Goal: Task Accomplishment & Management: Complete application form

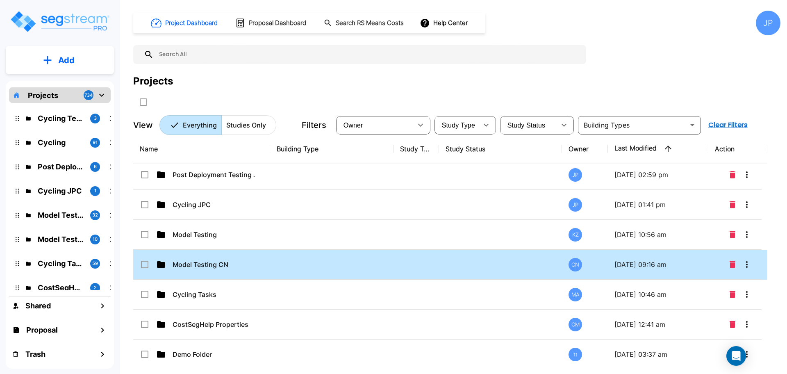
scroll to position [58, 0]
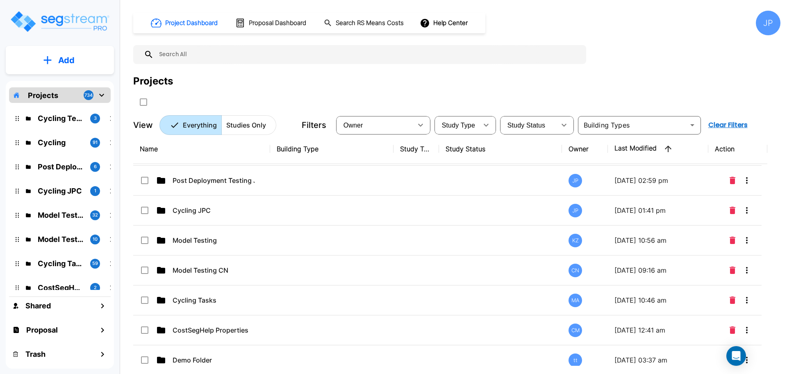
click at [756, 21] on div "JP" at bounding box center [768, 23] width 25 height 25
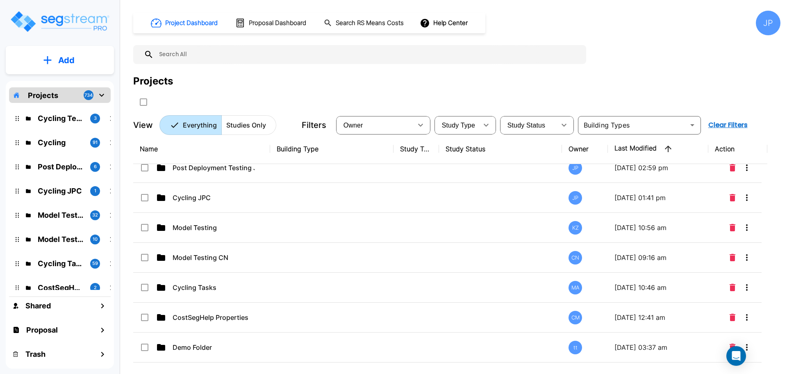
scroll to position [0, 0]
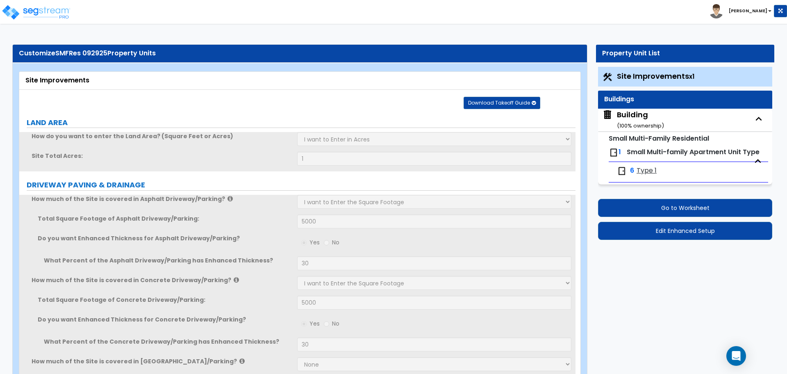
select select "2"
select select "3"
select select "1"
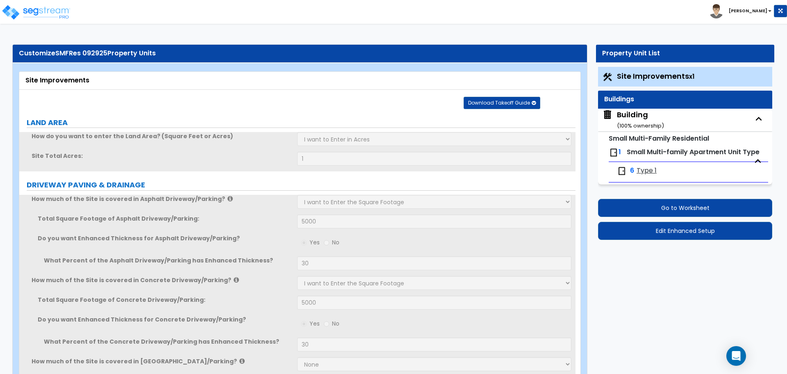
select select "1"
select select "5"
select select "6"
select select "2"
select select "1"
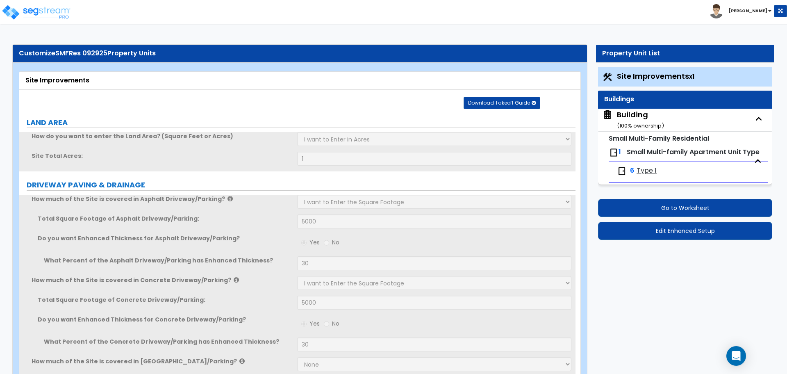
select select "2"
select select "1"
select select "2"
select select "1"
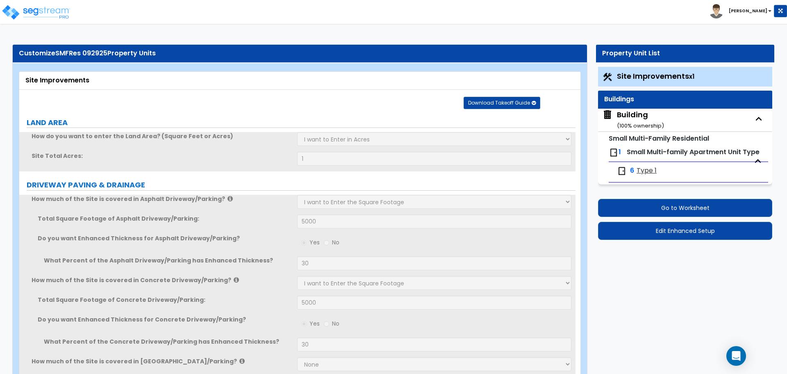
select select "1"
select select "2"
select select "1"
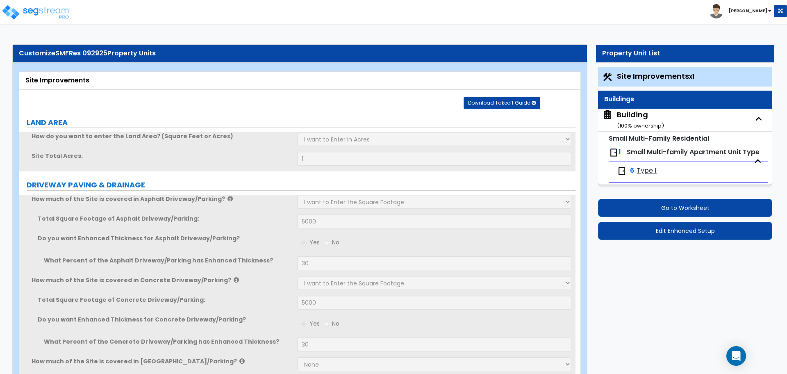
select select "2"
select select "1"
select select "4"
select select "2"
select select "6"
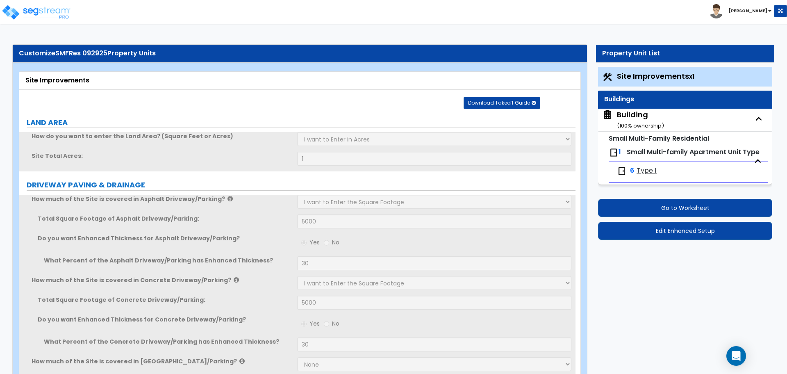
select select "11"
select select "2"
select select "3"
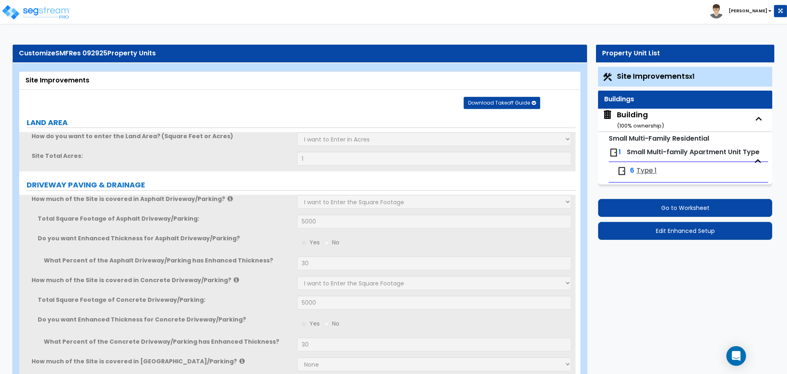
select select "1"
select select "2"
select select "1"
select select "2"
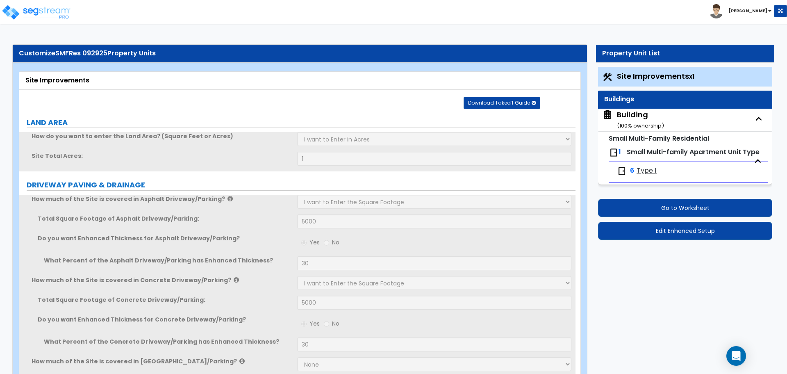
select select "7"
select select "2"
select select "3"
select select "1"
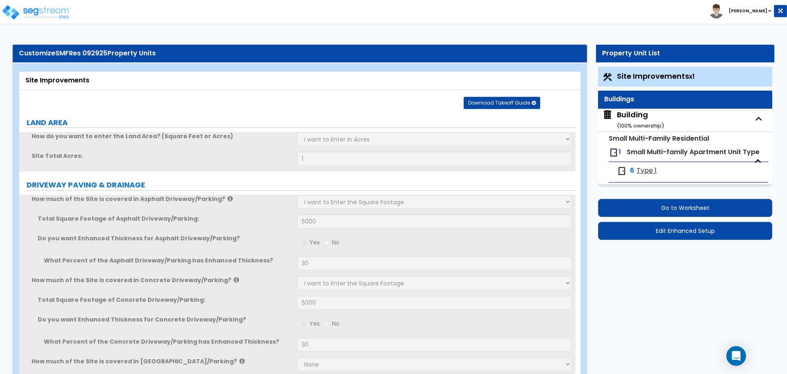
select select "16"
select select "2"
select select "5"
select select "4"
select select "3"
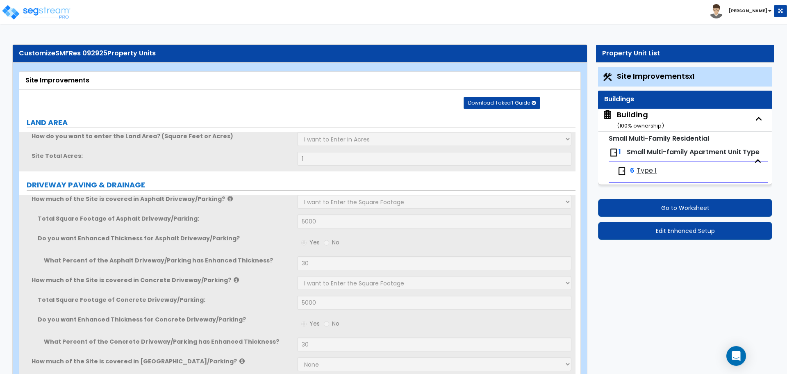
select select "2"
select select "10"
select select "9"
select select "1"
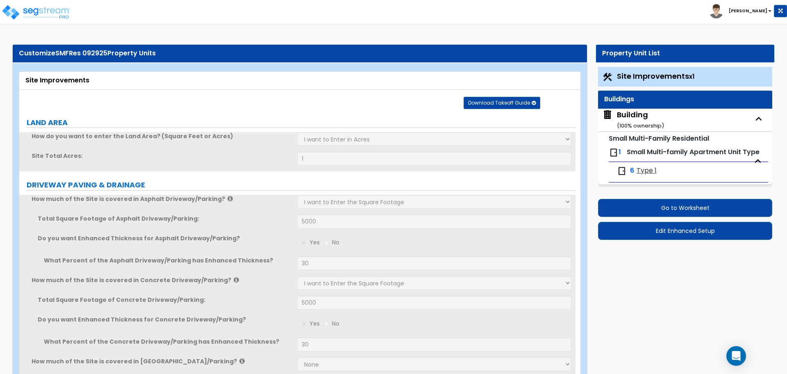
select select "1"
select select "4"
select select "2"
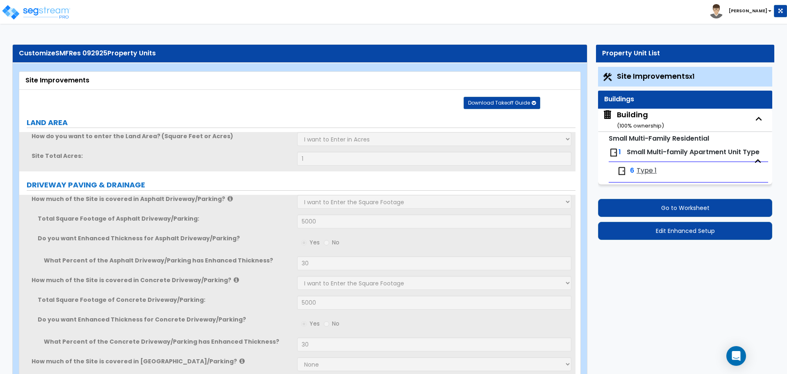
select select "2"
select select "1"
select select "2"
select select "1"
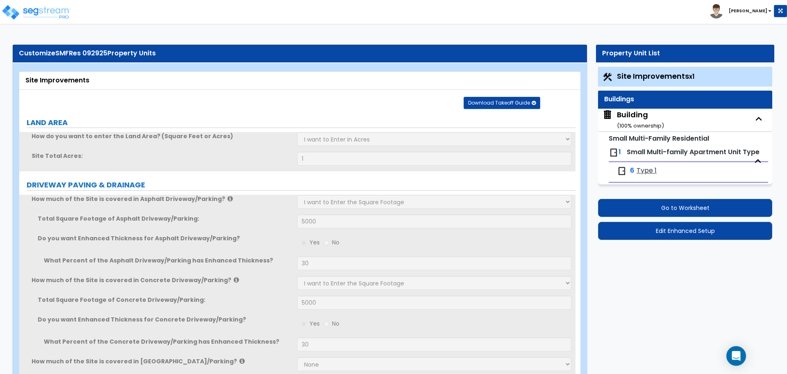
select select "1"
select select "5"
select select "1"
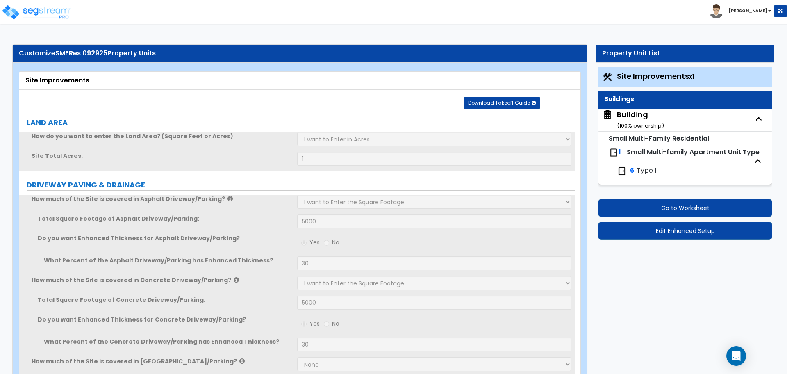
select select "2"
select select "4"
select select "2"
select select "1"
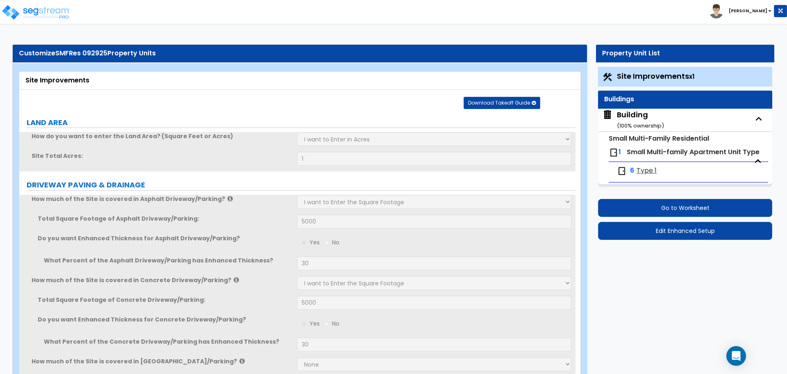
select select "2"
select select "1"
select select "2"
select select "1"
select select "2"
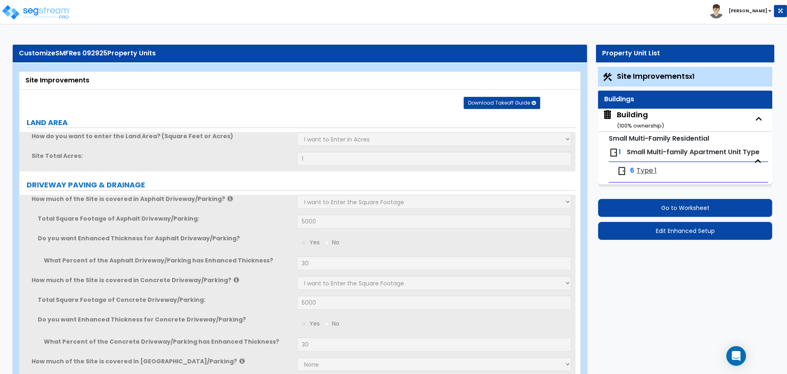
select select "1"
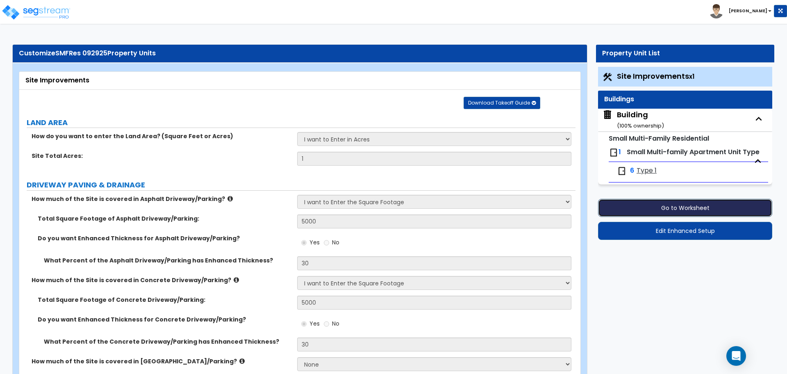
click at [633, 212] on button "Go to Worksheet" at bounding box center [685, 208] width 174 height 18
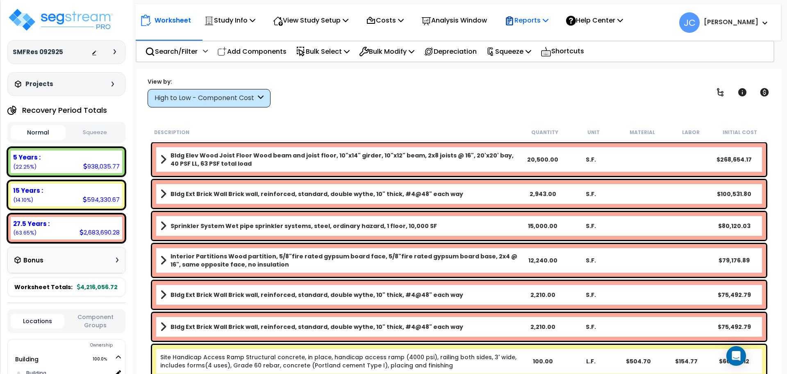
click at [549, 21] on icon at bounding box center [546, 20] width 6 height 7
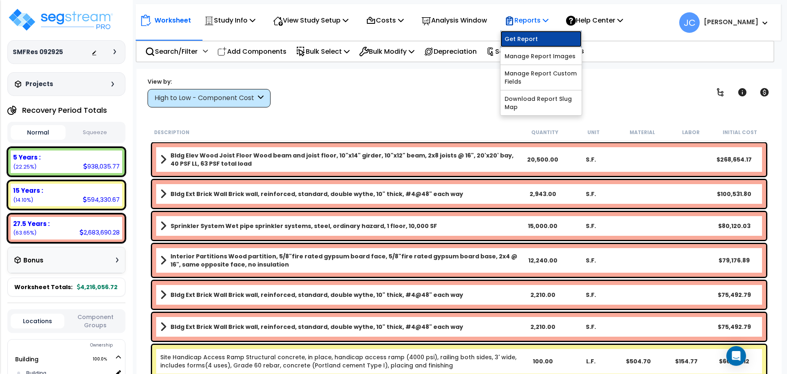
click at [532, 36] on link "Get Report" at bounding box center [541, 39] width 81 height 16
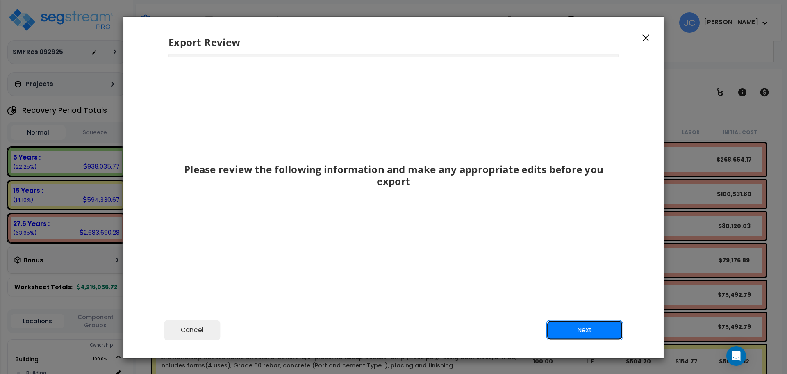
click at [599, 327] on button "Next" at bounding box center [584, 330] width 77 height 20
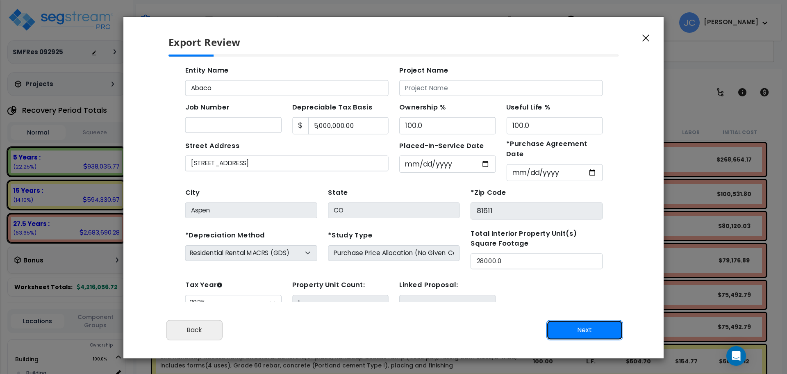
scroll to position [30, 0]
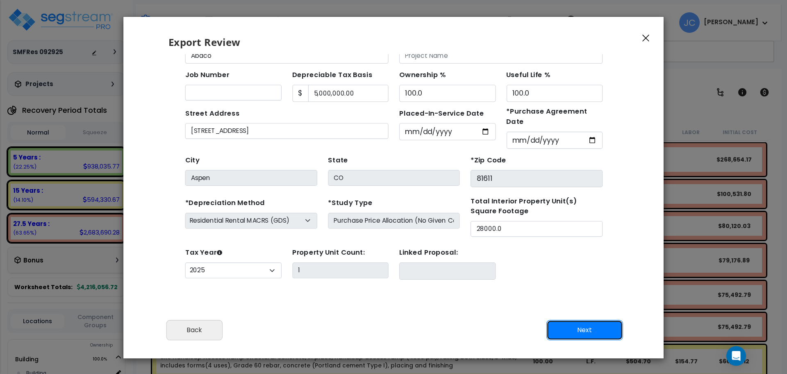
click at [575, 333] on button "Next" at bounding box center [584, 330] width 77 height 20
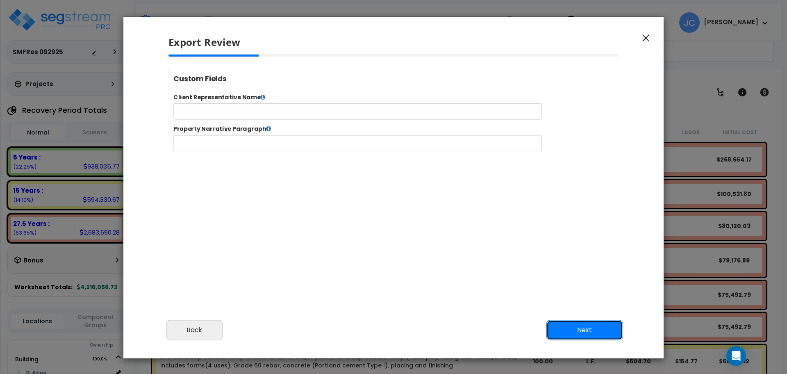
scroll to position [0, 0]
click at [583, 334] on button "Next" at bounding box center [584, 330] width 77 height 20
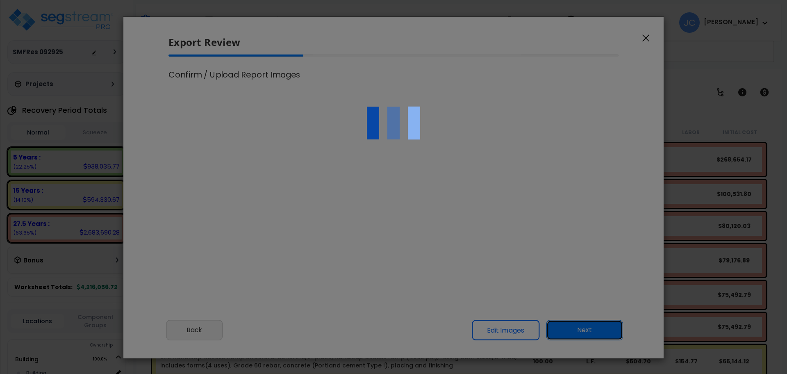
select select "2025"
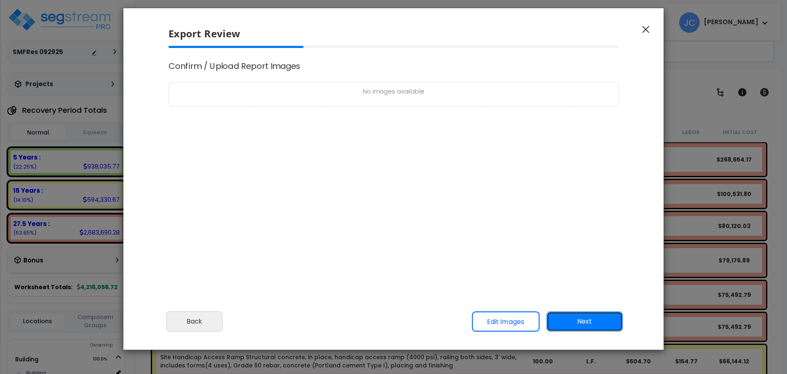
scroll to position [10, 0]
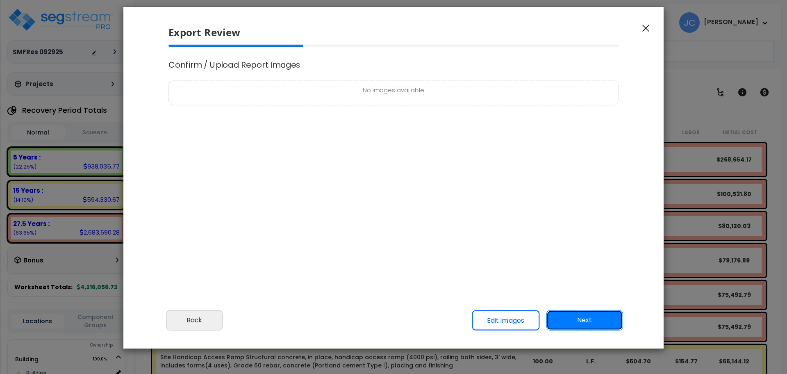
click at [562, 313] on button "Next" at bounding box center [584, 320] width 77 height 20
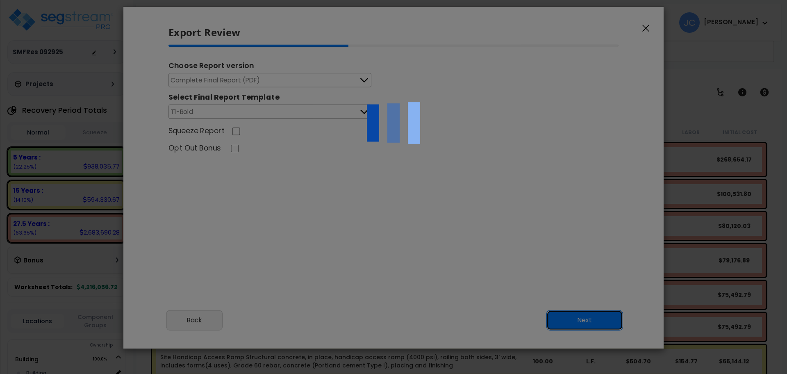
scroll to position [0, 0]
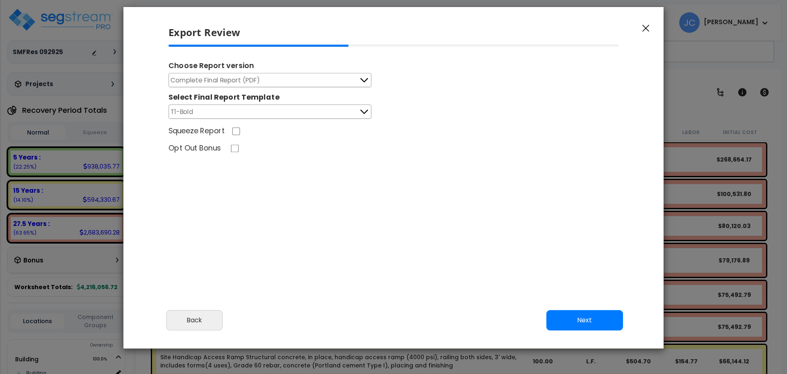
click at [343, 109] on button "T1-Bold" at bounding box center [269, 112] width 203 height 14
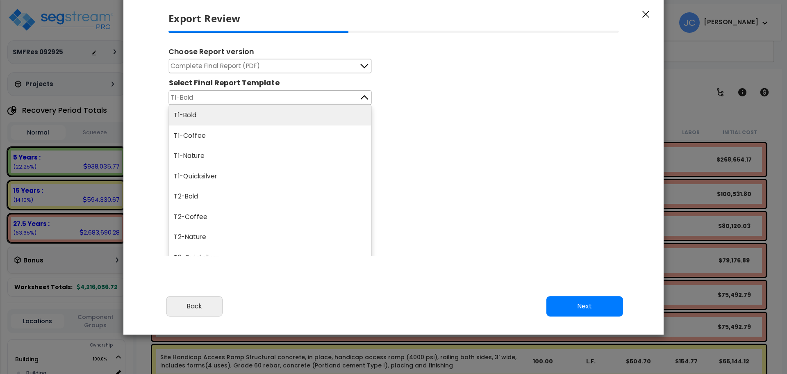
click at [479, 153] on div "Choose Report version Complete Final Report (PDF) Engineering Reports Only (MS …" at bounding box center [394, 143] width 464 height 225
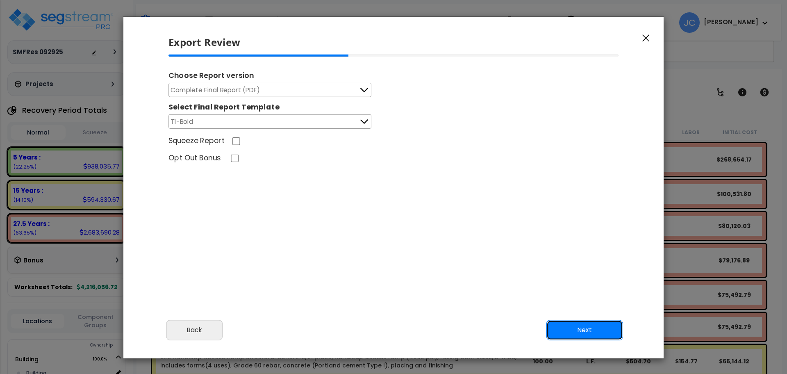
click at [580, 325] on button "Next" at bounding box center [584, 330] width 77 height 20
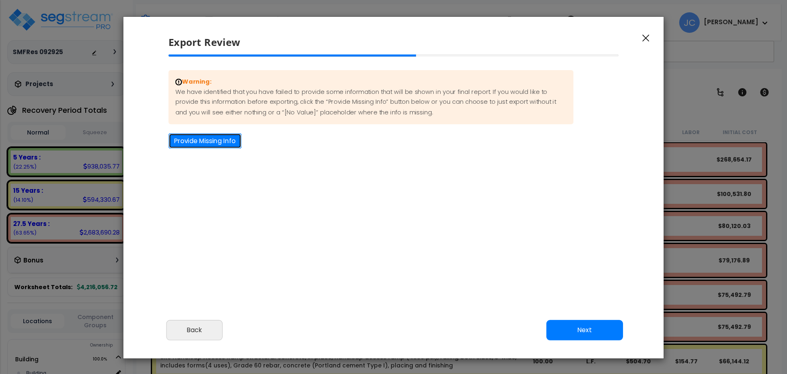
click at [226, 146] on button "Provide Missing Info" at bounding box center [204, 140] width 73 height 15
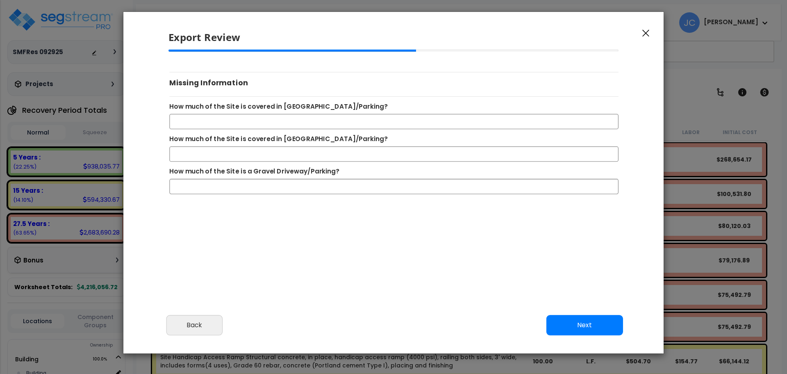
scroll to position [7, 0]
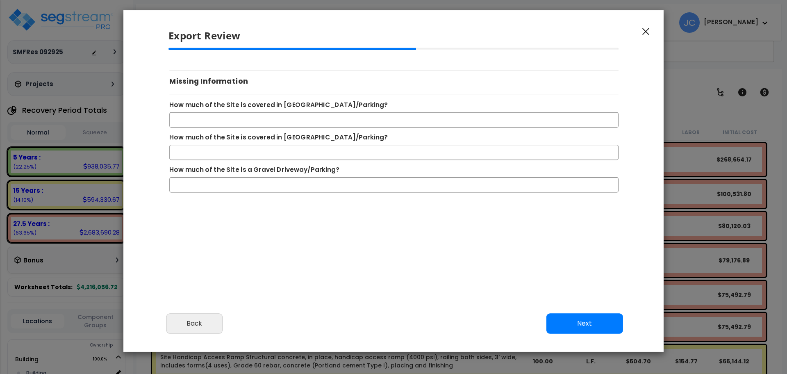
click at [567, 330] on button "Next" at bounding box center [584, 323] width 77 height 20
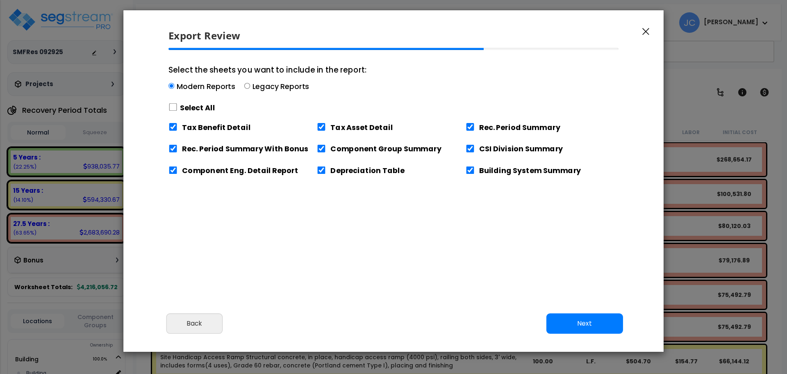
click at [182, 105] on label "Select All" at bounding box center [197, 107] width 35 height 10
click at [161, 110] on div "Please review the following information and make any appropriate edits before y…" at bounding box center [393, 177] width 540 height 259
click at [178, 109] on div "Select All" at bounding box center [267, 107] width 198 height 14
click at [174, 89] on input "Select the sheets you want to include in the report: Modern Reports Legacy Repo…" at bounding box center [171, 86] width 6 height 6
click at [175, 107] on input "Select the sheets you want to include in the report: Modern Reports Legacy Repo…" at bounding box center [172, 107] width 9 height 8
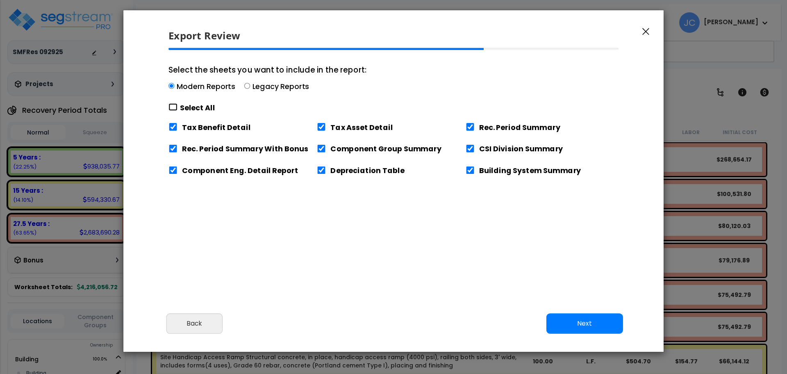
checkbox input "true"
click at [553, 319] on button "Next" at bounding box center [584, 323] width 77 height 20
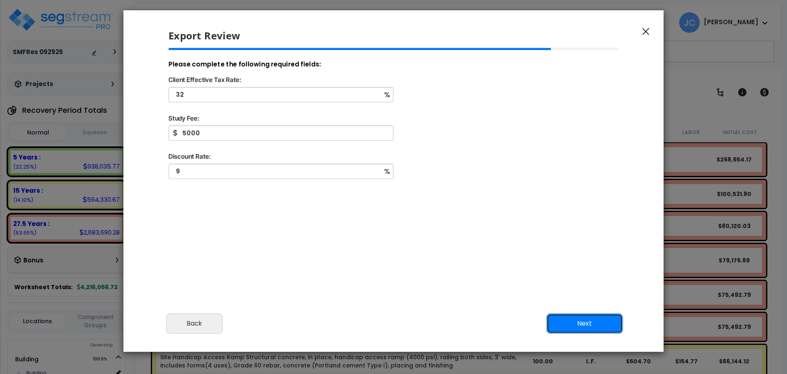
click at [583, 323] on button "Next" at bounding box center [584, 323] width 77 height 20
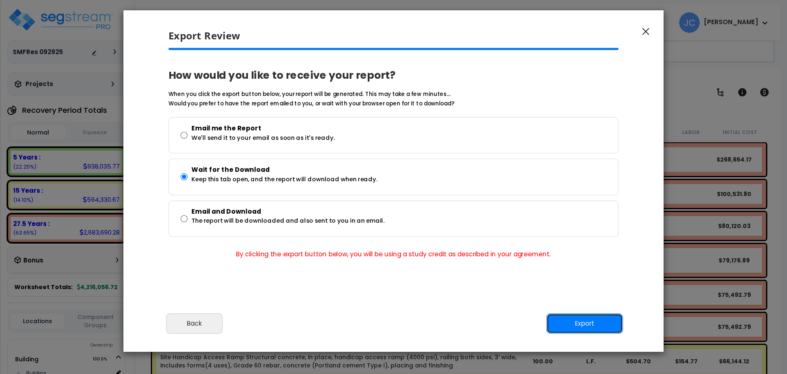
click at [566, 320] on button "Export" at bounding box center [584, 323] width 77 height 20
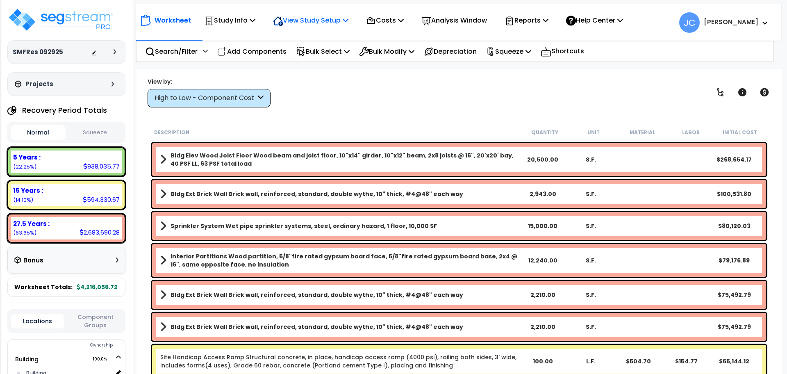
click at [299, 23] on p "View Study Setup" at bounding box center [310, 20] width 75 height 11
click at [326, 57] on link "View Questionnaire" at bounding box center [309, 56] width 81 height 16
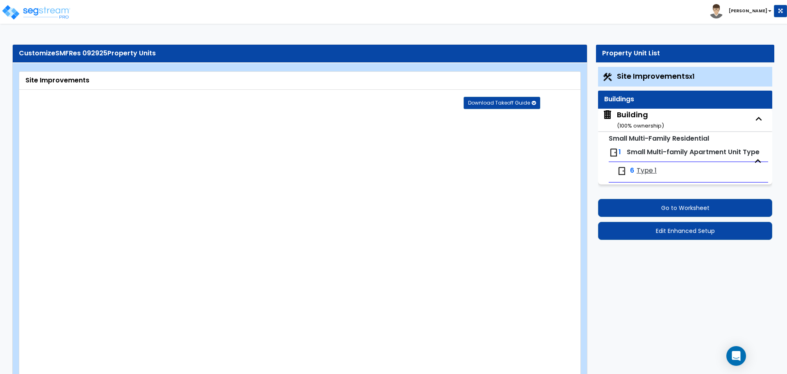
select select "2"
select select "3"
select select "1"
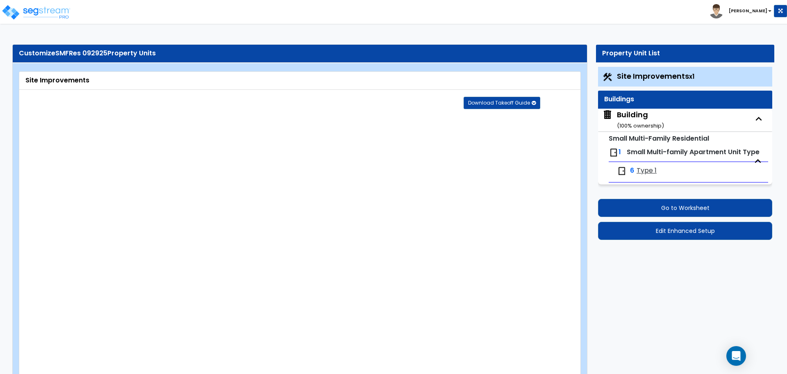
select select "1"
select select "5"
select select "6"
select select "2"
select select "1"
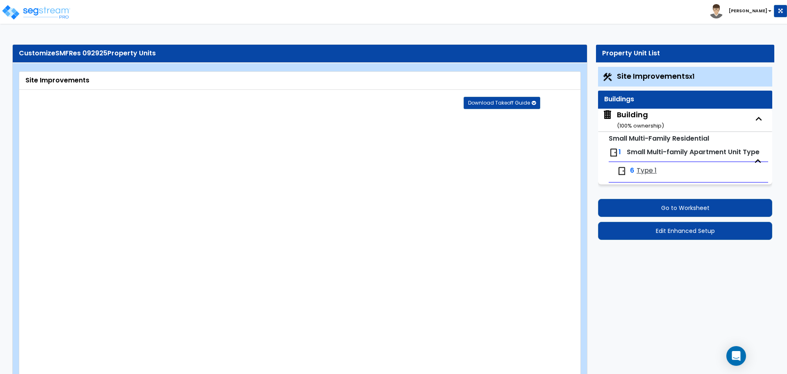
select select "2"
select select "1"
select select "2"
select select "1"
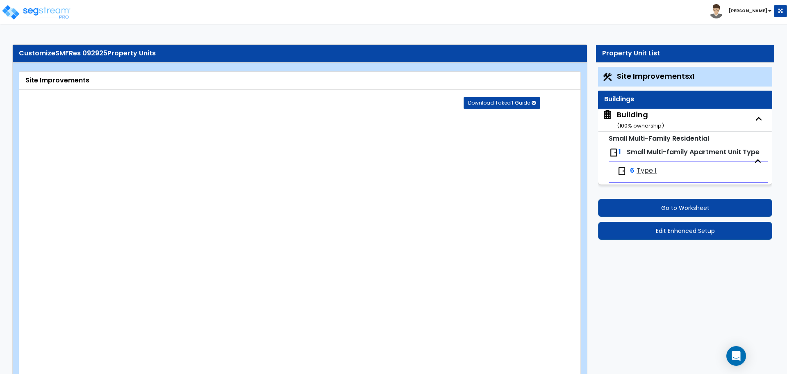
select select "1"
select select "2"
select select "1"
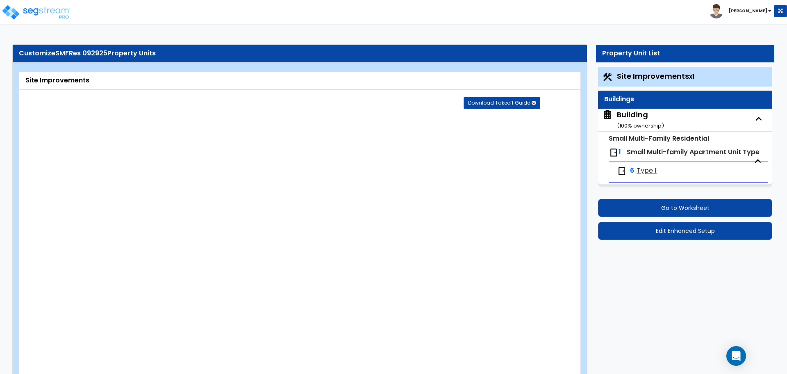
select select "2"
select select "1"
select select "4"
select select "2"
select select "6"
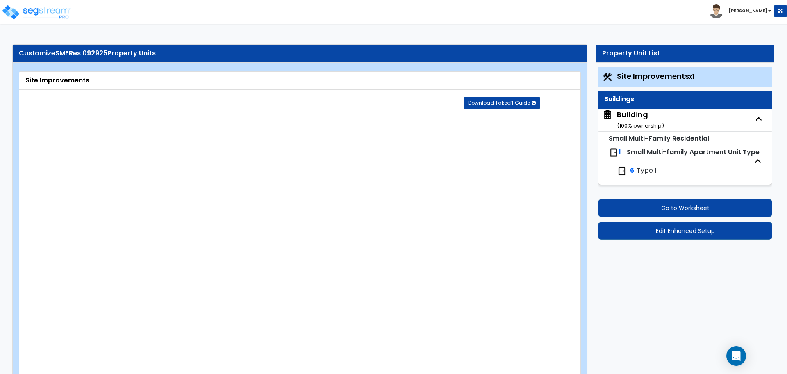
select select "11"
select select "2"
select select "3"
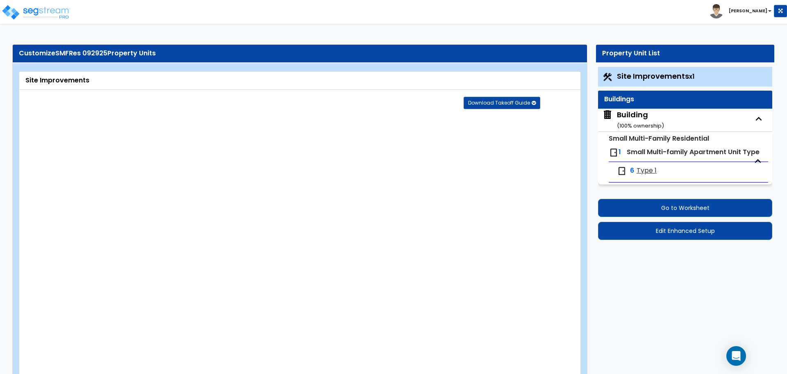
select select "1"
select select "2"
select select "1"
select select "2"
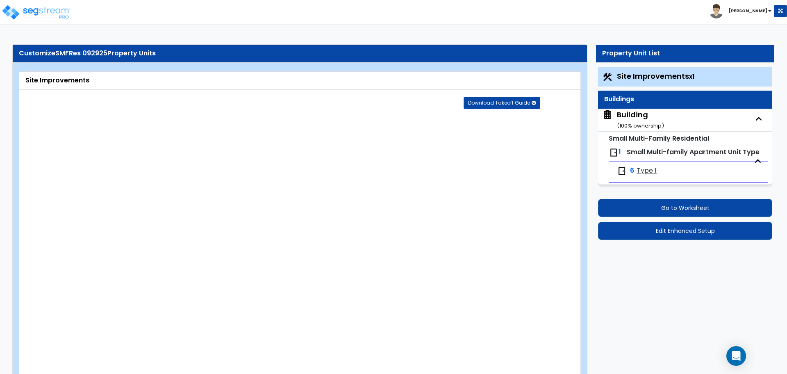
select select "7"
select select "2"
select select "3"
select select "1"
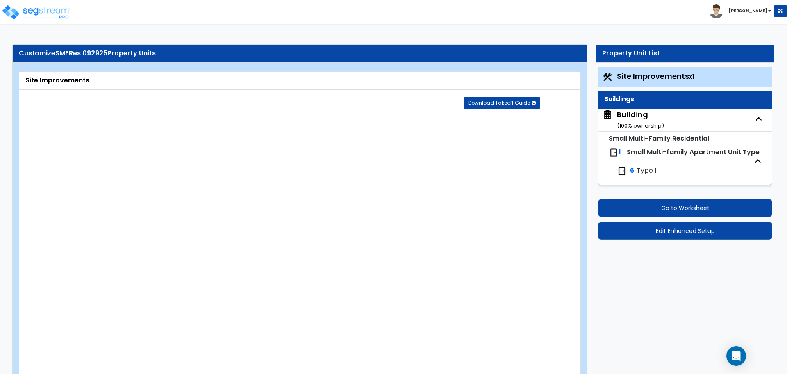
select select "16"
select select "2"
select select "5"
select select "4"
select select "3"
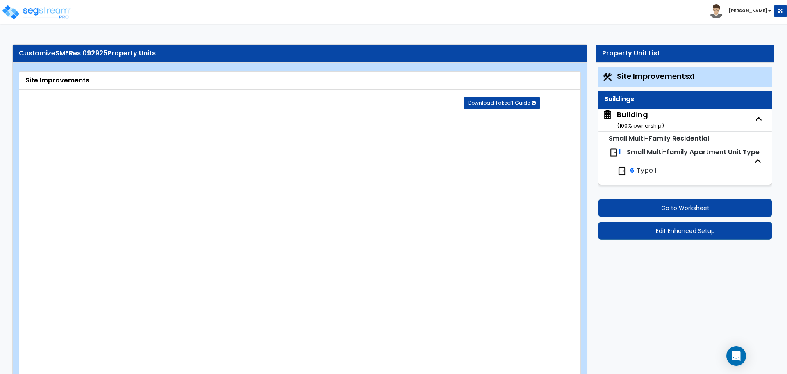
select select "2"
select select "10"
select select "9"
select select "1"
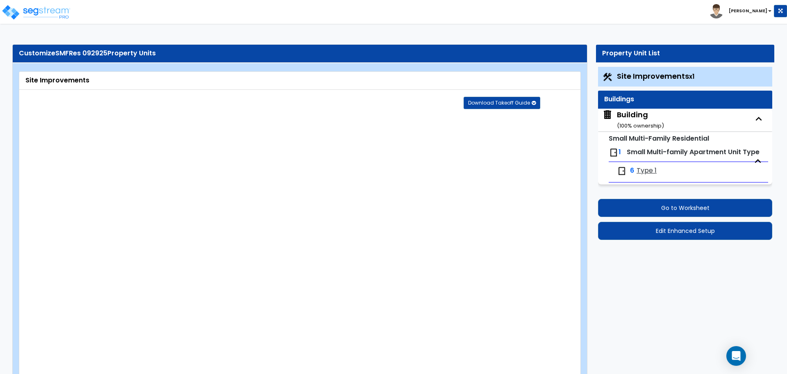
select select "1"
select select "4"
select select "2"
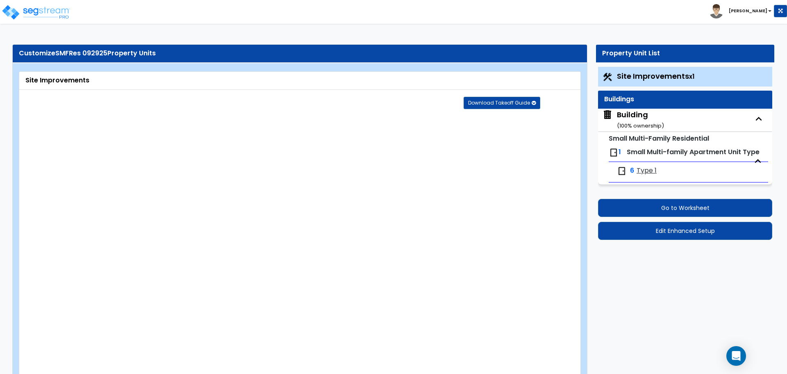
select select "2"
select select "1"
select select "2"
select select "1"
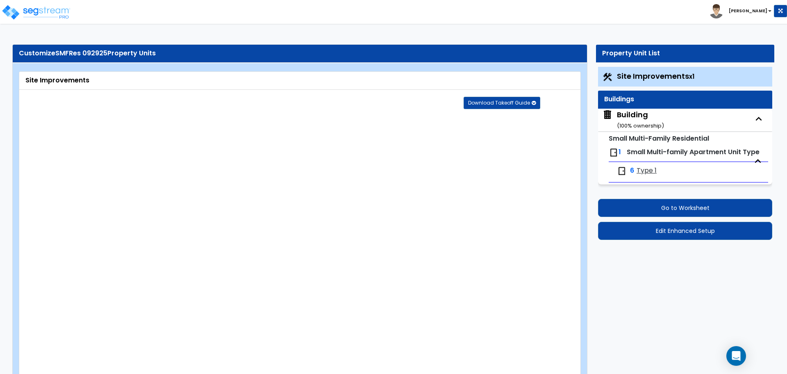
select select "1"
select select "5"
select select "1"
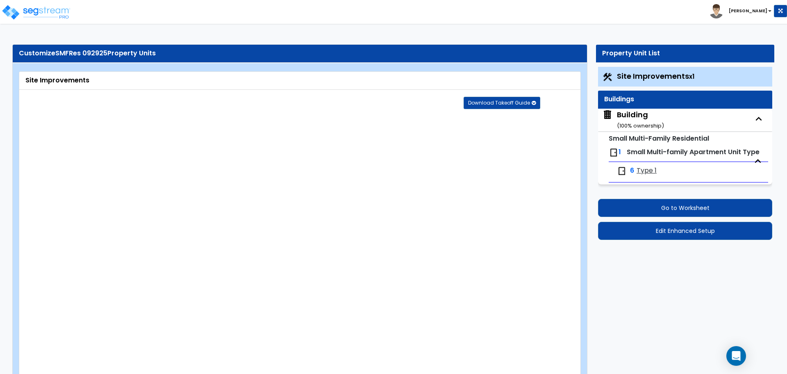
select select "2"
select select "4"
select select "2"
select select "1"
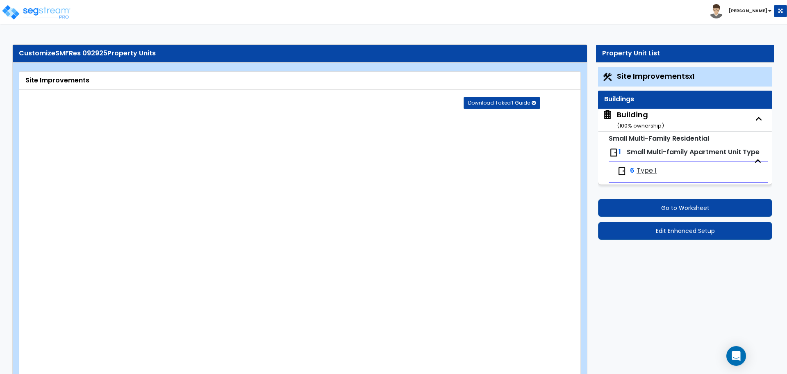
select select "2"
select select "1"
select select "2"
select select "1"
select select "2"
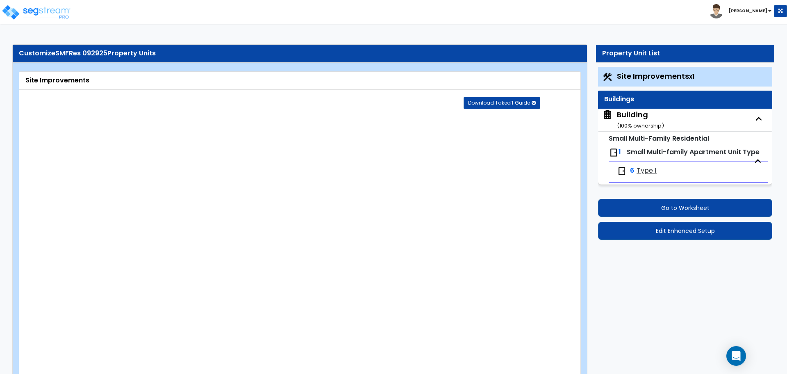
select select "1"
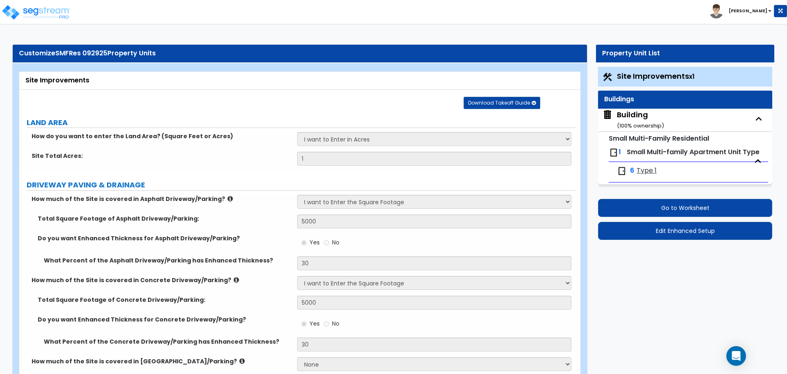
click at [623, 109] on div "Building ( 100 % ownership)" at bounding box center [640, 119] width 47 height 21
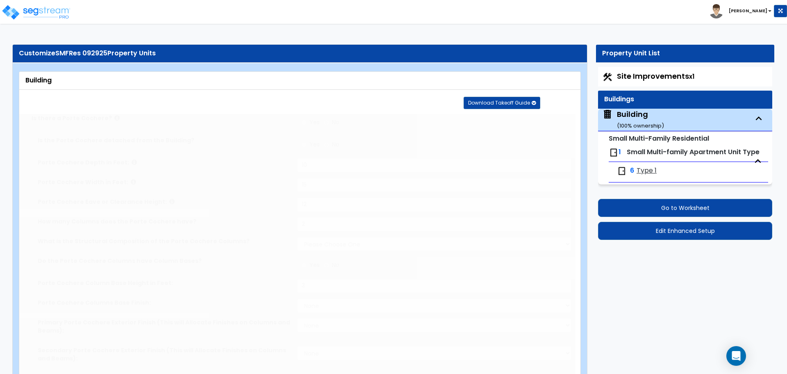
radio input "true"
type input "10"
type input "15"
type input "12"
type input "2"
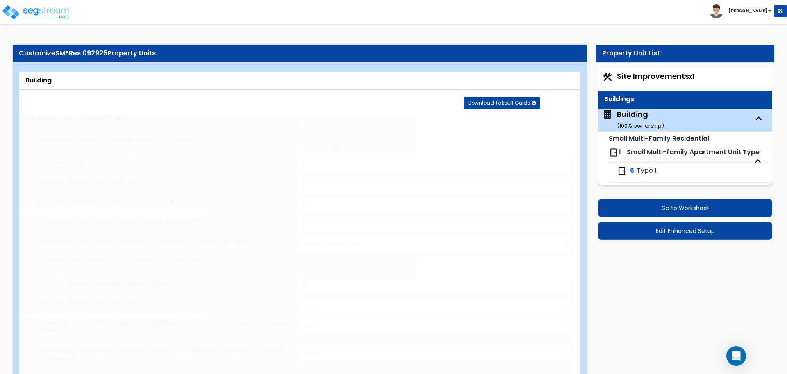
select select "3"
radio input "true"
type input "3"
select select "4"
select select "2"
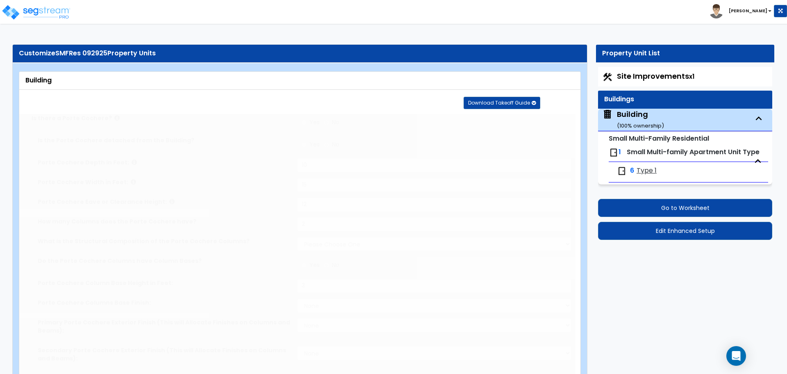
select select "5"
select select "1"
select select "4"
select select "2"
select select "1"
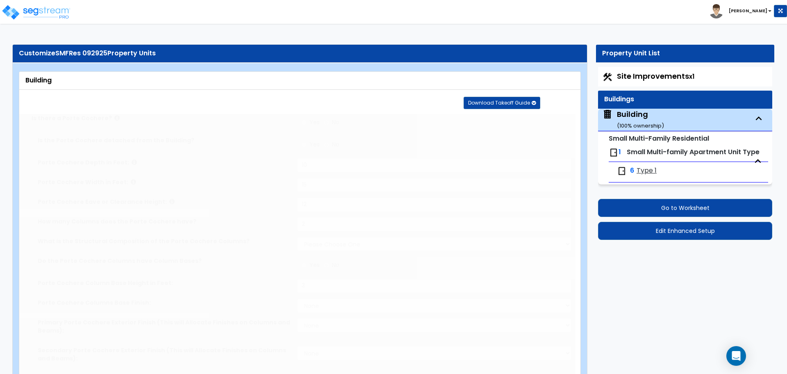
type input "36"
type input "100"
select select "3"
type input "7500"
type input "6500"
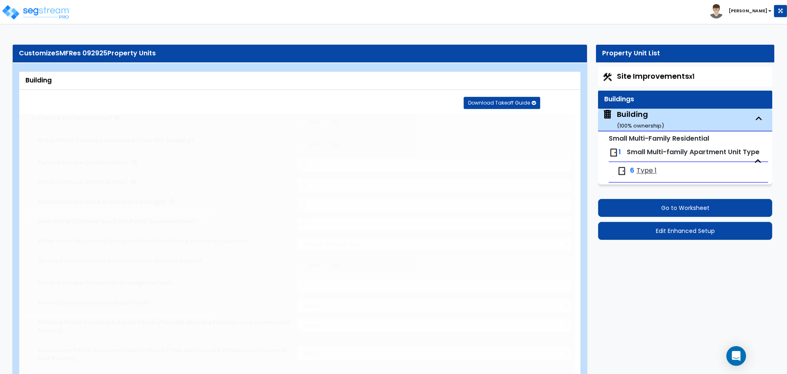
type input "6500"
radio input "true"
type input "7500"
select select "5"
select select "2"
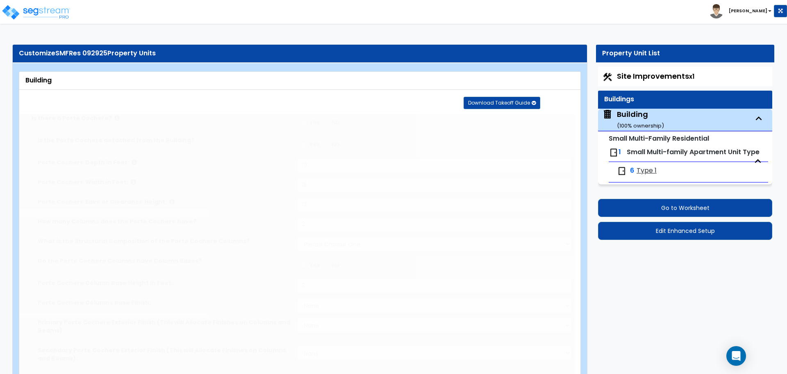
select select "1"
select select "3"
select select "1"
type input "40"
select select "8"
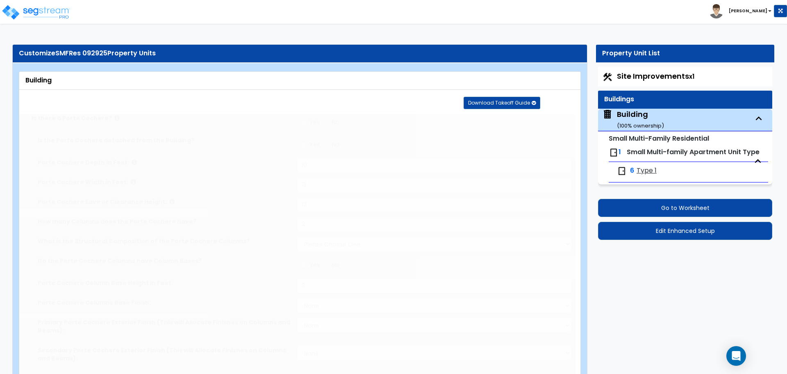
type input "30"
select select "9"
select select "3"
select select "1"
select select "4"
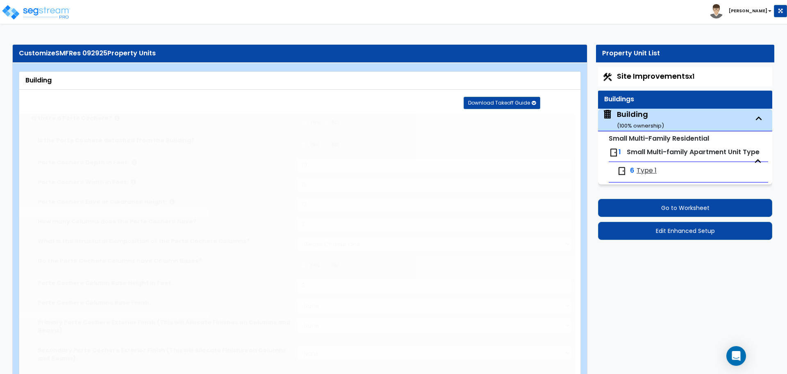
select select "1"
select select "3"
radio input "true"
select select "3"
type input "10"
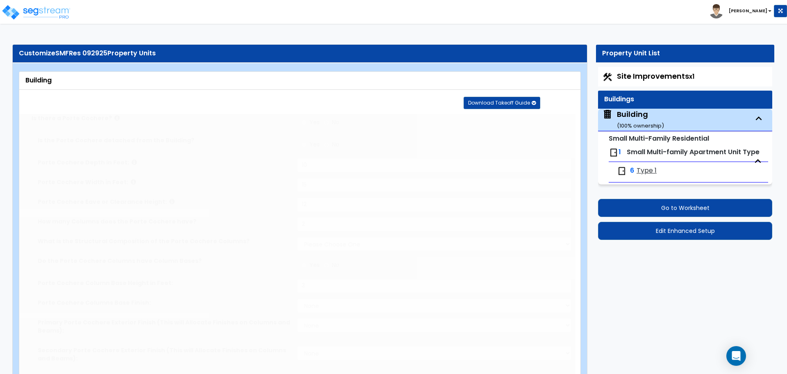
radio input "true"
select select "1"
type input "150"
radio input "true"
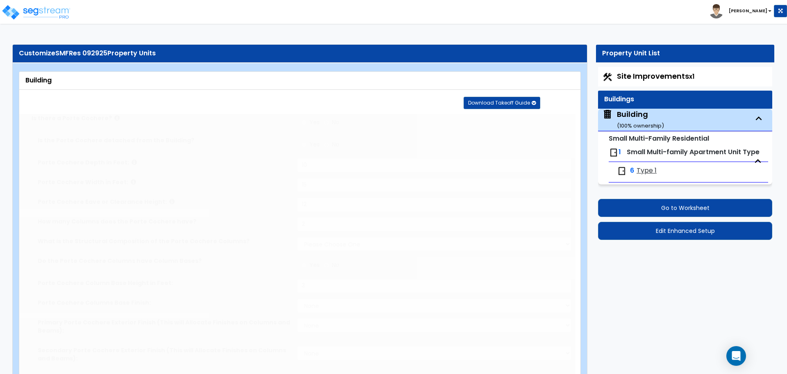
type input "100"
radio input "true"
type input "1"
type input "2"
type input "3"
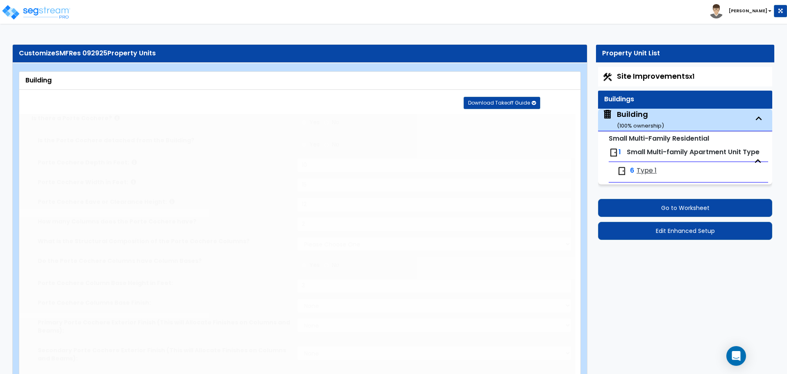
type input "6"
type input "8"
type input "4"
type input "10"
type input "5"
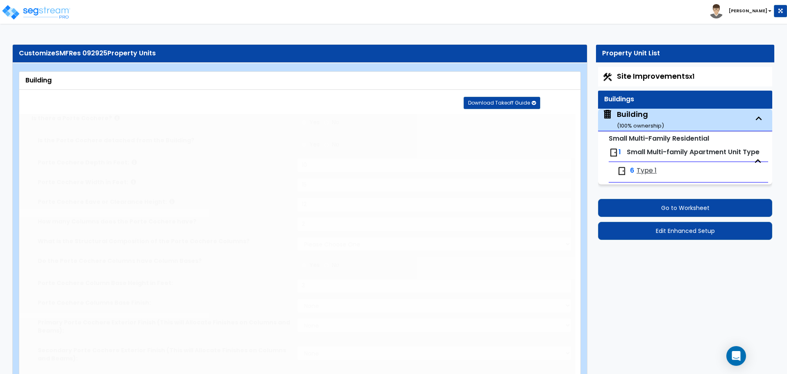
type input "9"
radio input "true"
type input "2"
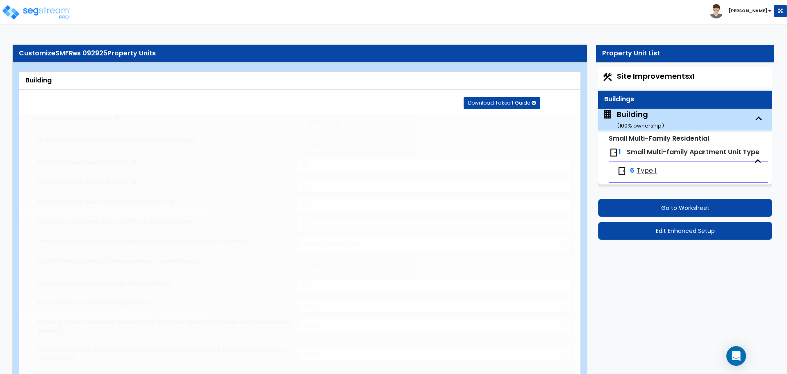
radio input "true"
type input "6"
radio input "true"
type input "1"
select select "1"
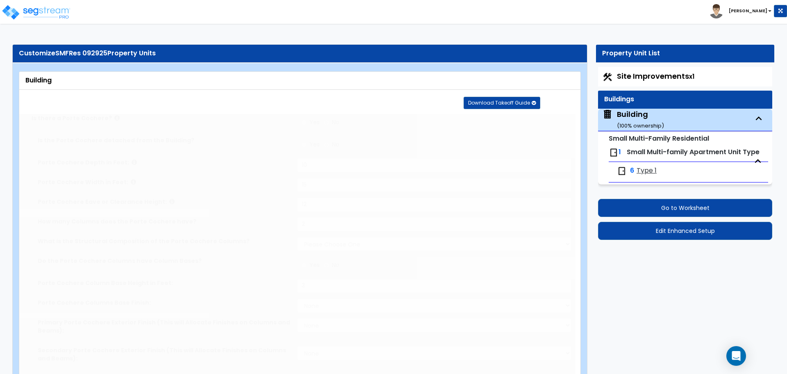
radio input "true"
type input "18"
radio input "true"
type input "12"
radio input "true"
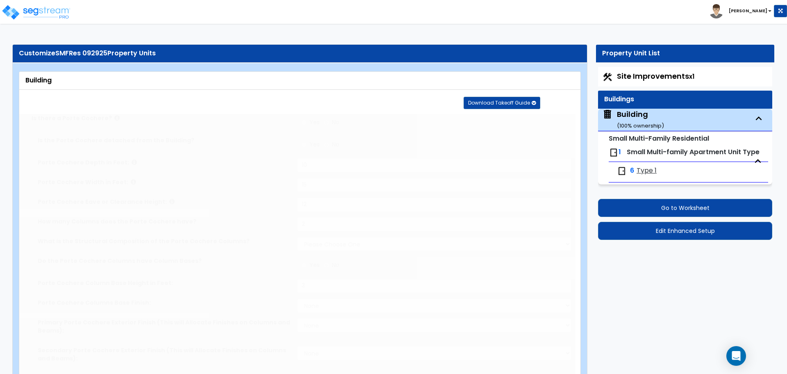
type input "6"
radio input "true"
type input "1"
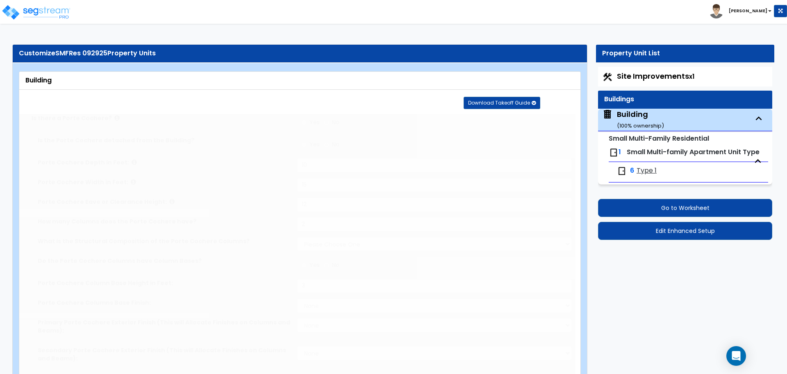
select select "2"
select select "4"
radio input "true"
select select "1"
type input "1"
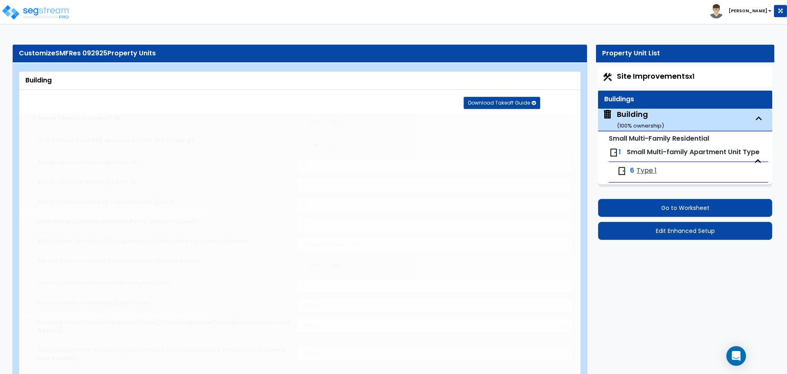
radio input "true"
type input "2"
select select "2"
select select "7"
type input "12"
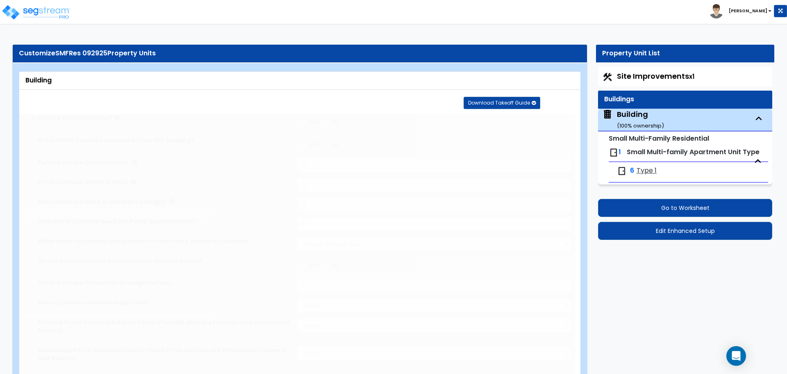
type input "9"
radio input "true"
type input "18"
type input "2"
radio input "true"
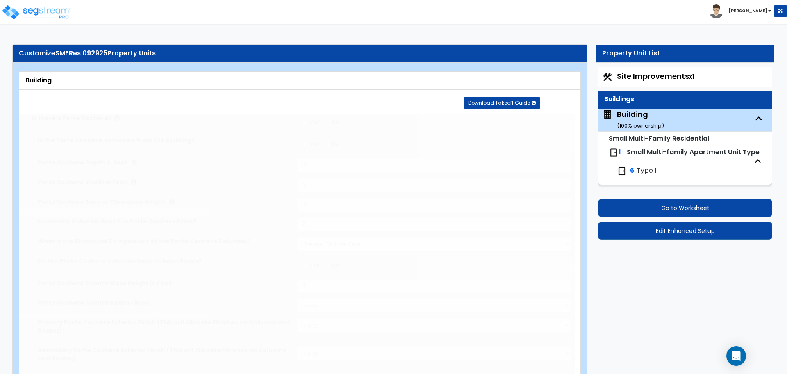
radio input "true"
select select "1"
type input "15"
type input "9"
radio input "true"
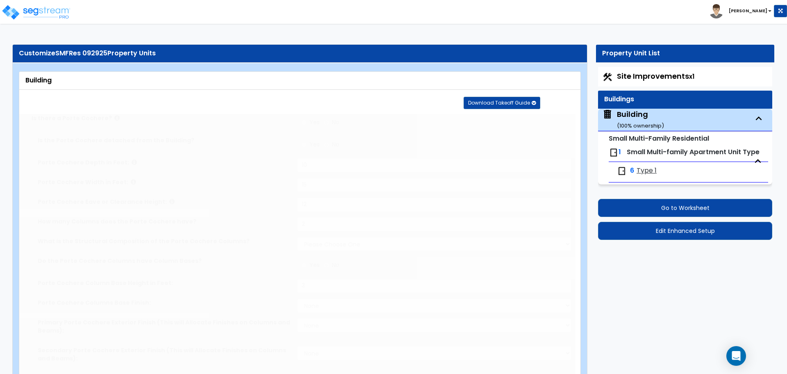
type input "4"
select select "1"
radio input "true"
select select "5"
type input "15"
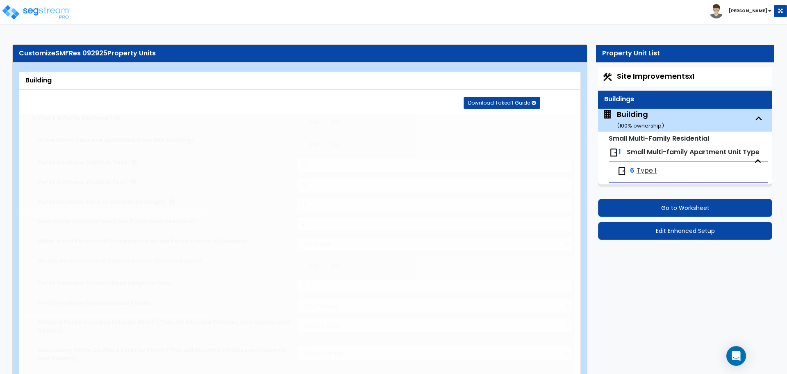
radio input "true"
select select "1"
select select "3"
select select "2"
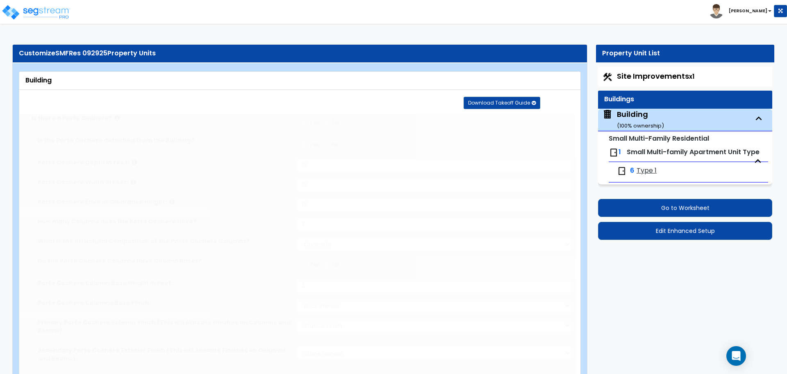
select select "1"
type input "30"
select select "3"
radio input "true"
type input "100"
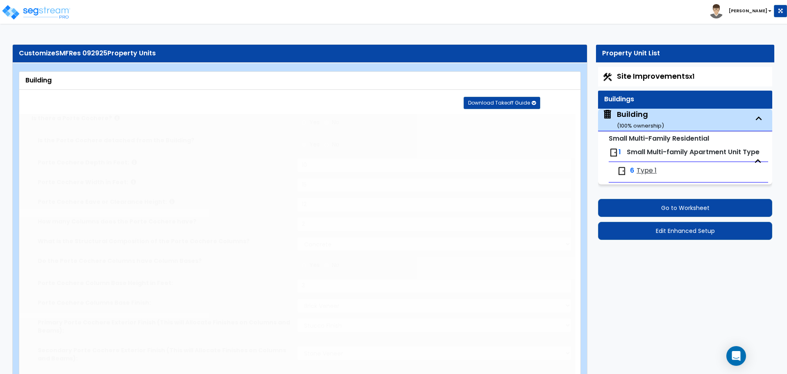
radio input "true"
type input "100"
radio input "true"
select select "2"
radio input "true"
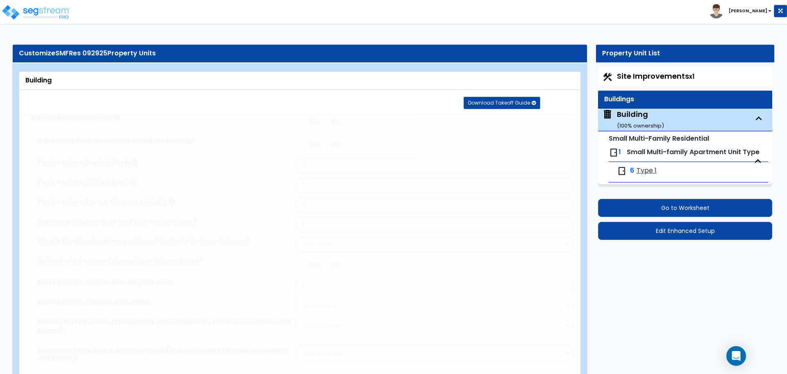
radio input "true"
select select "1"
select select "4"
select select "2"
select select "4"
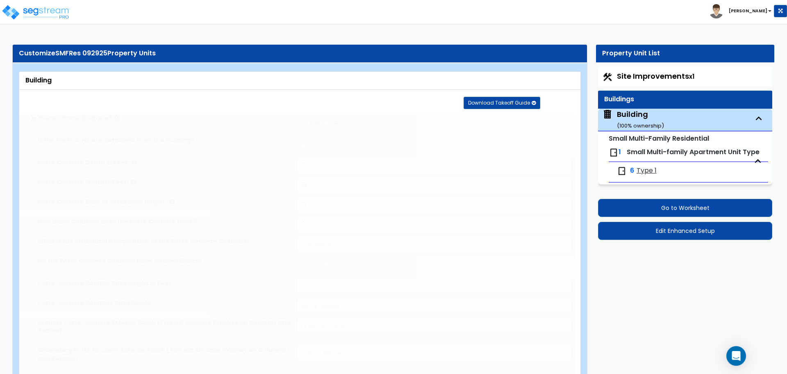
type input "70"
select select "5"
radio input "true"
type input "40"
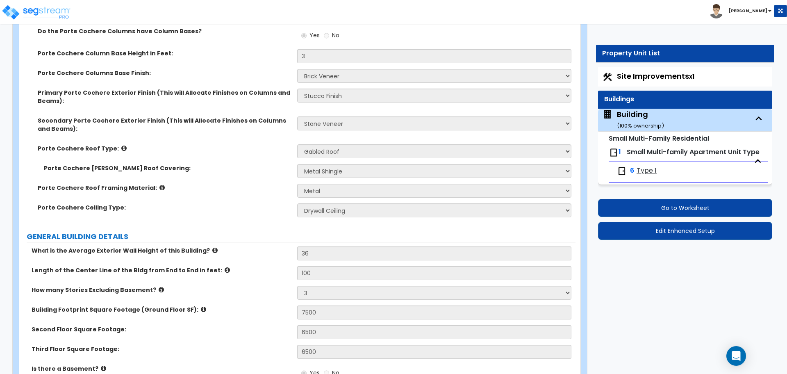
scroll to position [774, 0]
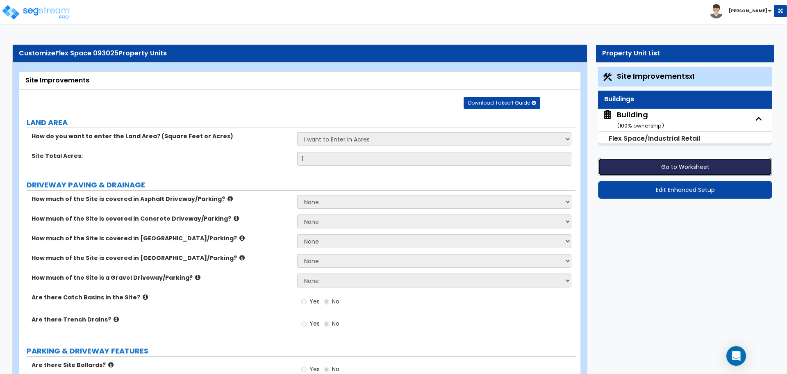
click at [635, 168] on button "Go to Worksheet" at bounding box center [685, 167] width 174 height 18
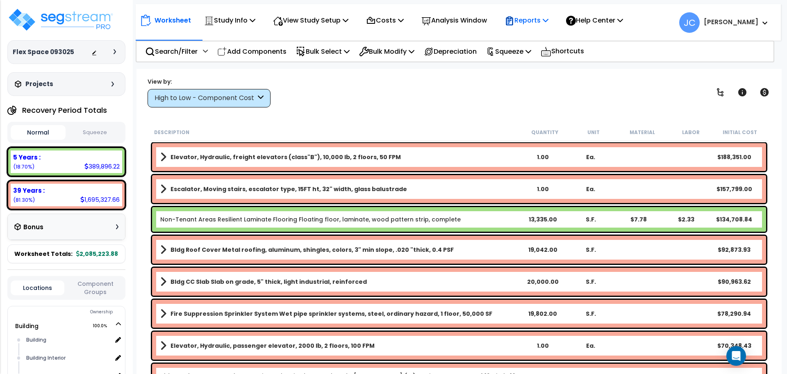
click at [525, 18] on p "Reports" at bounding box center [527, 20] width 44 height 11
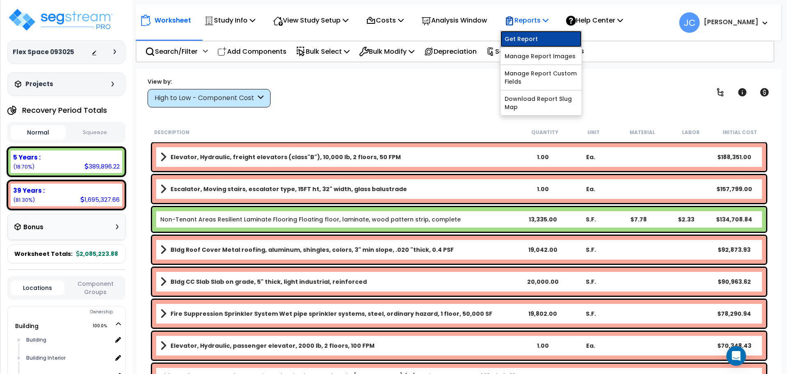
click at [542, 43] on link "Get Report" at bounding box center [541, 39] width 81 height 16
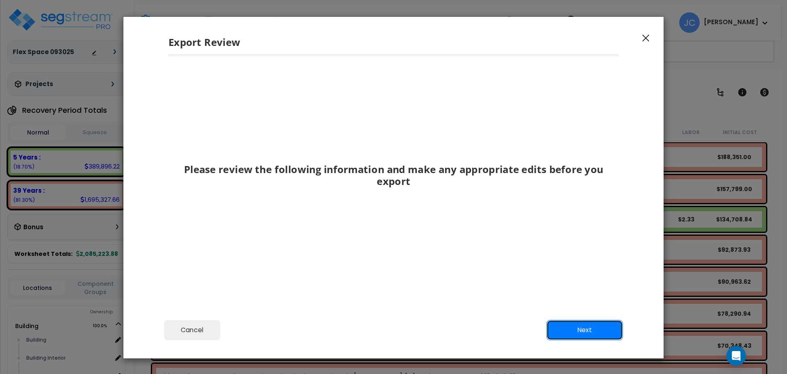
click at [575, 336] on button "Next" at bounding box center [584, 330] width 77 height 20
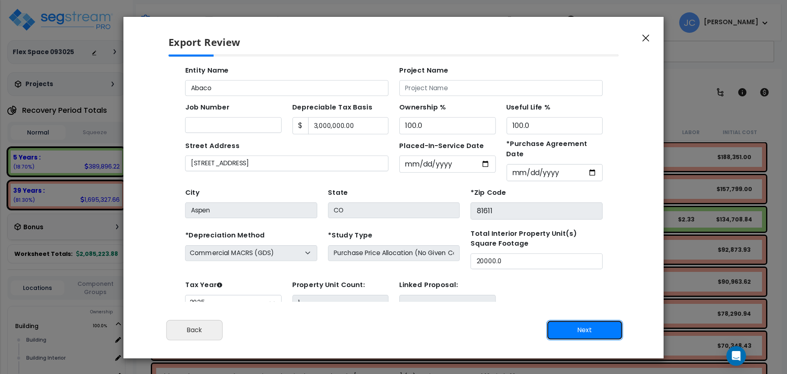
scroll to position [30, 0]
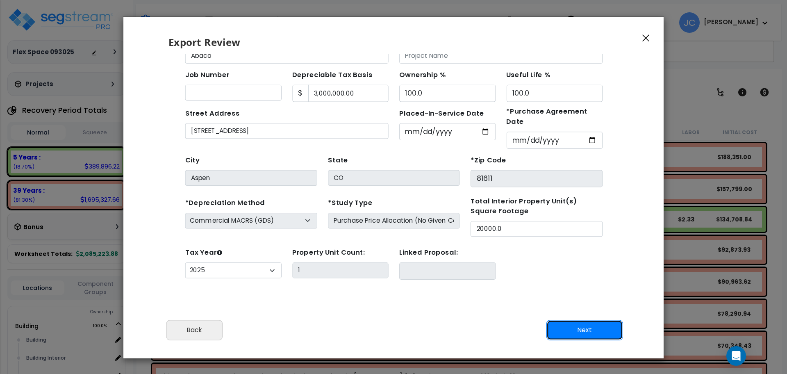
click at [599, 340] on button "Next" at bounding box center [584, 330] width 77 height 20
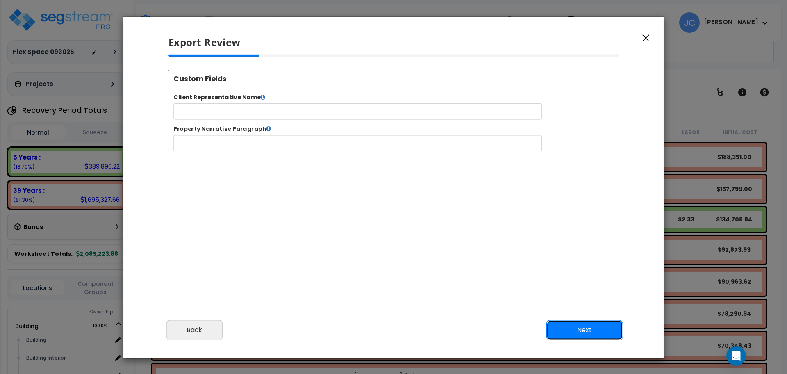
scroll to position [0, 0]
drag, startPoint x: 589, startPoint y: 323, endPoint x: 585, endPoint y: 321, distance: 4.4
click at [589, 323] on button "Next" at bounding box center [584, 330] width 77 height 20
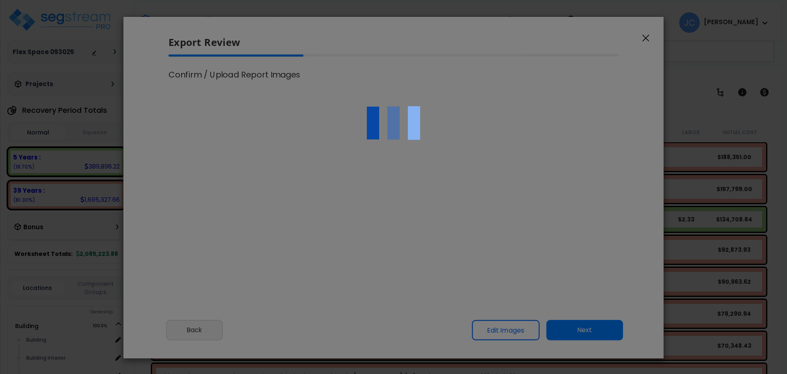
select select "2025"
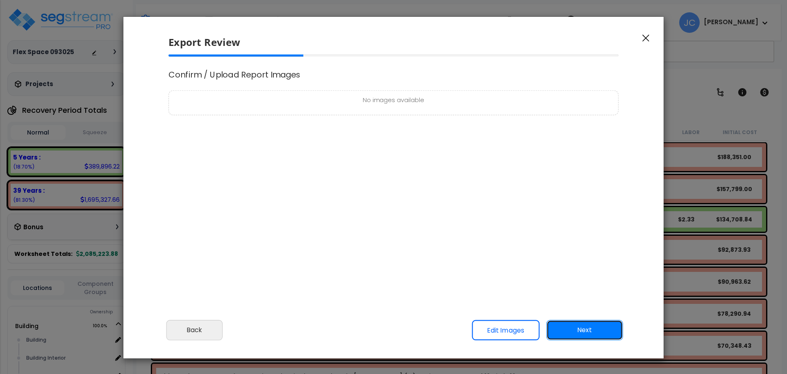
click at [581, 330] on button "Next" at bounding box center [584, 330] width 77 height 20
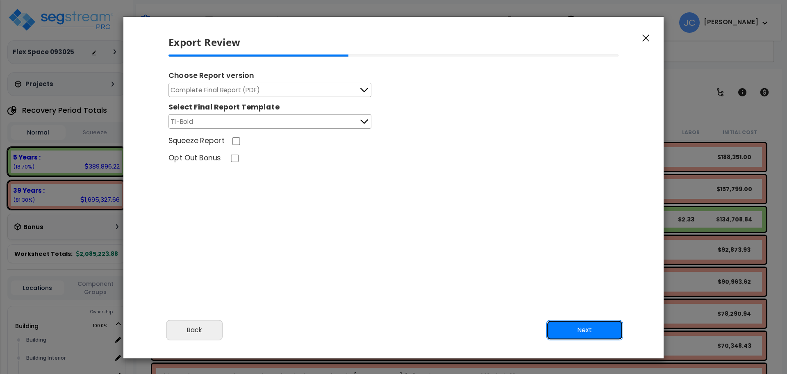
click at [572, 326] on button "Next" at bounding box center [584, 330] width 77 height 20
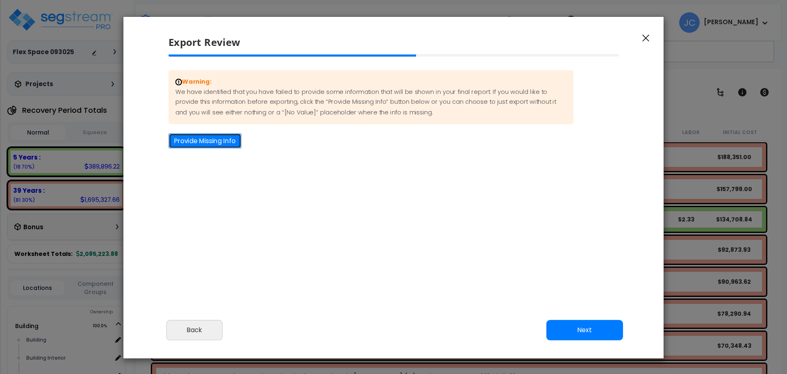
click at [199, 141] on button "Provide Missing Info" at bounding box center [204, 140] width 73 height 15
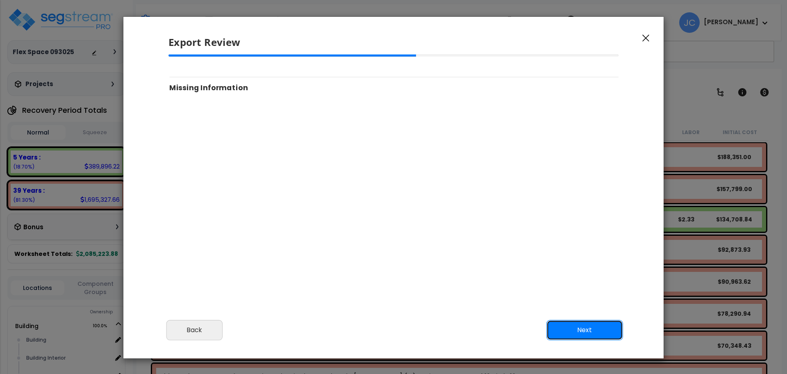
click at [573, 324] on button "Next" at bounding box center [584, 330] width 77 height 20
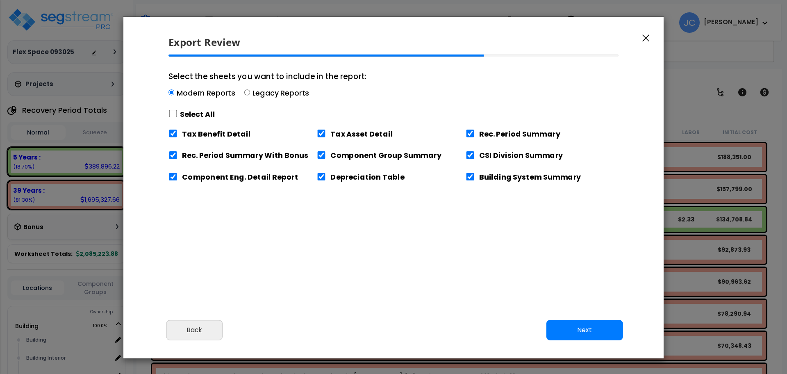
click at [173, 118] on div "Select All" at bounding box center [267, 114] width 198 height 14
click at [172, 116] on input "Select the sheets you want to include in the report: Modern Reports Legacy Repo…" at bounding box center [172, 114] width 9 height 8
checkbox input "true"
click at [563, 327] on button "Next" at bounding box center [584, 330] width 77 height 20
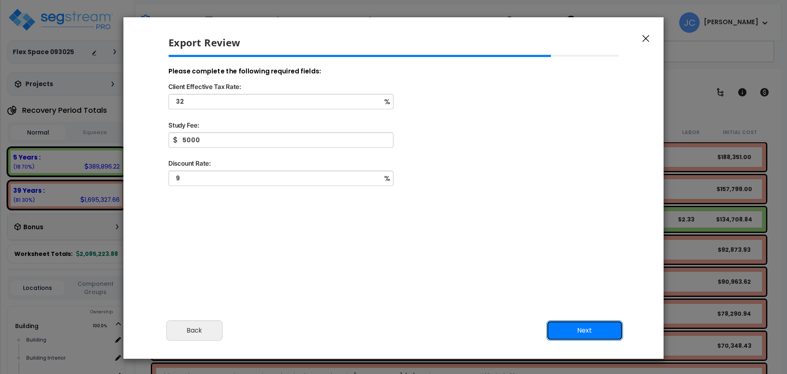
click at [569, 339] on button "Next" at bounding box center [584, 330] width 77 height 20
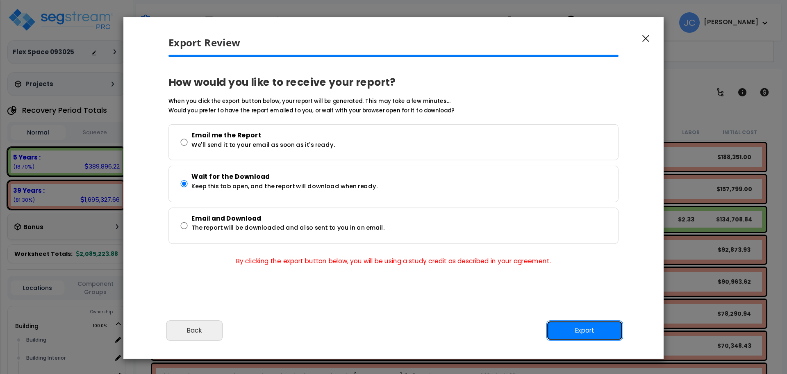
click at [573, 337] on button "Export" at bounding box center [584, 330] width 77 height 20
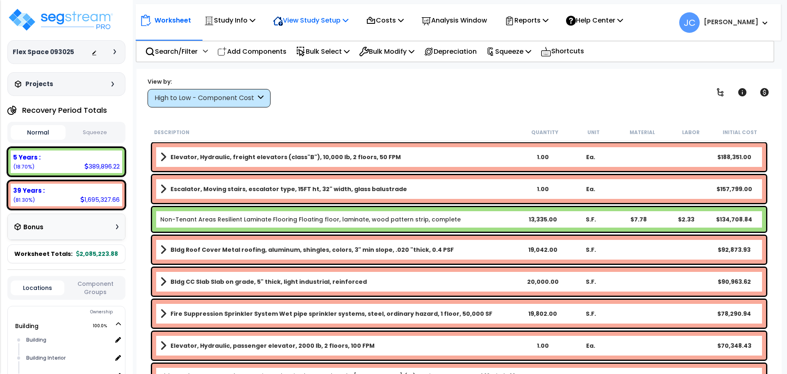
click at [297, 24] on p "View Study Setup" at bounding box center [310, 20] width 75 height 11
click at [300, 55] on link "View Questionnaire" at bounding box center [309, 56] width 81 height 16
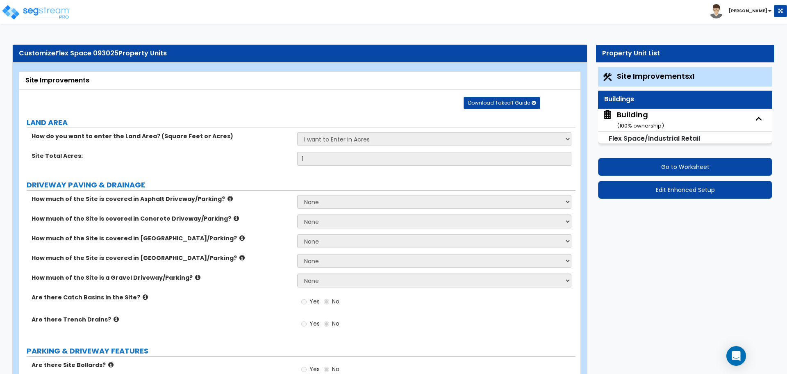
click at [619, 115] on div "Building ( 100 % ownership)" at bounding box center [640, 119] width 47 height 21
select select "2"
select select "5"
select select "2"
select select "4"
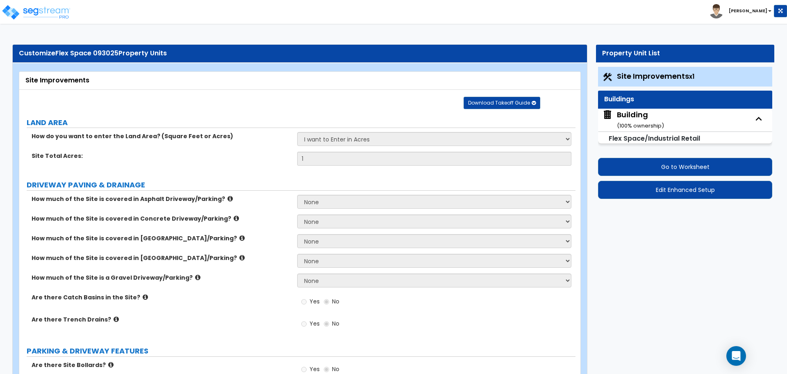
select select "1"
select select "4"
select select "2"
select select "4"
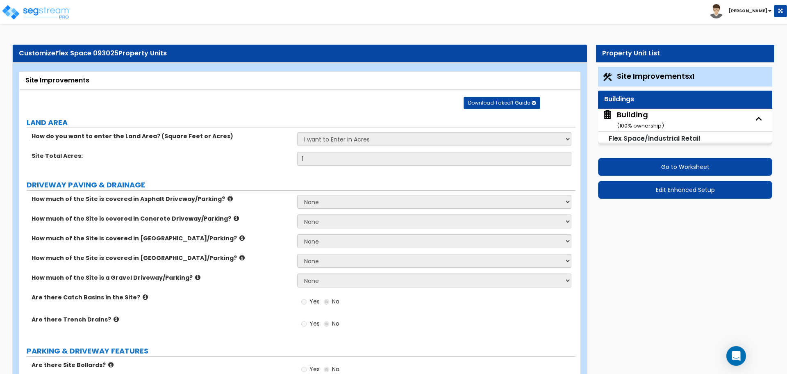
select select "3"
select select "5"
select select "7"
select select "8"
select select "11"
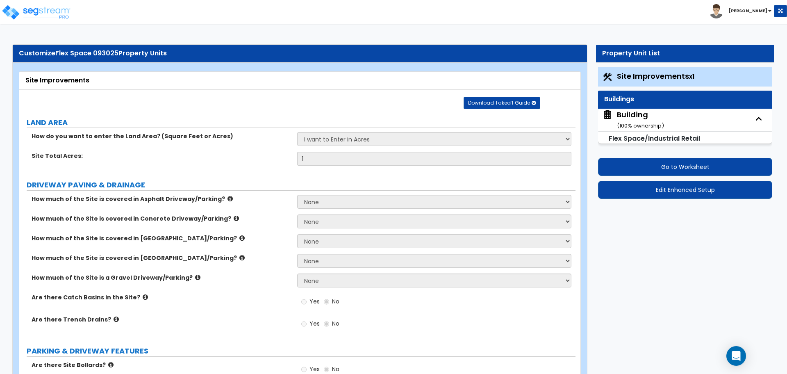
select select "3"
select select "1"
select select "4"
select select "1"
select select "2"
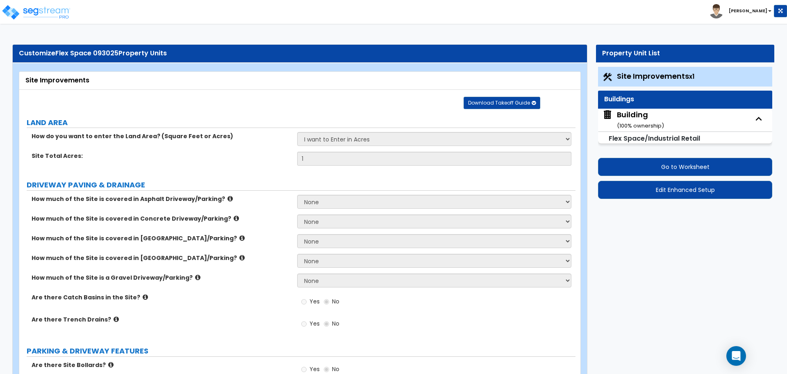
select select "3"
select select "2"
select select "1"
select select "4"
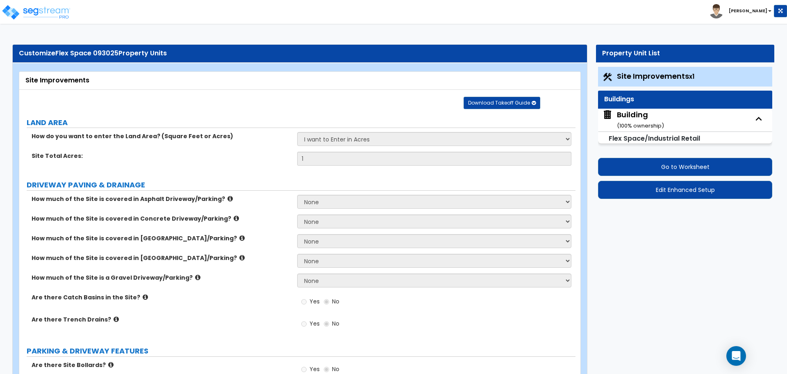
select select "3"
select select "4"
select select "5"
select select "2"
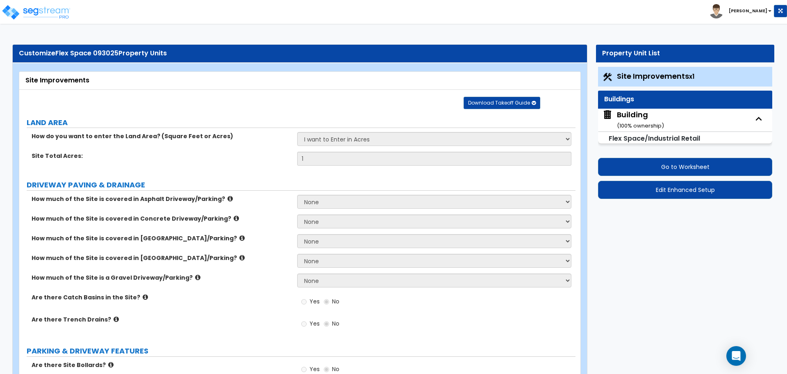
select select "3"
select select "2"
select select "3"
select select "4"
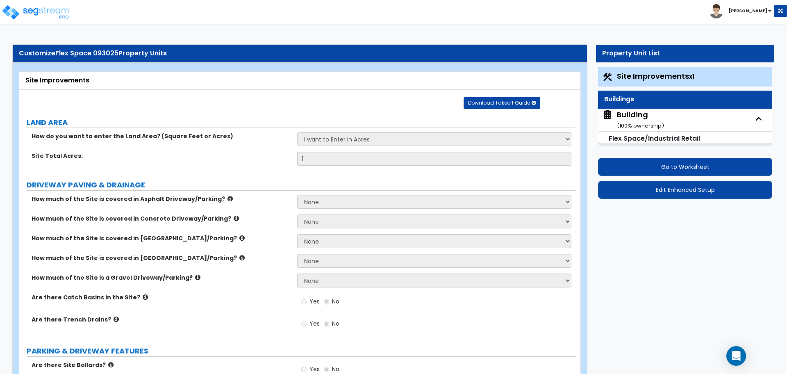
select select "2"
select select "3"
select select "1"
select select "8"
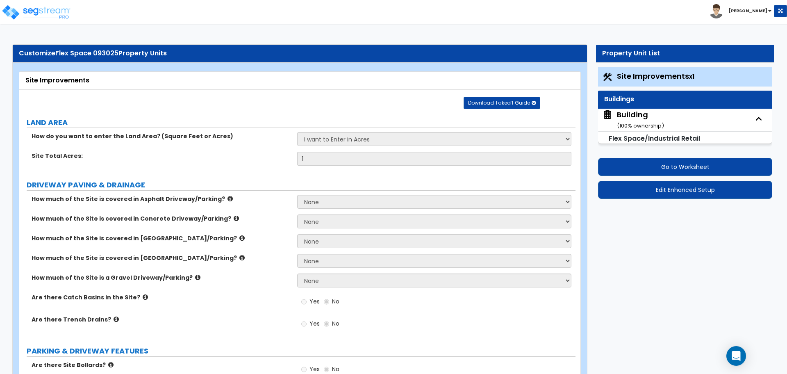
select select "1"
select select "2"
select select "1"
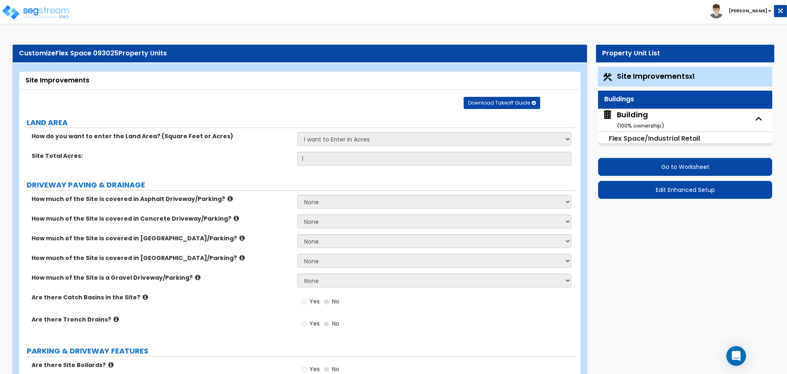
select select "2"
select select "1"
select select "2"
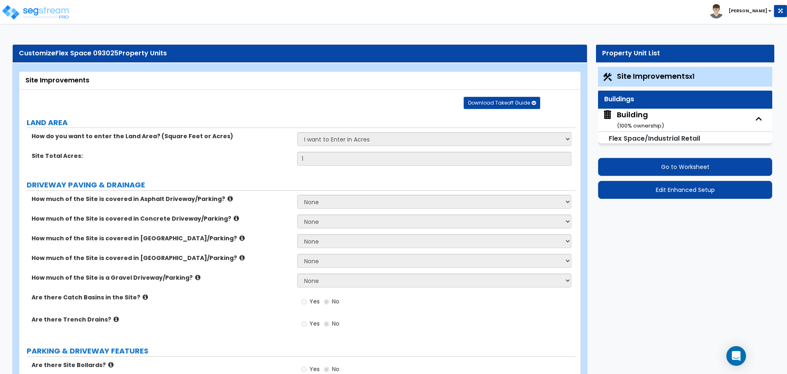
select select "3"
select select "2"
select select "7"
select select "3"
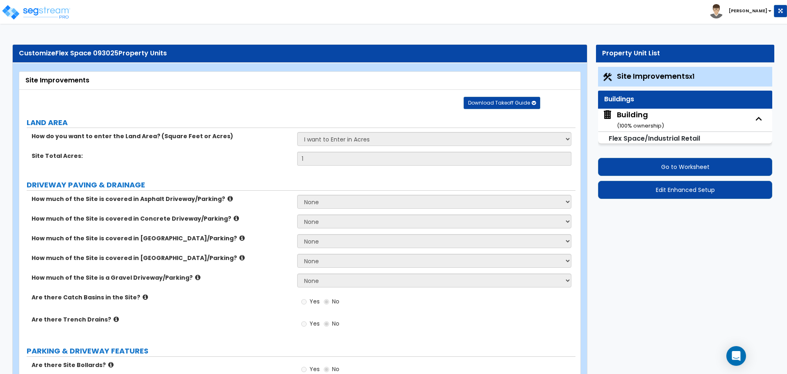
select select "2"
select select "5"
select select "2"
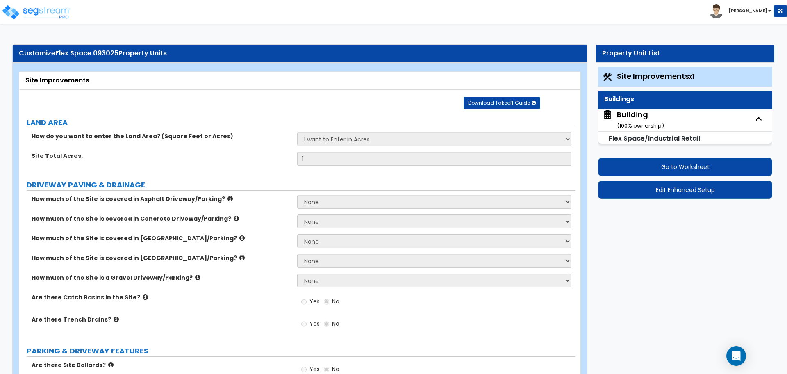
select select "2"
select select "1"
select select "7"
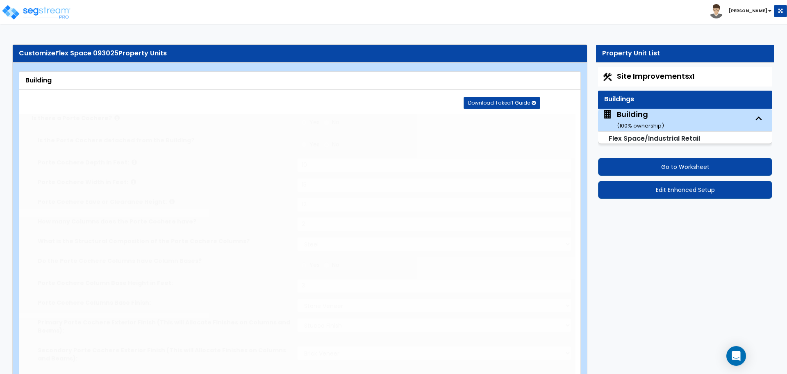
type input "50"
type input "2000"
radio input "true"
select select "1"
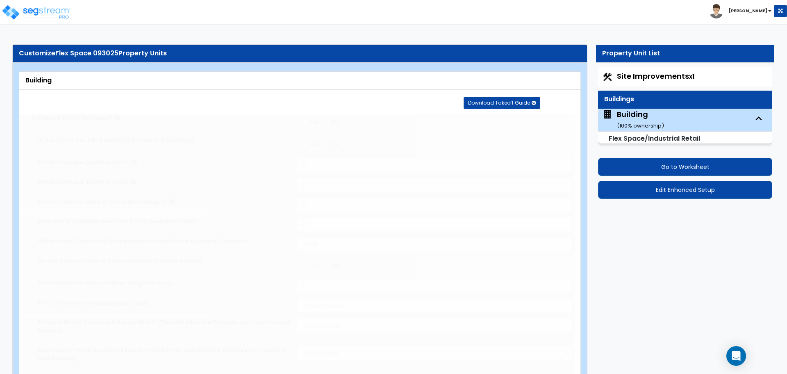
type input "4"
type input "5"
type input "6"
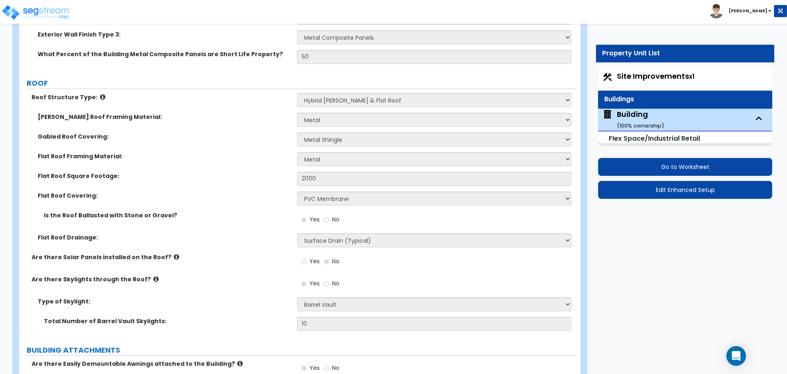
scroll to position [742, 0]
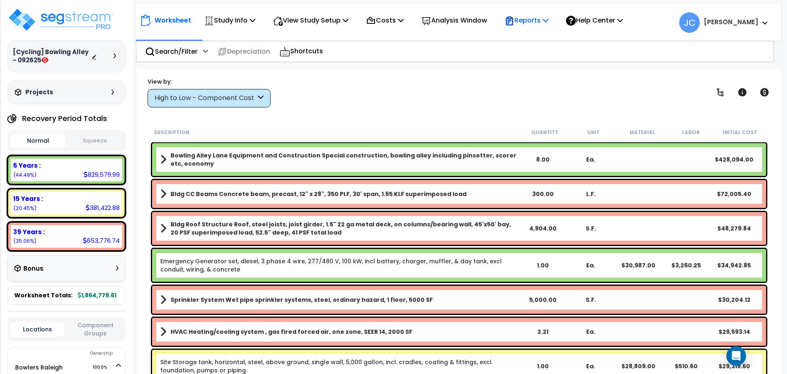
click at [546, 19] on p "Reports" at bounding box center [527, 20] width 44 height 11
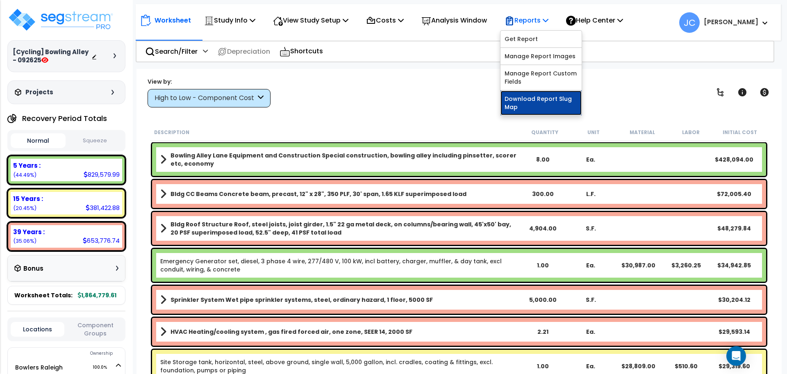
click at [537, 101] on link "Download Report Slug Map" at bounding box center [541, 103] width 81 height 25
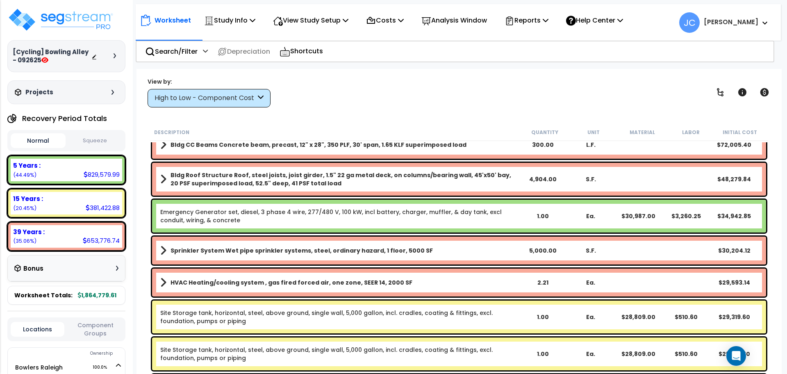
scroll to position [55, 0]
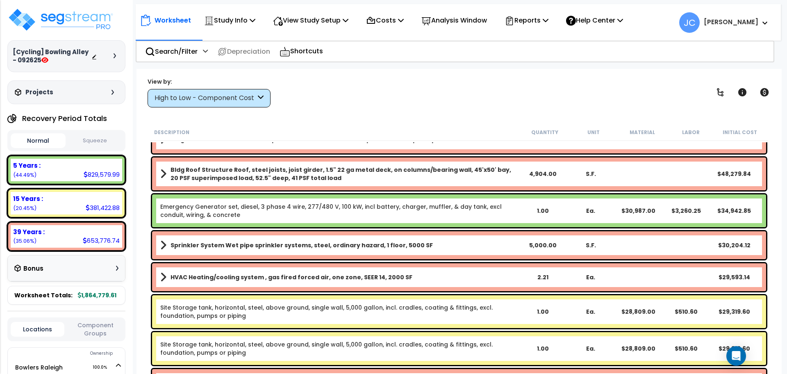
click at [777, 70] on div "Worksheet Study Info Study Setup Add Property Unit Template study Clone study JC" at bounding box center [459, 256] width 645 height 374
click at [542, 14] on div "Reports" at bounding box center [527, 20] width 44 height 19
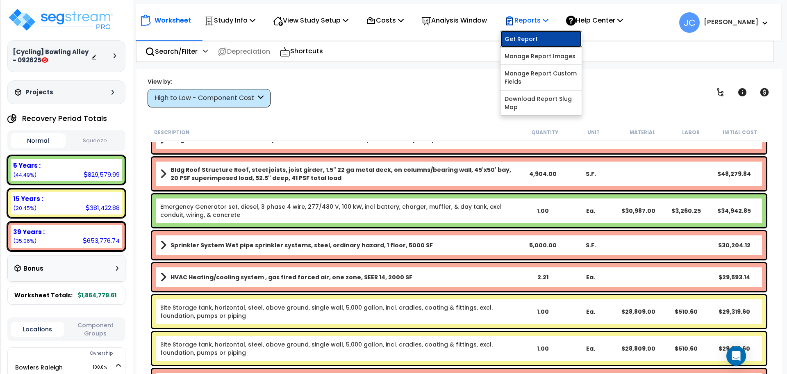
click at [546, 39] on link "Get Report" at bounding box center [541, 39] width 81 height 16
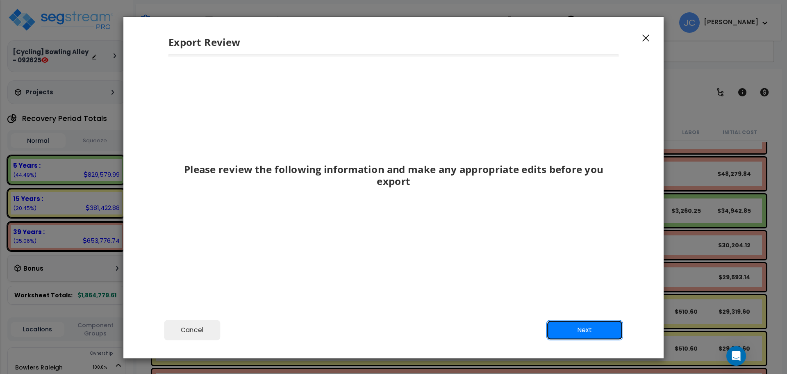
click at [563, 326] on button "Next" at bounding box center [584, 330] width 77 height 20
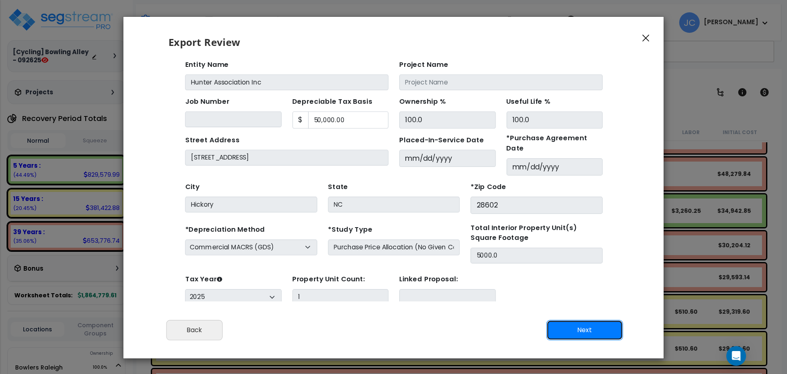
scroll to position [17, 0]
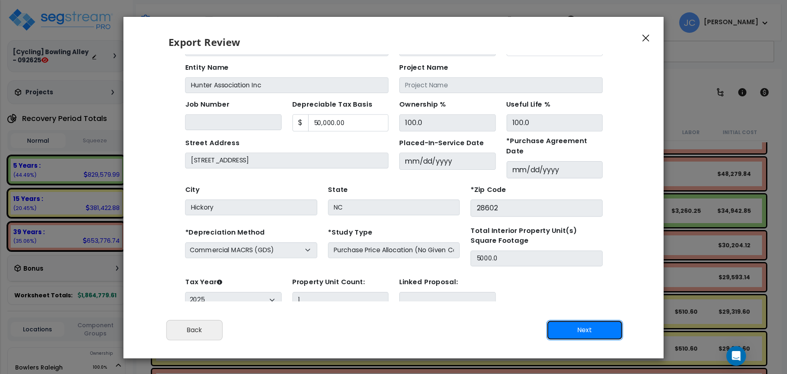
click at [565, 325] on button "Next" at bounding box center [584, 330] width 77 height 20
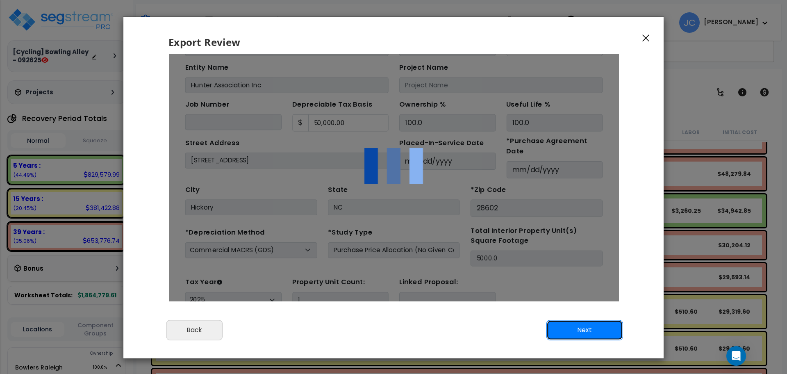
scroll to position [0, 0]
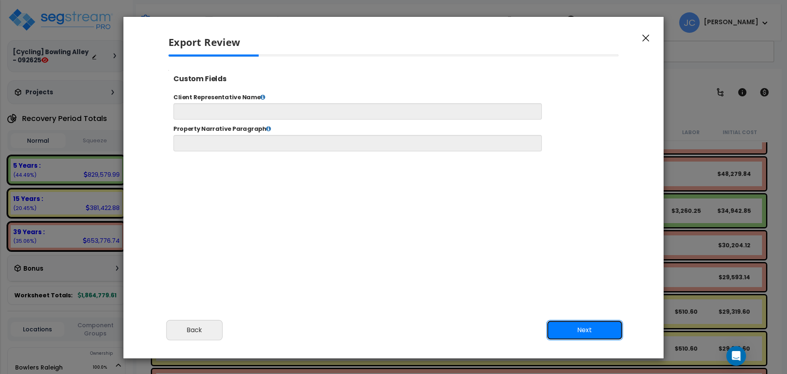
click at [581, 327] on button "Next" at bounding box center [584, 330] width 77 height 20
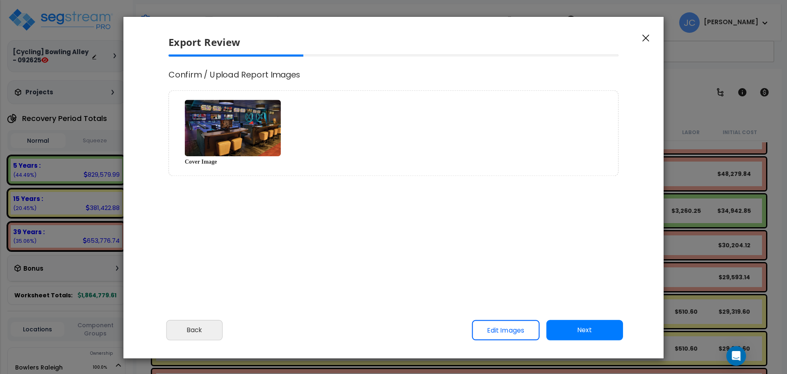
click at [565, 324] on button "Next" at bounding box center [584, 330] width 77 height 20
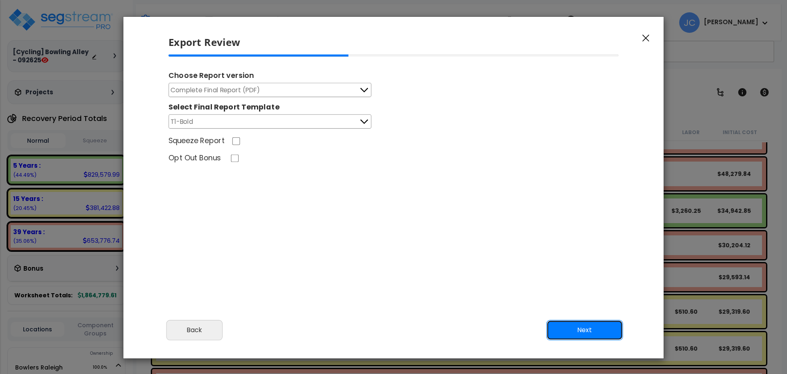
select select "2025"
click at [591, 326] on button "Next" at bounding box center [584, 330] width 77 height 20
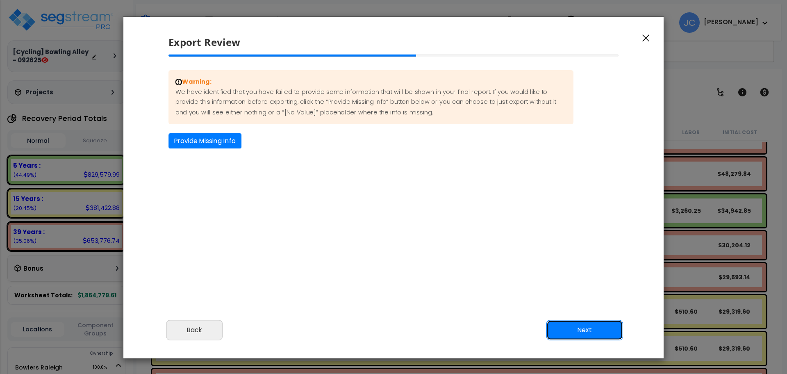
click at [590, 330] on button "Next" at bounding box center [584, 330] width 77 height 20
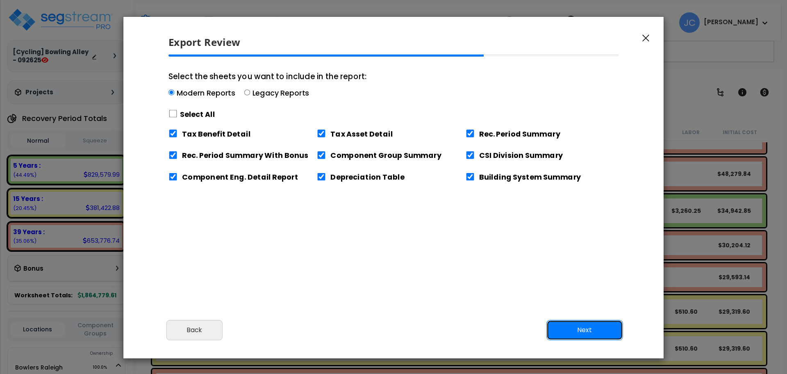
click at [590, 331] on button "Next" at bounding box center [584, 330] width 77 height 20
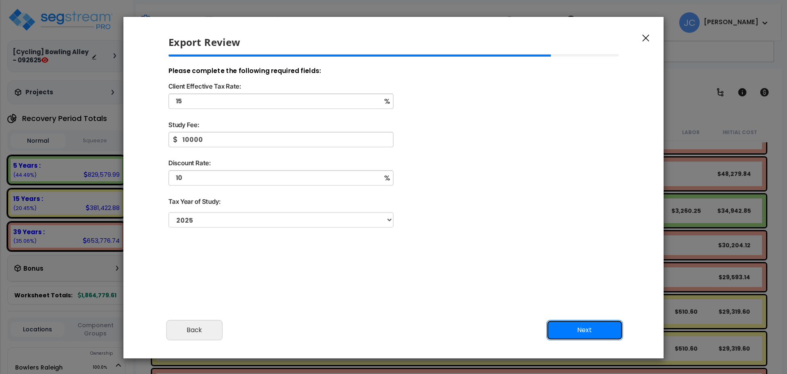
click at [588, 333] on button "Next" at bounding box center [584, 330] width 77 height 20
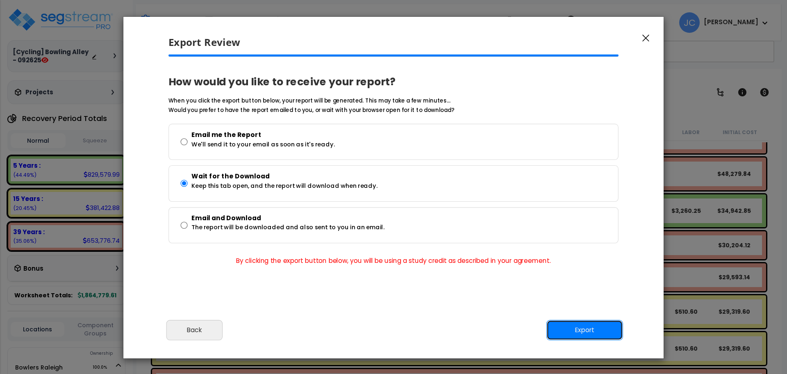
click at [585, 330] on button "Export" at bounding box center [584, 330] width 77 height 20
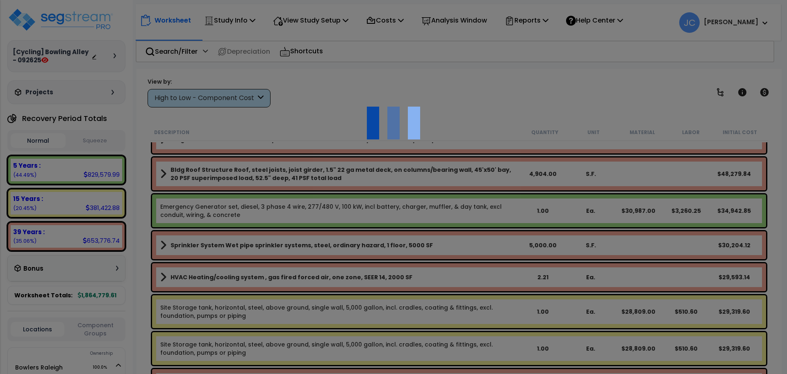
scroll to position [36, 0]
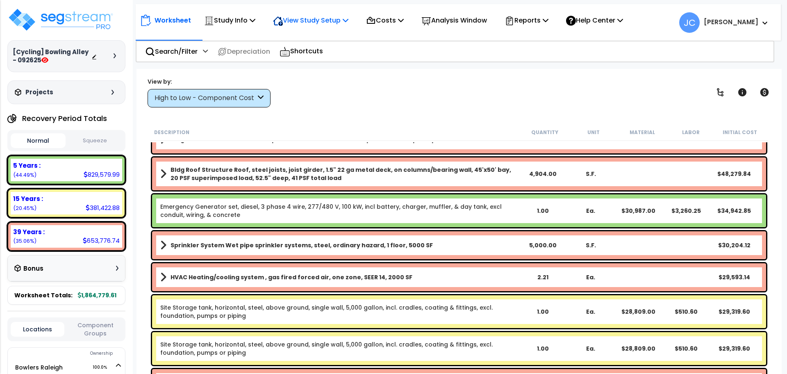
click at [335, 20] on p "View Study Setup" at bounding box center [310, 20] width 75 height 11
click at [339, 52] on link "View Questionnaire" at bounding box center [309, 56] width 81 height 16
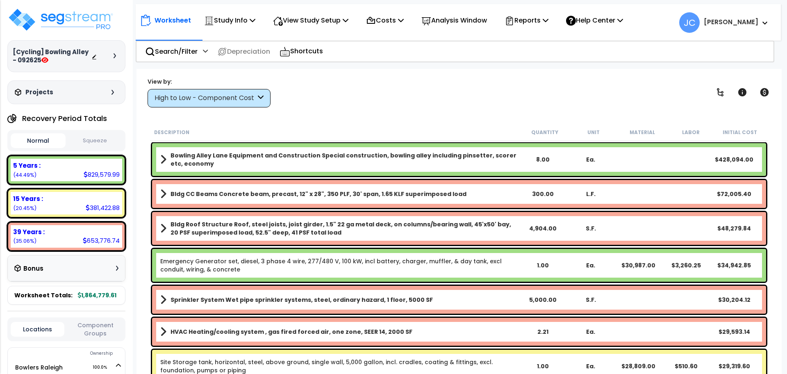
scroll to position [229, 0]
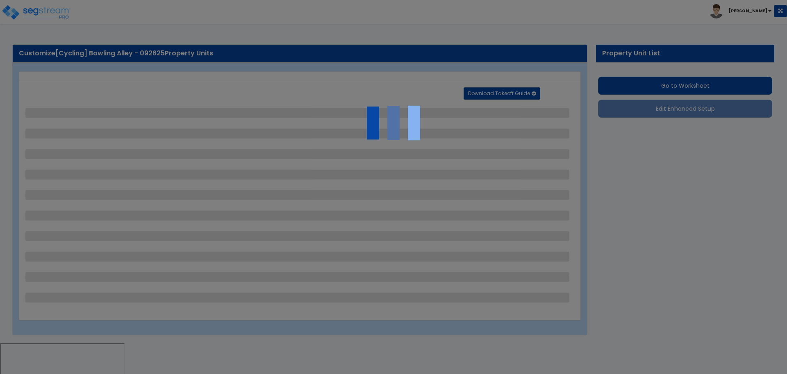
select select "2"
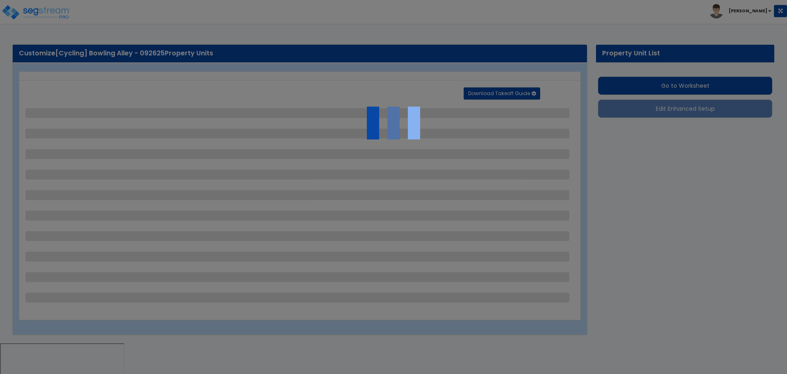
select select "2"
select select "1"
select select "2"
select select "1"
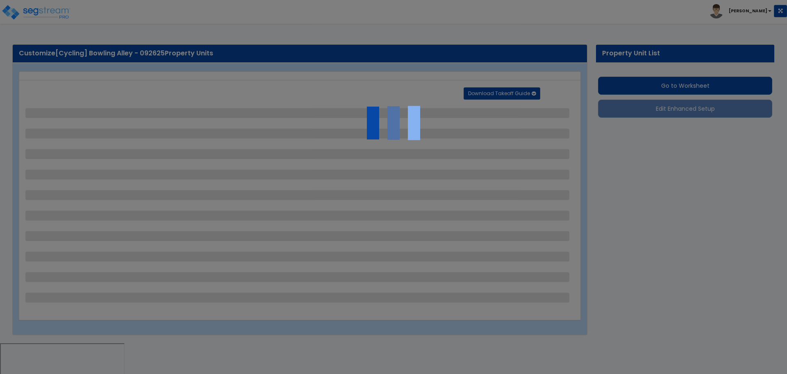
select select "1"
select select "2"
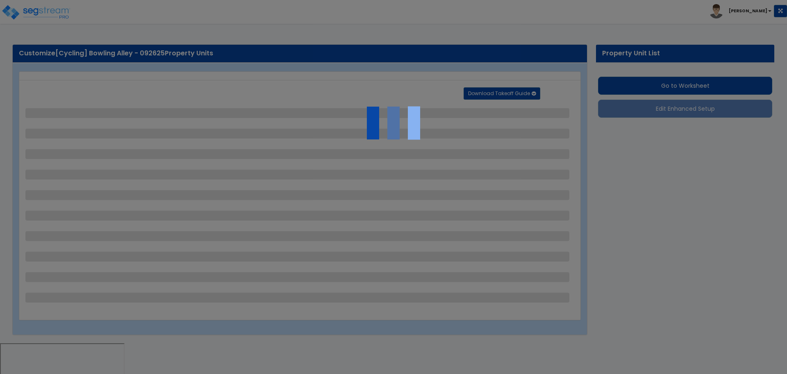
select select "2"
select select "1"
select select "10"
select select "1"
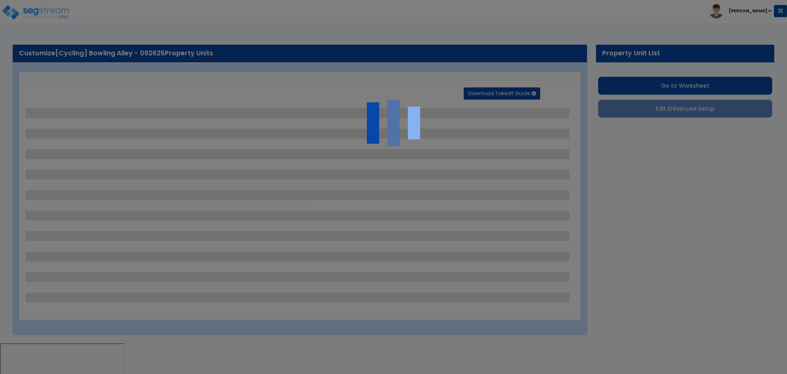
select select "1"
select select "3"
select select "2"
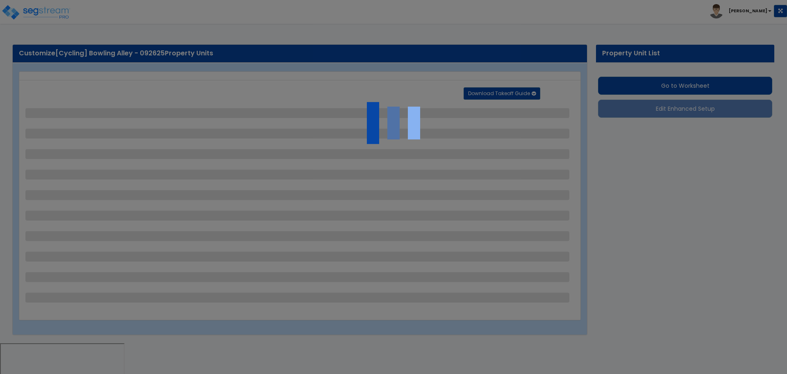
select select "4"
select select "1"
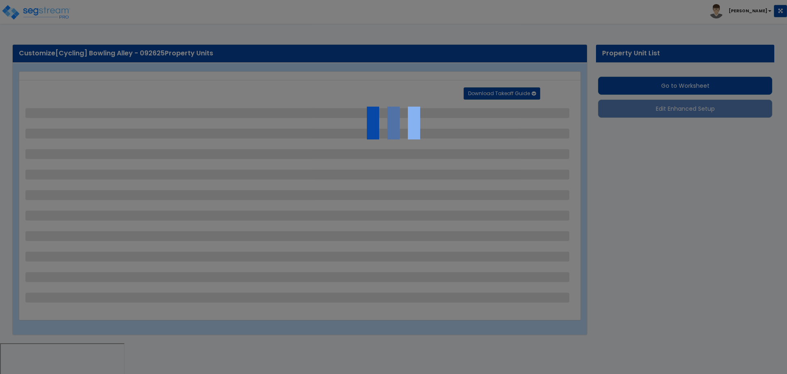
select select "6"
select select "2"
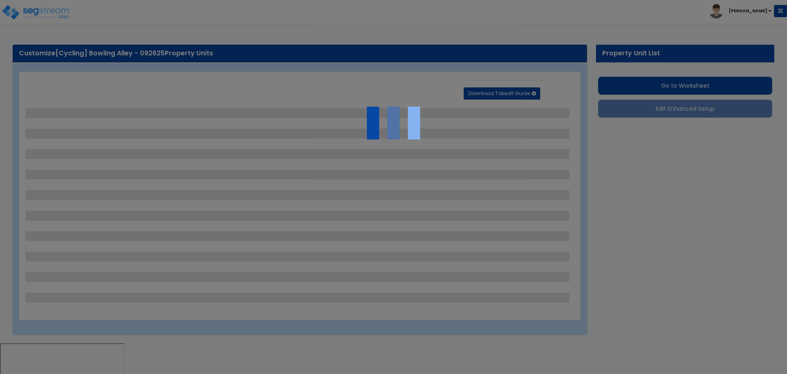
select select "2"
select select "1"
select select "2"
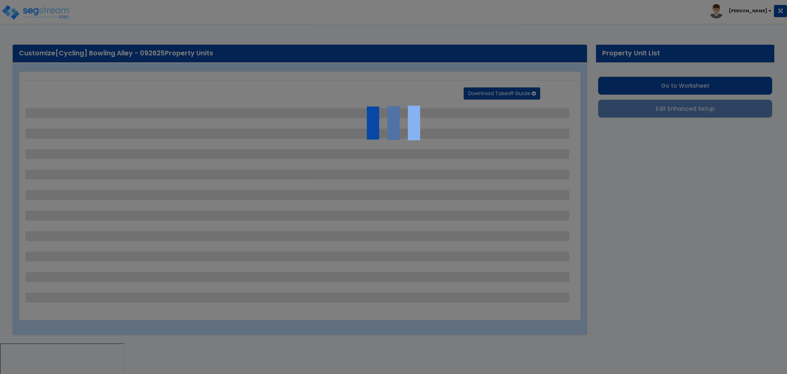
select select "1"
select select "8"
select select "2"
select select "4"
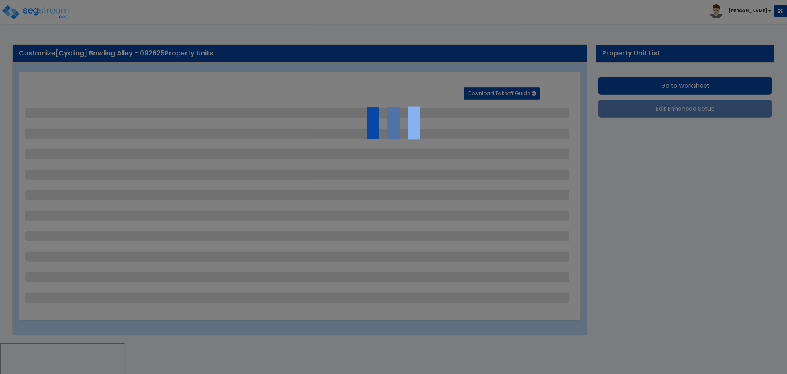
select select "1"
select select "20"
select select "2"
select select "5"
select select "3"
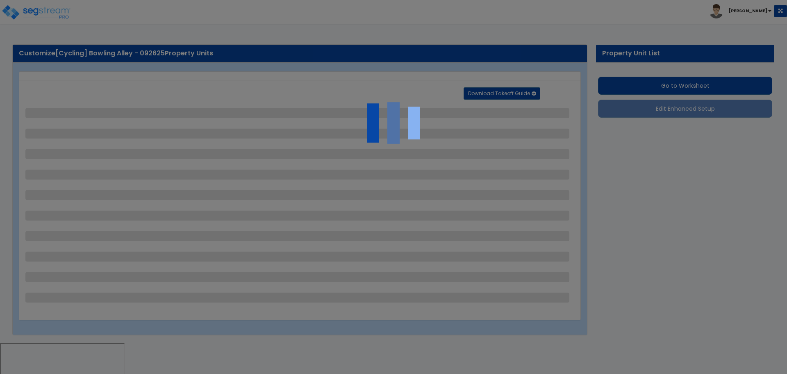
select select "1"
select select "2"
select select "1"
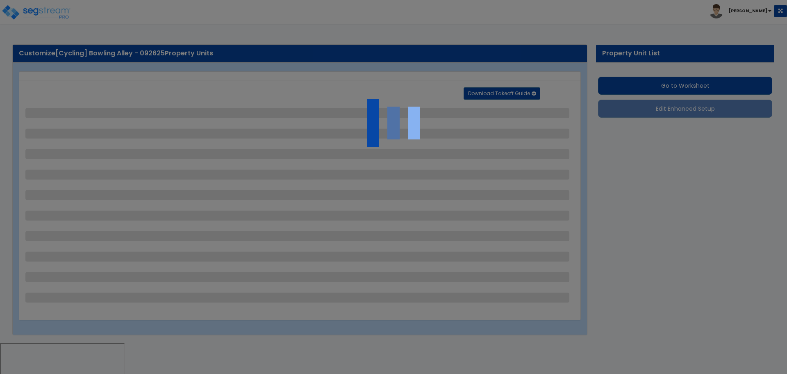
select select "4"
select select "2"
select select "1"
select select "2"
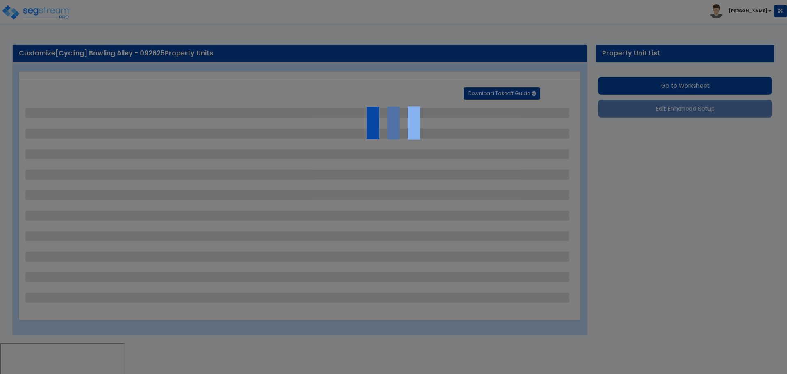
select select "1"
select select "2"
select select "6"
select select "2"
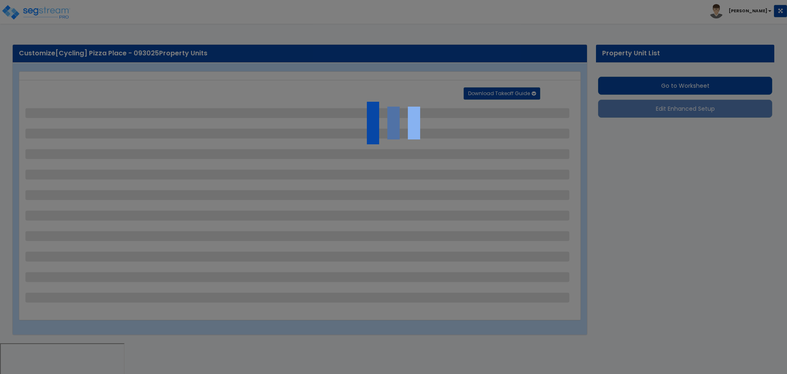
select select "2"
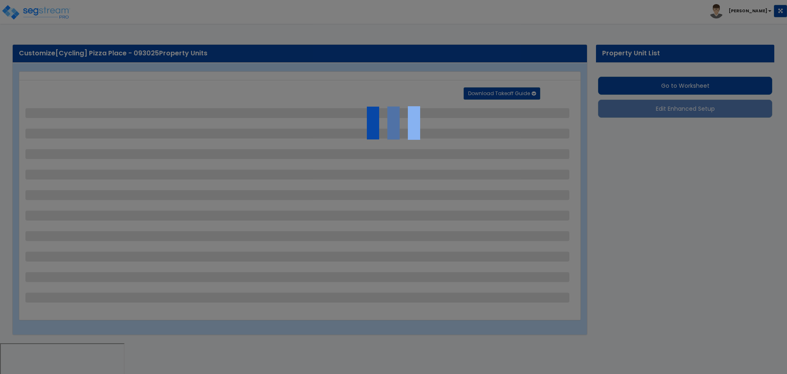
select select "2"
select select "1"
select select "2"
select select "1"
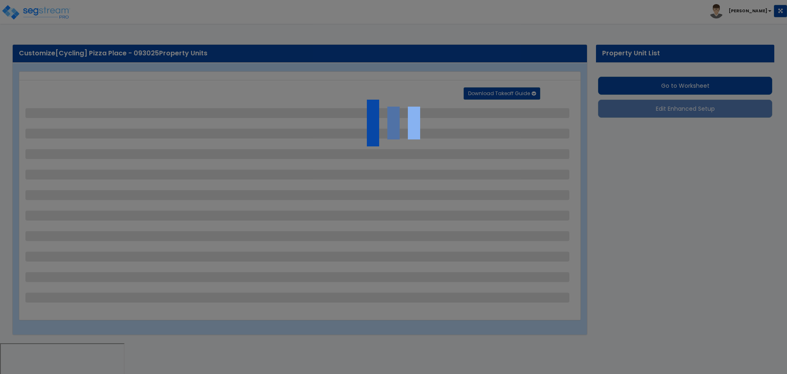
select select "1"
select select "2"
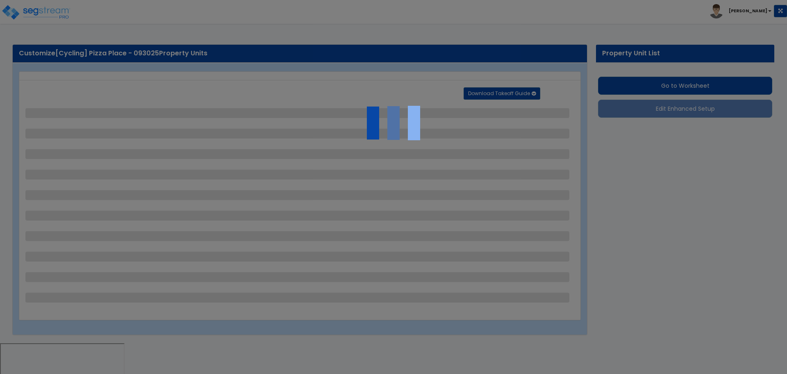
select select "2"
select select "1"
select select "10"
select select "1"
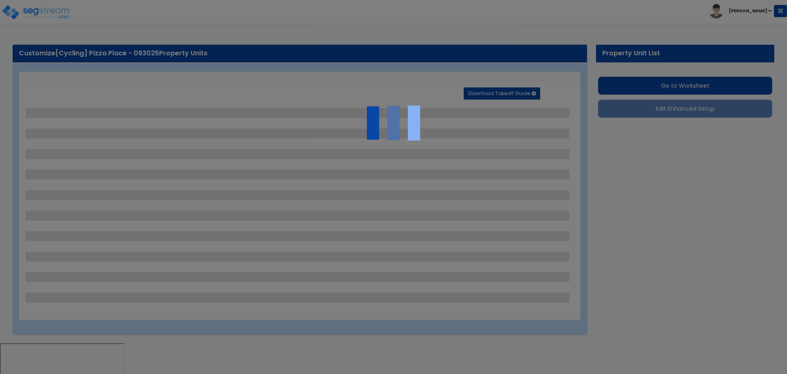
select select "1"
select select "3"
select select "2"
select select "4"
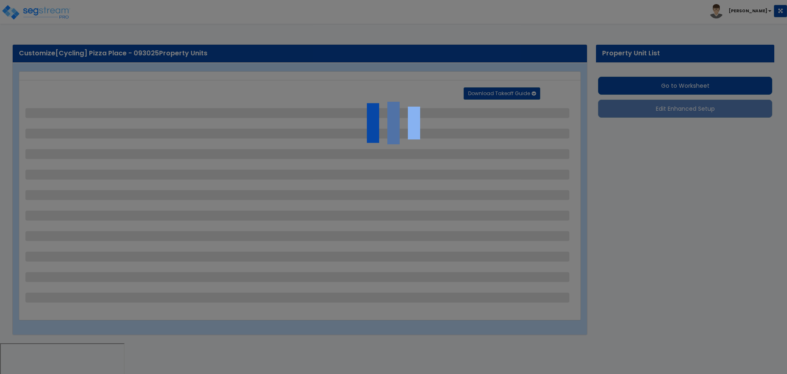
select select "4"
select select "1"
select select "6"
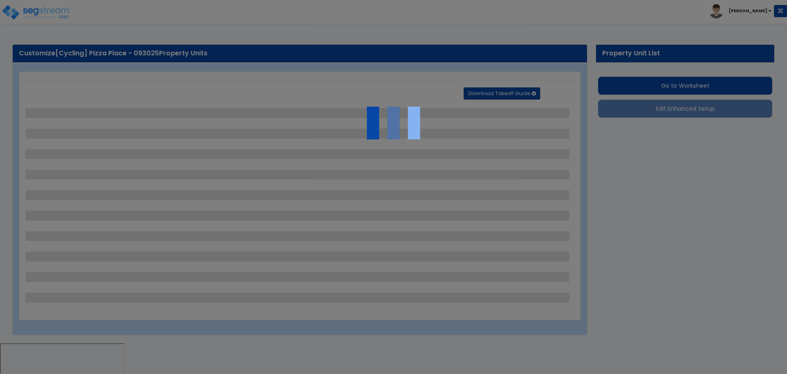
select select "2"
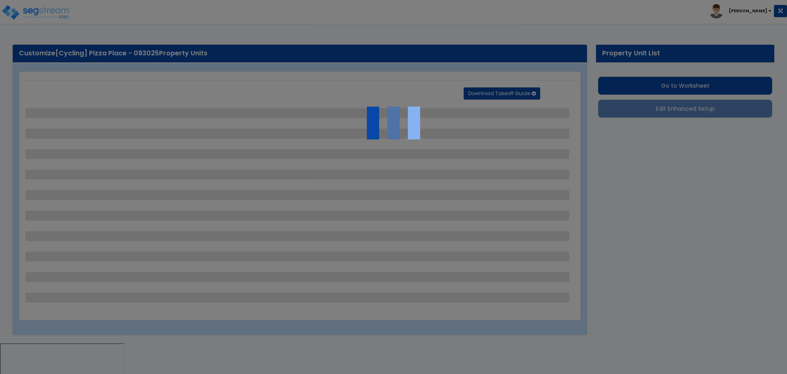
select select "1"
select select "2"
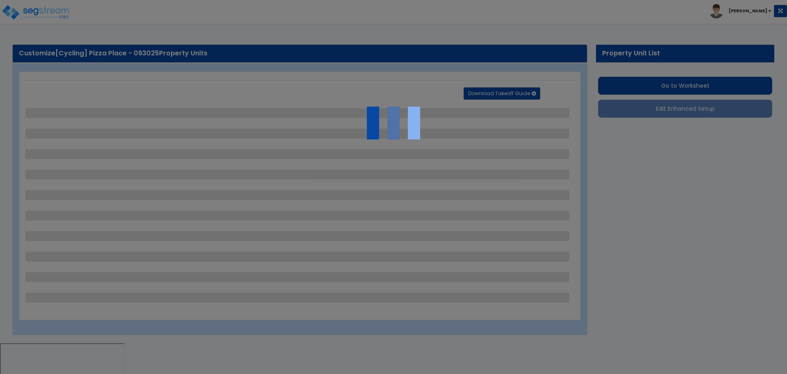
select select "1"
select select "8"
select select "2"
select select "4"
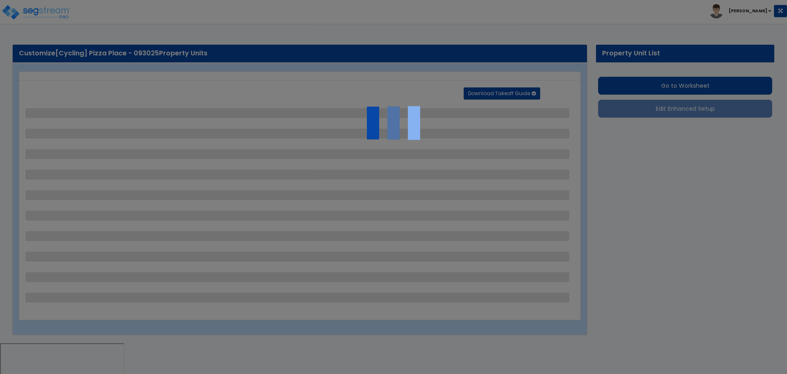
select select "1"
select select "20"
select select "2"
select select "5"
select select "3"
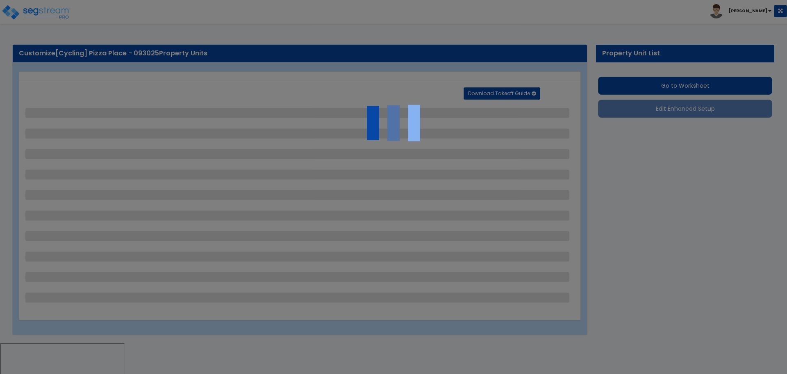
select select "1"
select select "2"
select select "1"
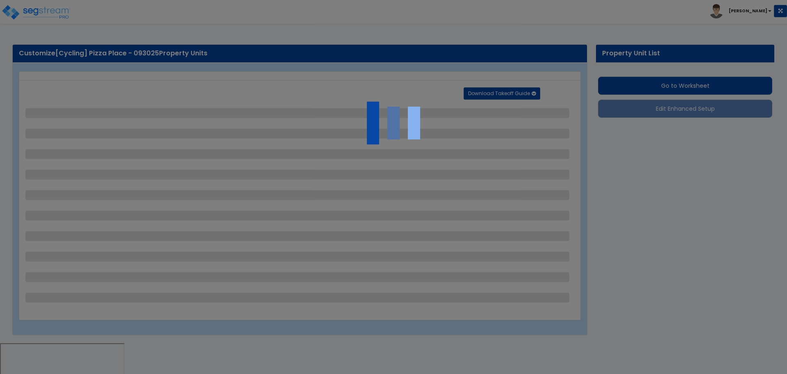
select select "4"
select select "2"
select select "1"
select select "2"
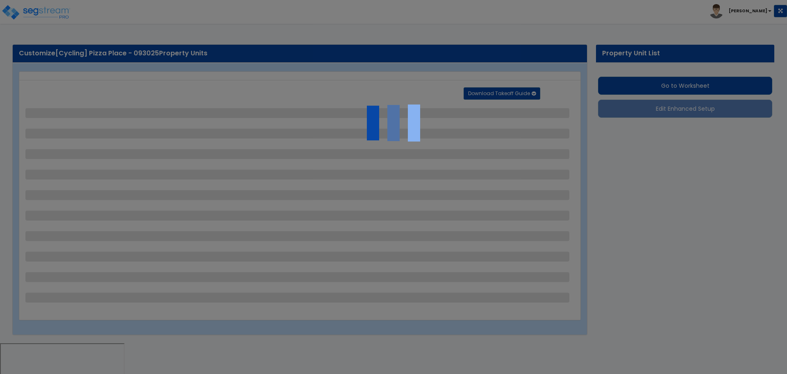
select select "1"
select select "2"
select select "6"
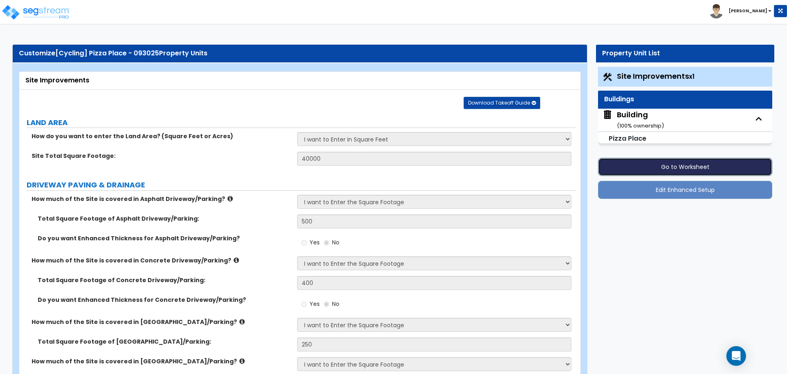
click at [626, 165] on button "Go to Worksheet" at bounding box center [685, 167] width 174 height 18
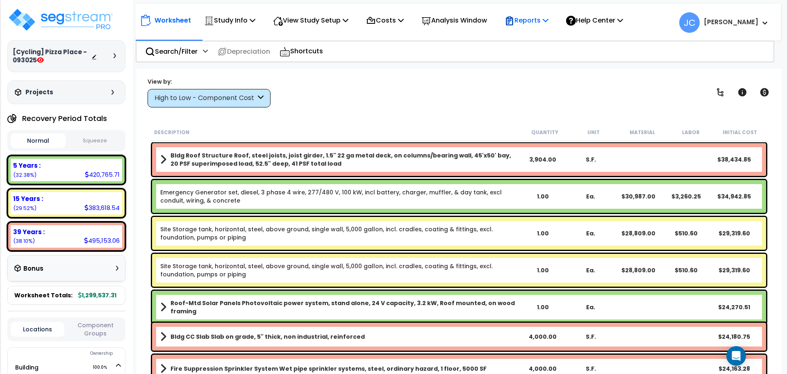
click at [530, 18] on p "Reports" at bounding box center [527, 20] width 44 height 11
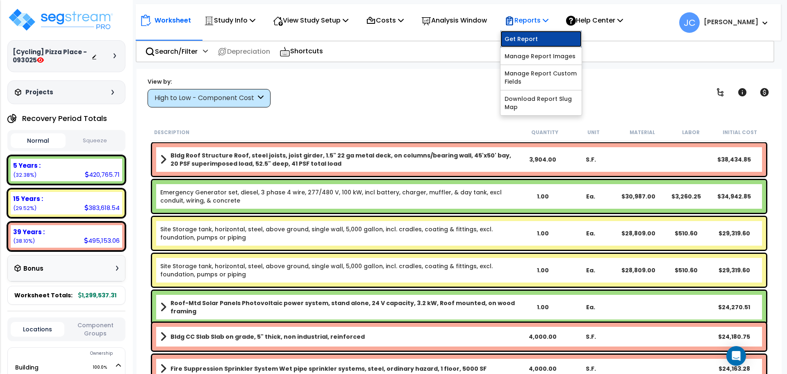
click at [531, 40] on link "Get Report" at bounding box center [541, 39] width 81 height 16
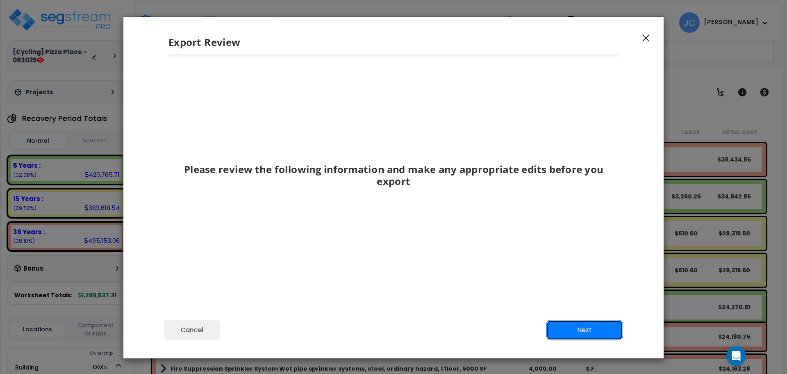
click at [580, 326] on button "Next" at bounding box center [584, 330] width 77 height 20
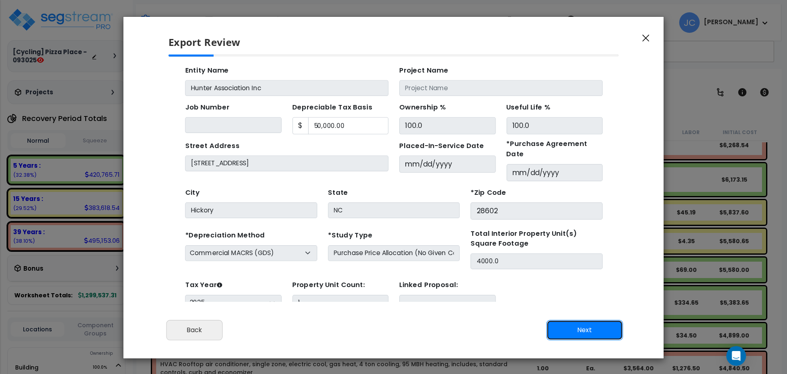
scroll to position [30, 0]
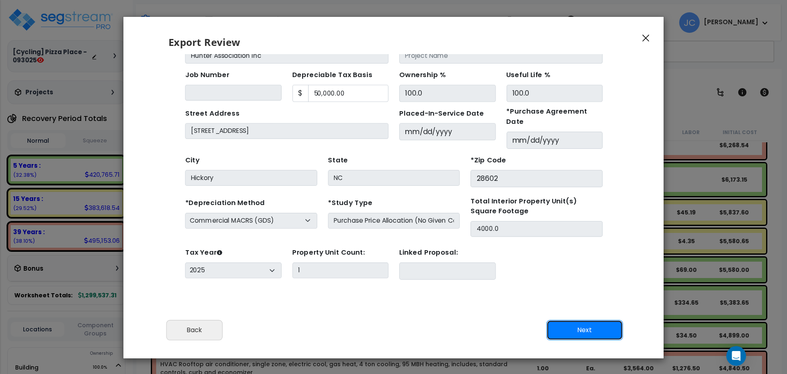
click at [577, 324] on button "Next" at bounding box center [584, 330] width 77 height 20
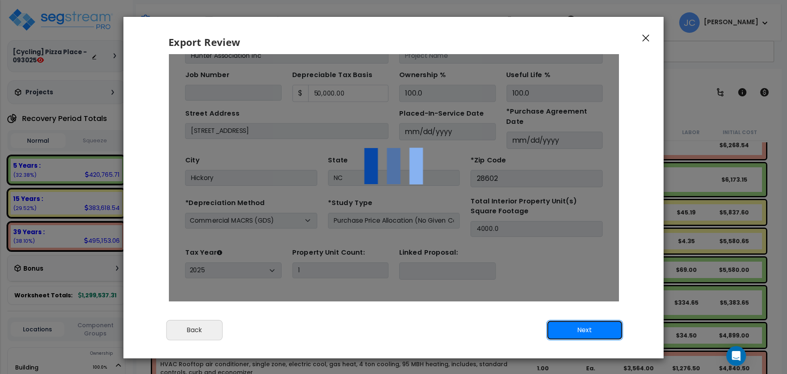
scroll to position [0, 0]
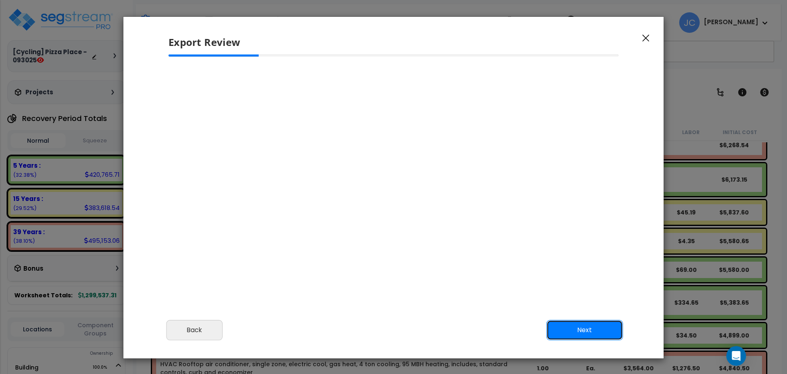
click at [571, 327] on button "Next" at bounding box center [584, 330] width 77 height 20
select select "2025"
click at [215, 326] on button "Back" at bounding box center [194, 330] width 56 height 20
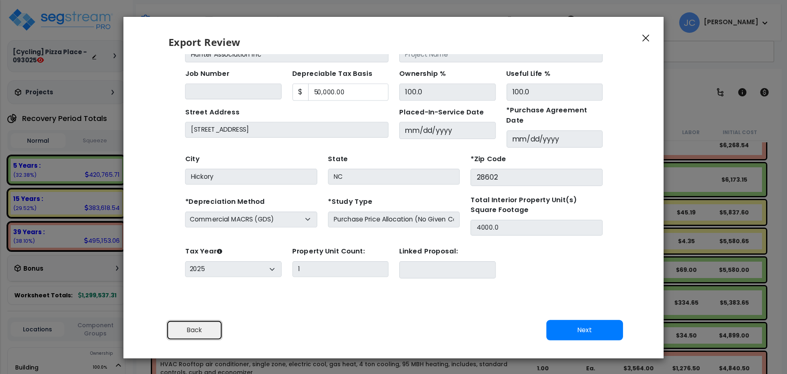
scroll to position [36, 0]
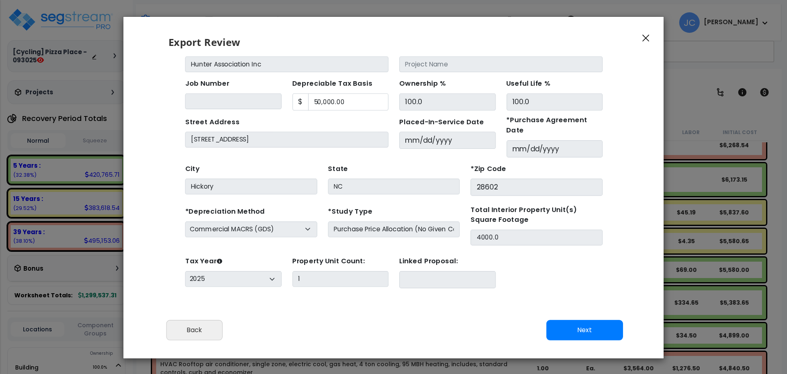
click at [646, 34] on icon "button" at bounding box center [645, 37] width 7 height 7
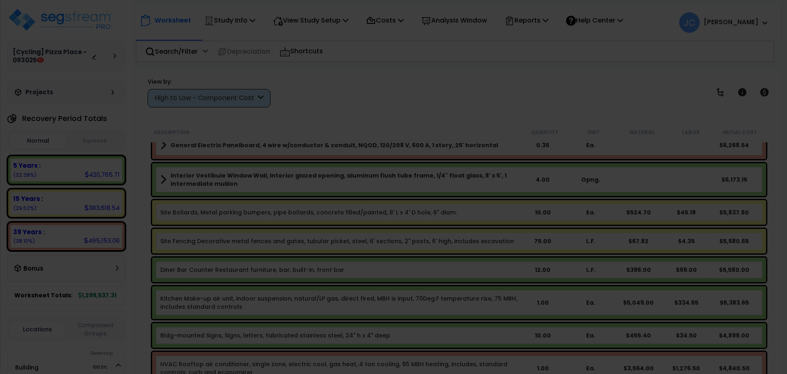
scroll to position [0, 0]
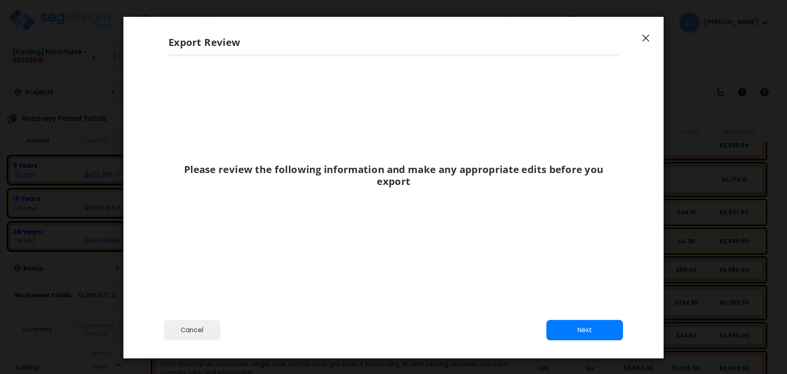
click at [645, 36] on icon "button" at bounding box center [645, 37] width 7 height 7
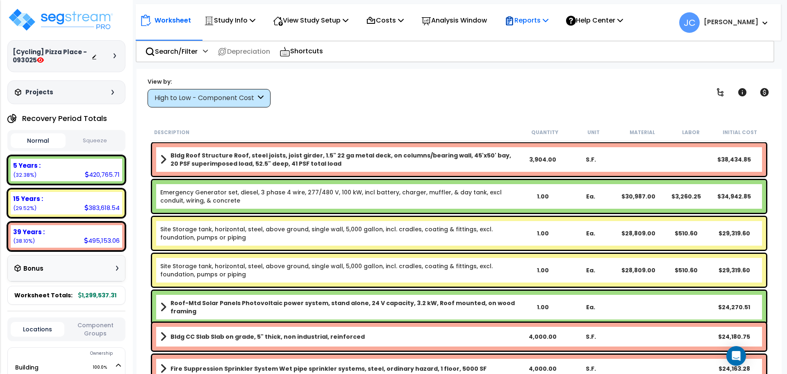
click at [531, 26] on div "Reports" at bounding box center [527, 20] width 44 height 19
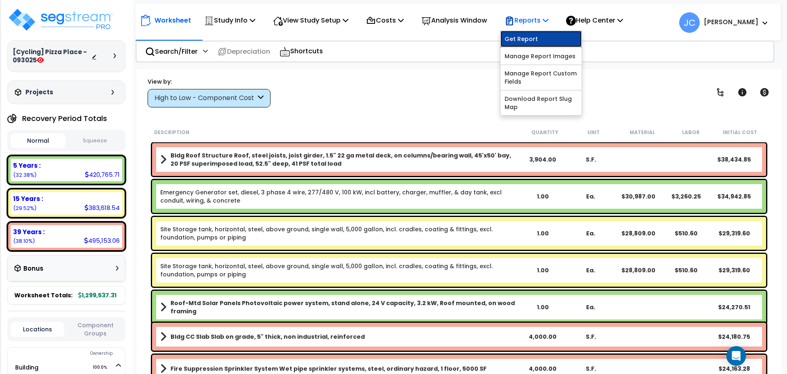
click at [533, 36] on link "Get Report" at bounding box center [541, 39] width 81 height 16
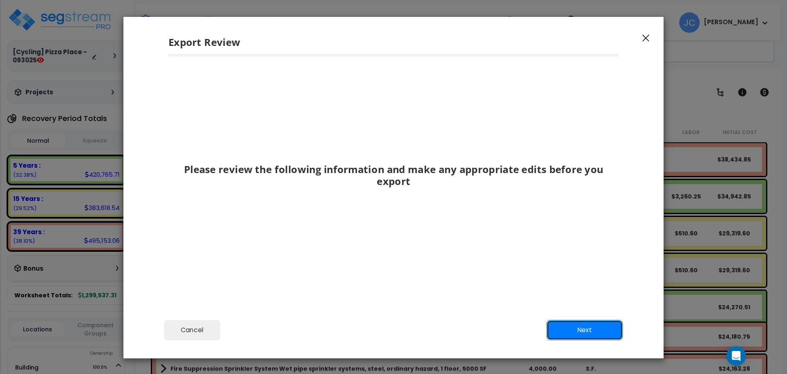
click at [583, 323] on button "Next" at bounding box center [584, 330] width 77 height 20
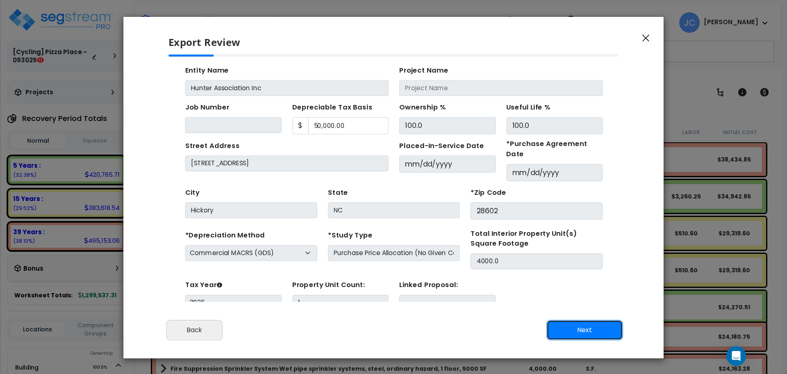
scroll to position [30, 0]
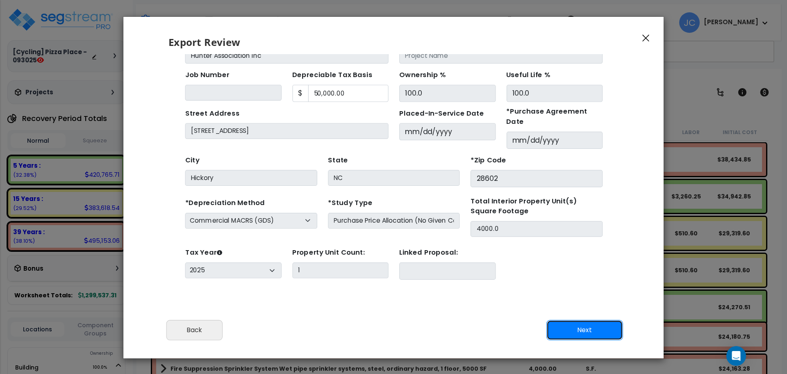
click at [581, 330] on button "Next" at bounding box center [584, 330] width 77 height 20
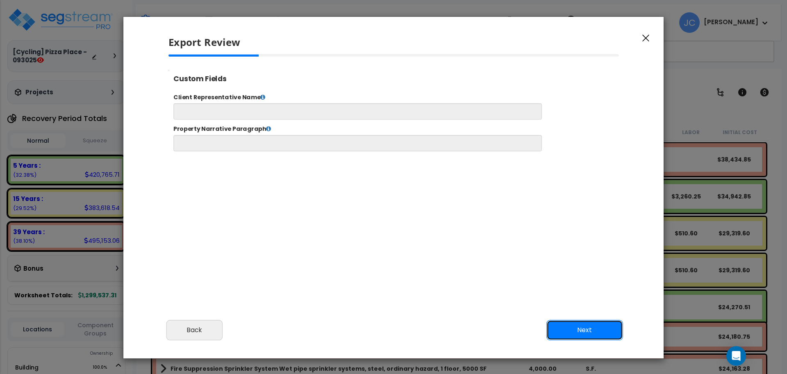
scroll to position [0, 0]
click at [585, 322] on button "Next" at bounding box center [584, 330] width 77 height 20
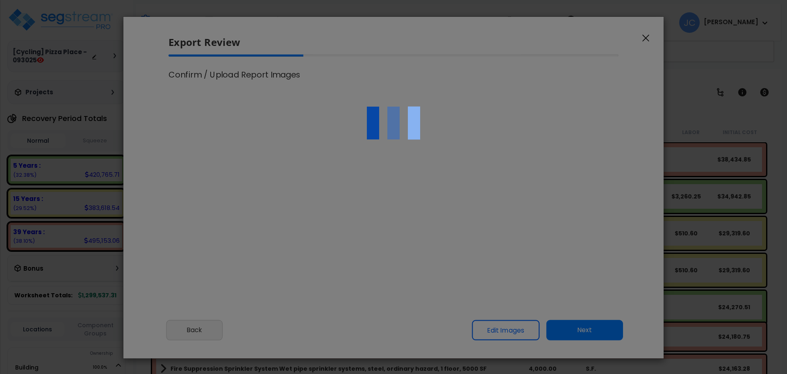
select select "2025"
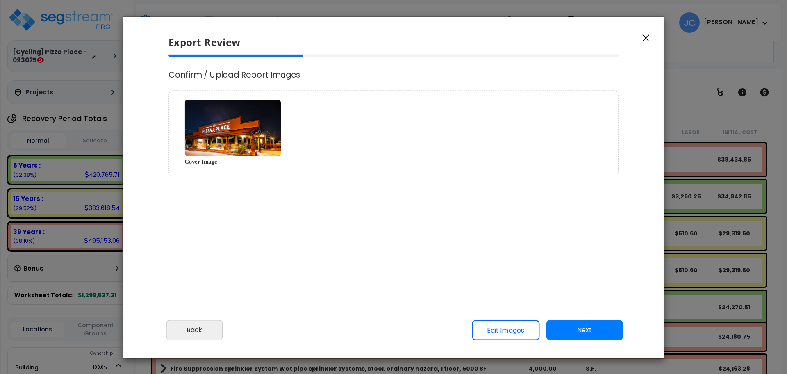
scroll to position [333, 20]
click at [583, 327] on button "Next" at bounding box center [584, 330] width 77 height 20
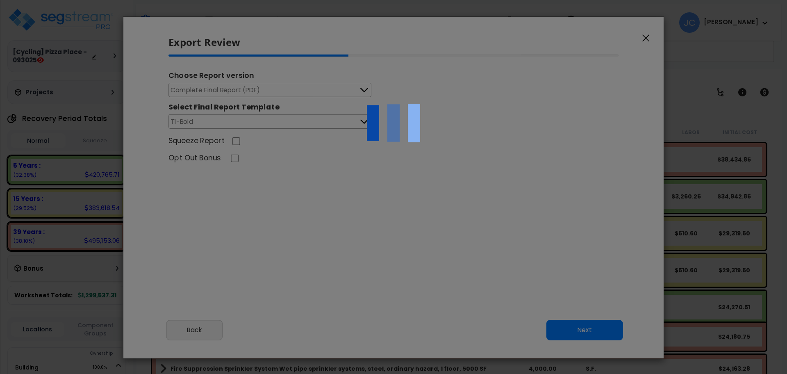
scroll to position [0, 0]
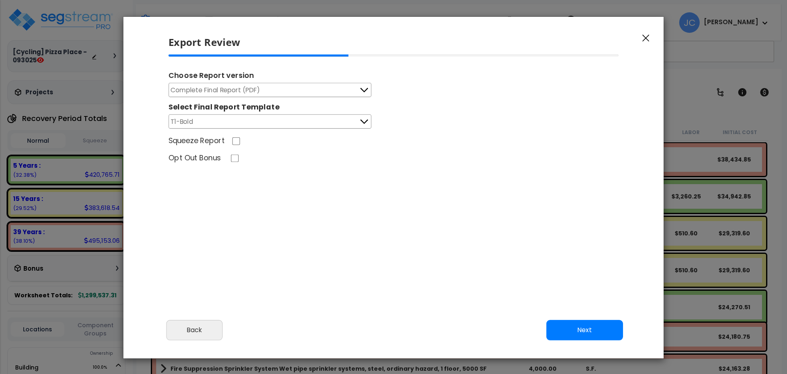
click at [614, 331] on button "Next" at bounding box center [584, 330] width 77 height 20
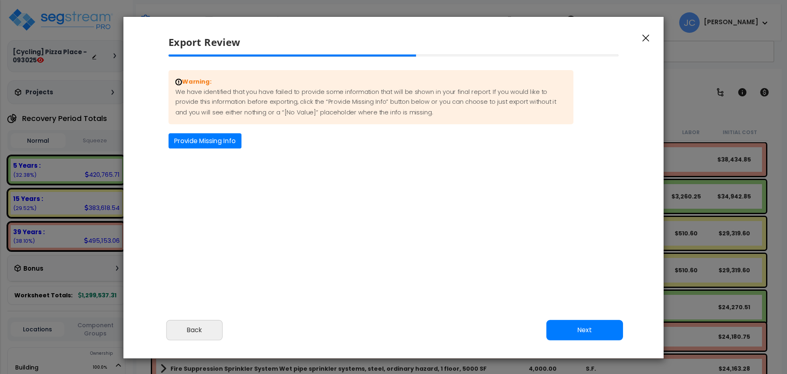
click at [228, 143] on div "Warning: We have identified that you have failed to provide some information th…" at bounding box center [394, 167] width 464 height 225
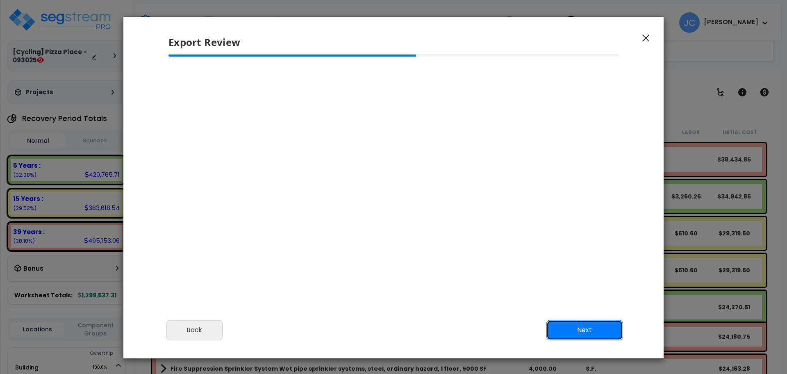
click at [574, 322] on button "Next" at bounding box center [584, 330] width 77 height 20
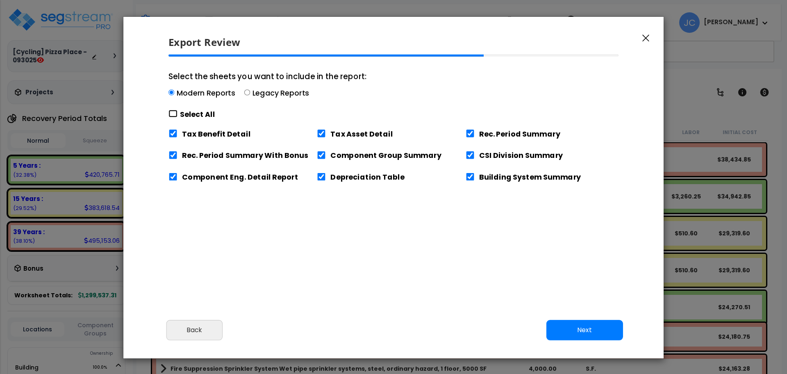
click at [173, 113] on input "Select the sheets you want to include in the report: Modern Reports Legacy Repo…" at bounding box center [172, 114] width 9 height 8
checkbox input "true"
click at [600, 329] on button "Next" at bounding box center [584, 330] width 77 height 20
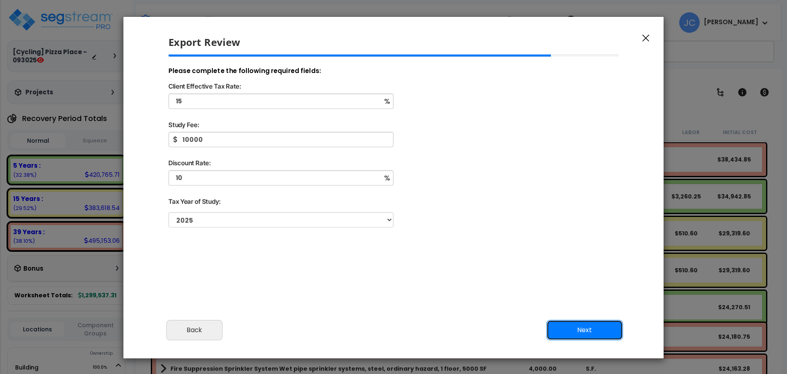
click at [605, 325] on button "Next" at bounding box center [584, 330] width 77 height 20
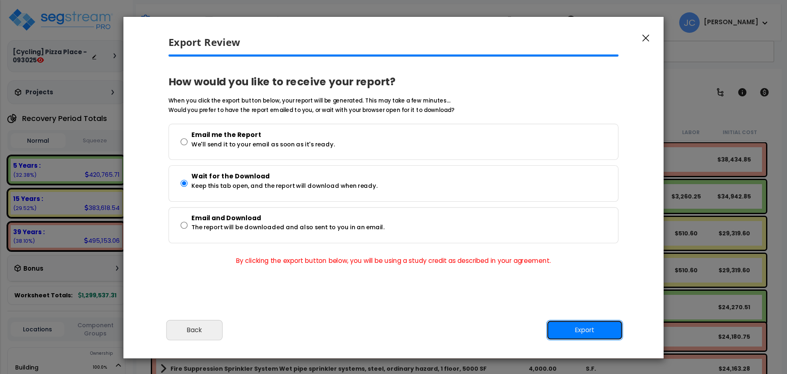
click at [601, 325] on button "Export" at bounding box center [584, 330] width 77 height 20
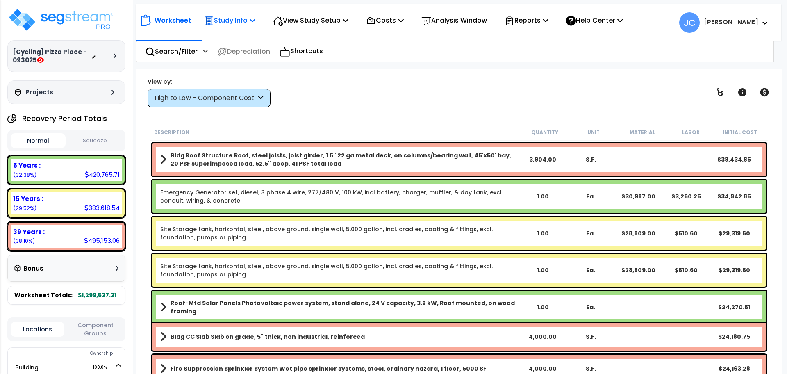
click at [259, 16] on div "Study Info Study Setup Add Property Unit Template study Clone study" at bounding box center [230, 20] width 60 height 19
click at [299, 18] on p "View Study Setup" at bounding box center [310, 20] width 75 height 11
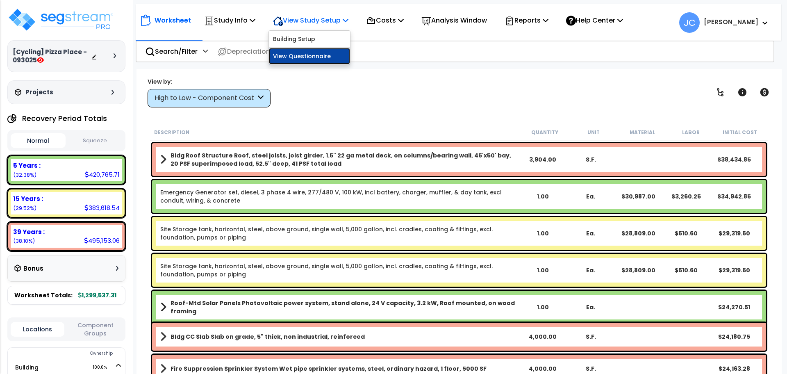
click at [301, 52] on link "View Questionnaire" at bounding box center [309, 56] width 81 height 16
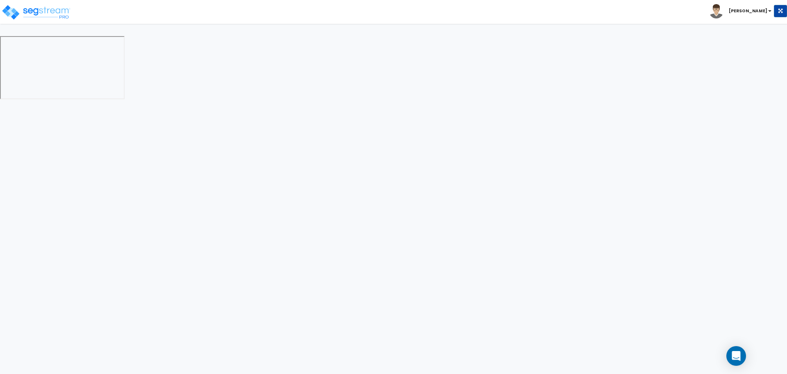
select select "2"
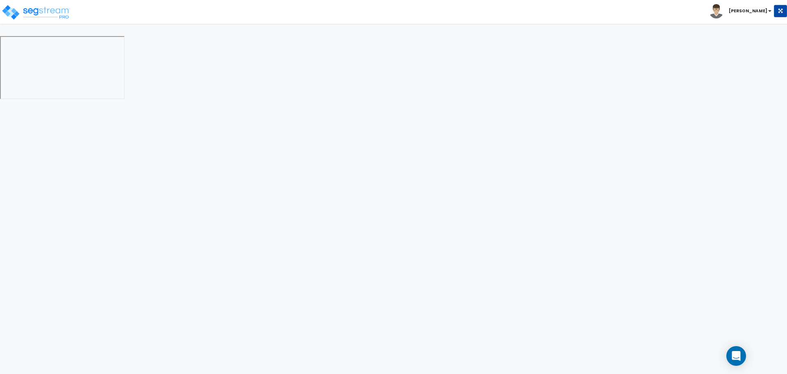
select select "2"
select select "1"
select select "2"
select select "1"
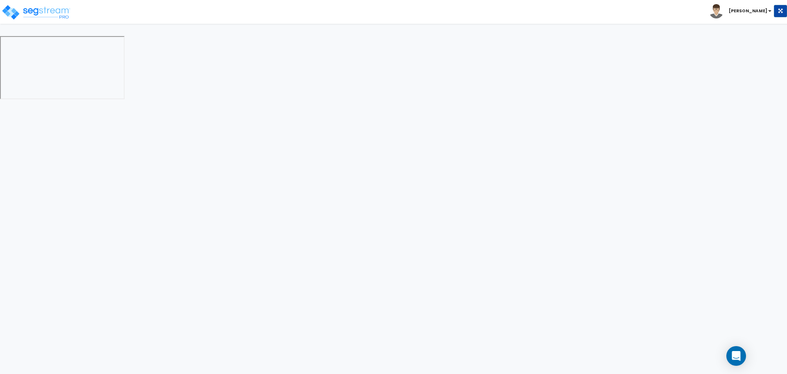
select select "1"
select select "2"
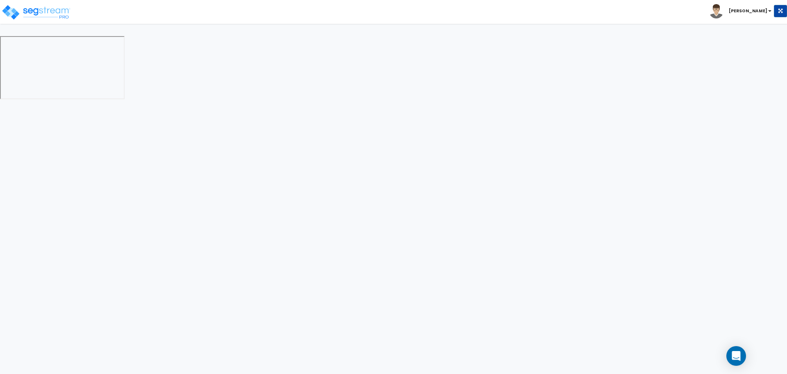
select select "2"
select select "1"
select select "10"
select select "1"
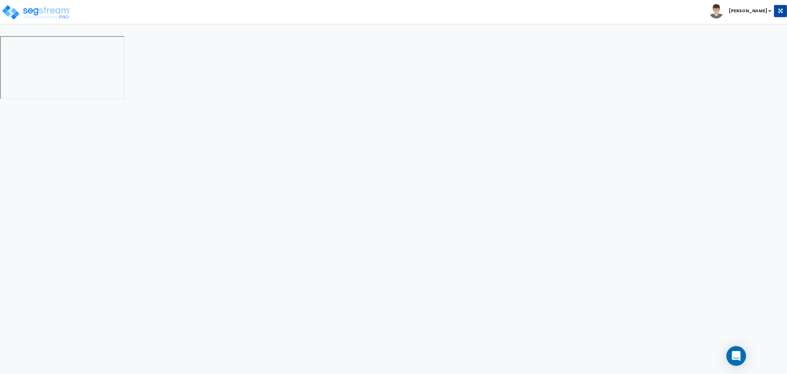
select select "1"
select select "3"
select select "2"
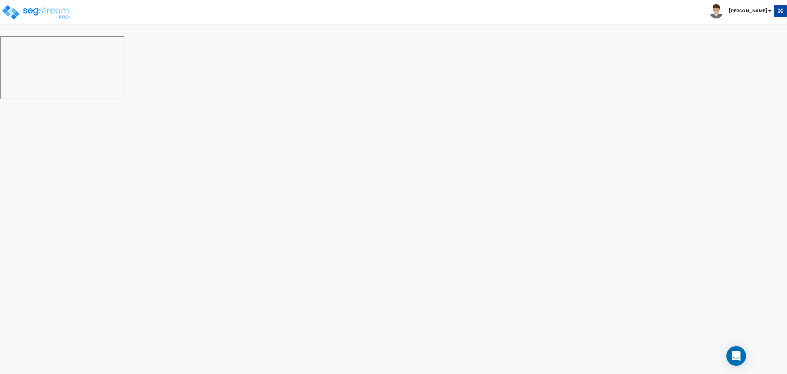
select select "4"
select select "1"
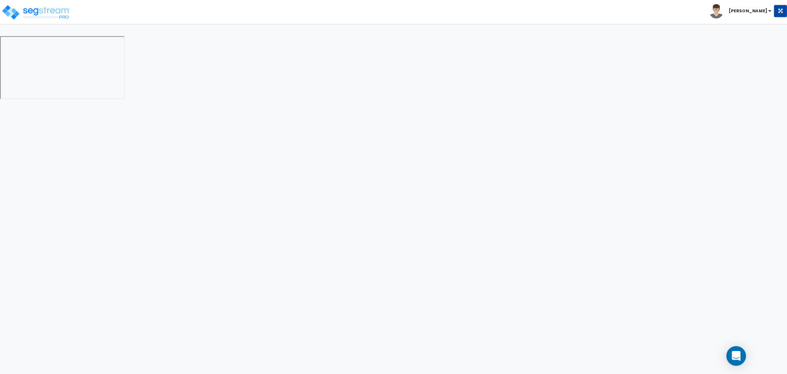
select select "6"
select select "2"
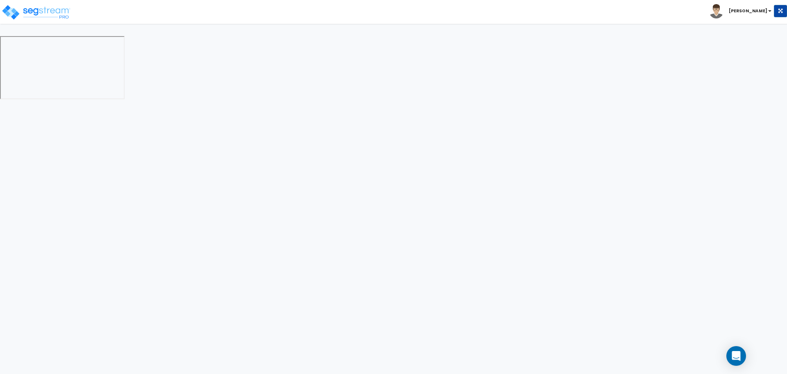
select select "2"
select select "1"
select select "2"
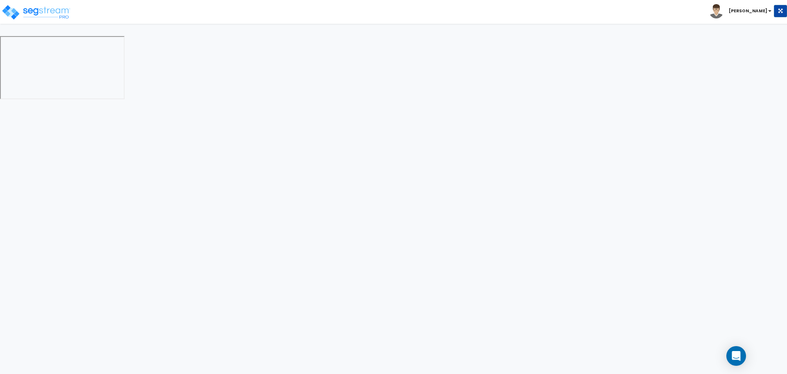
select select "2"
select select "1"
select select "8"
select select "2"
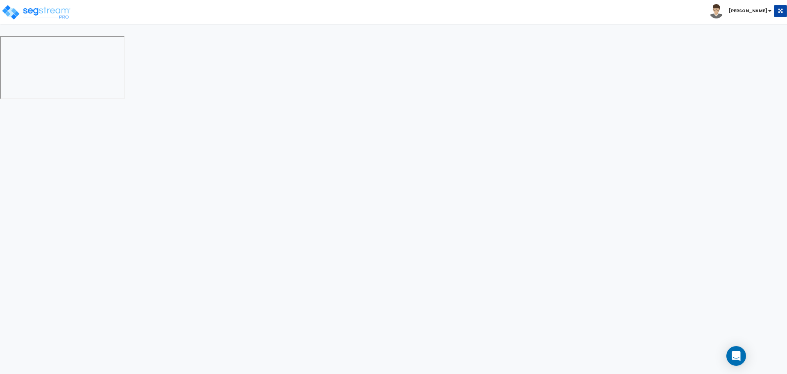
select select "4"
select select "1"
select select "20"
select select "2"
select select "5"
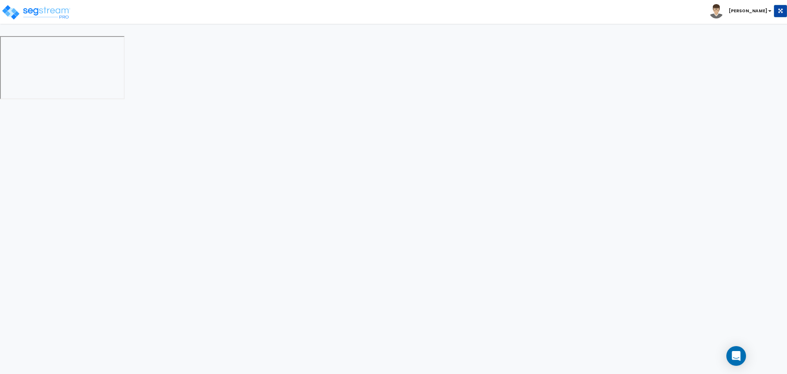
select select "3"
select select "1"
select select "2"
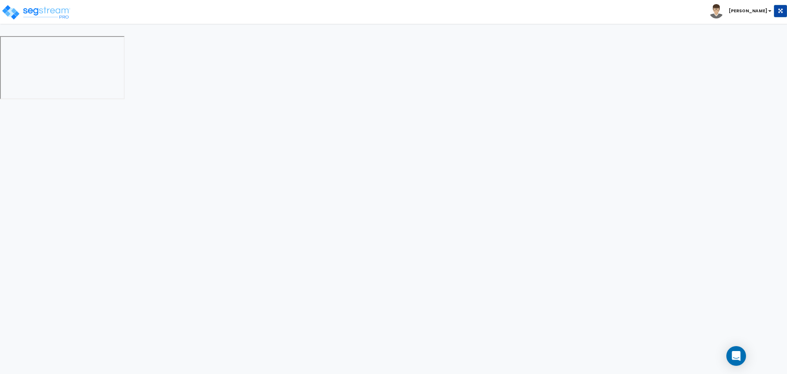
select select "1"
select select "4"
select select "2"
select select "1"
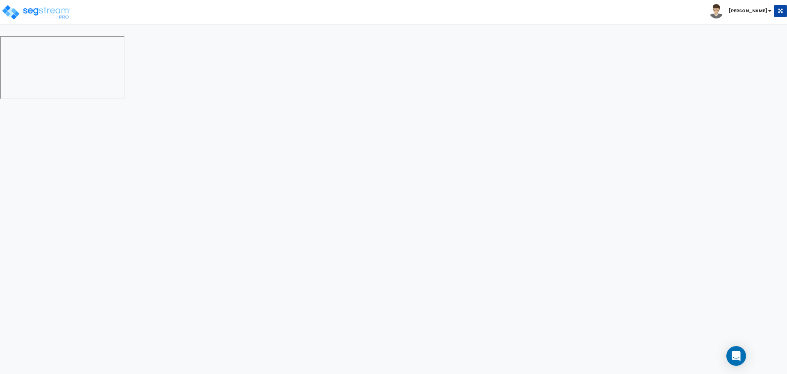
select select "2"
select select "1"
select select "2"
select select "6"
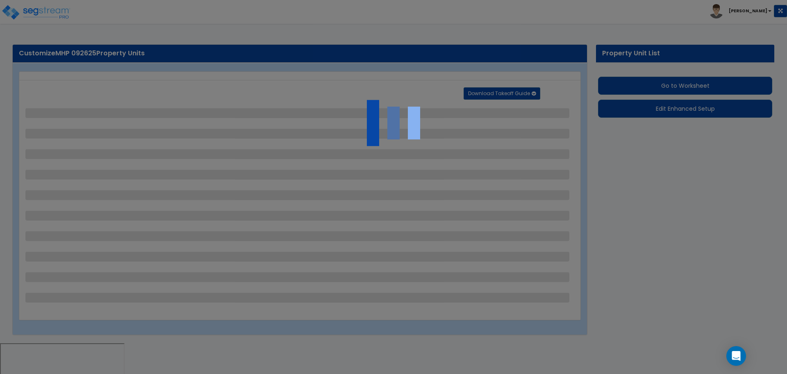
select select "2"
select select "1"
select select "2"
select select "1"
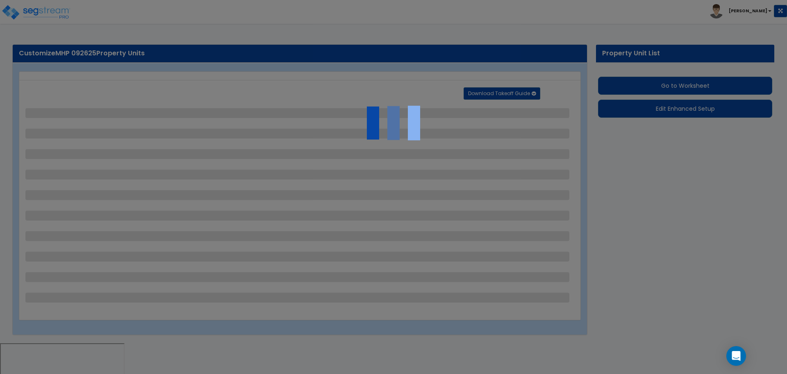
select select "2"
select select "1"
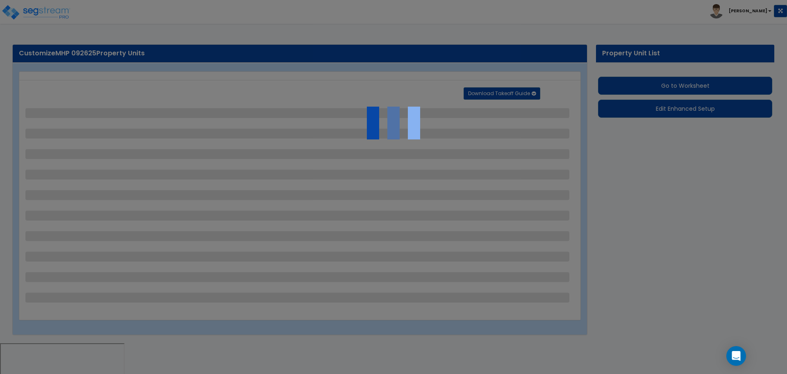
select select "3"
select select "2"
select select "3"
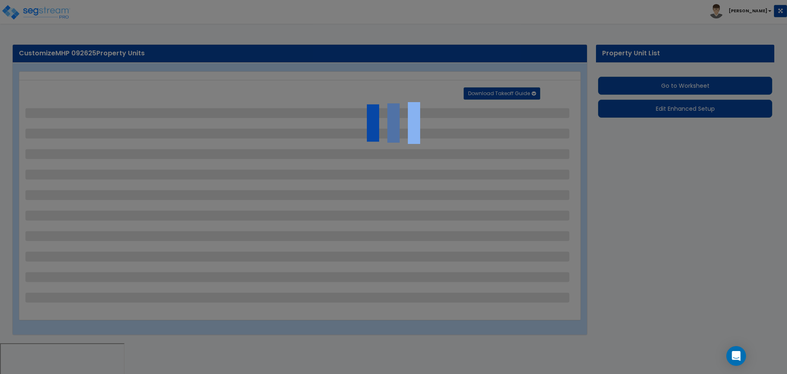
select select "1"
select select "2"
select select "4"
select select "1"
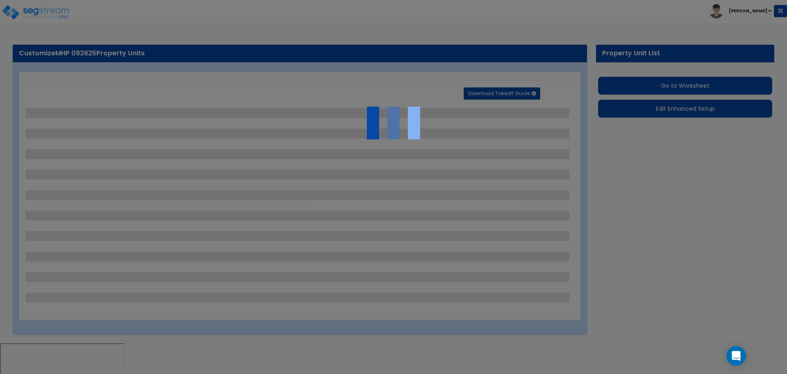
select select "1"
select select "2"
select select "1"
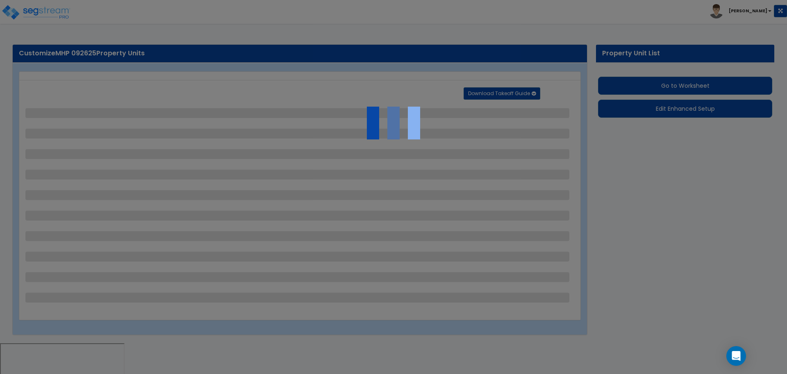
select select "2"
select select "4"
select select "1"
select select "2"
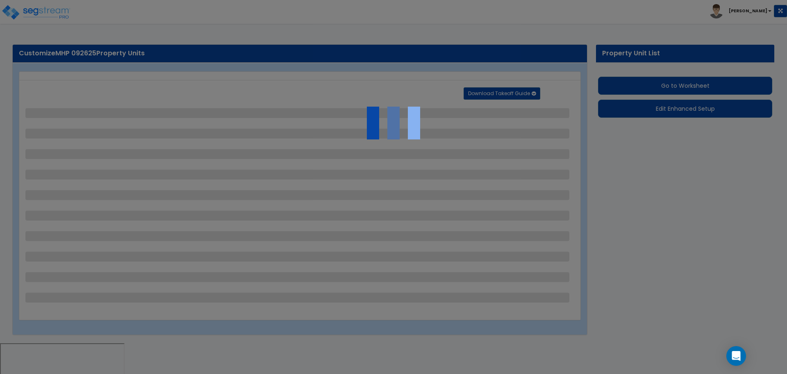
select select "2"
select select "3"
select select "2"
select select "11"
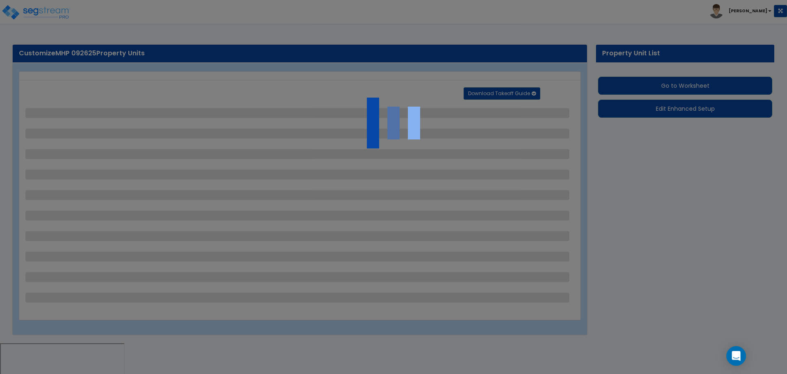
select select "6"
select select "1"
select select "4"
select select "2"
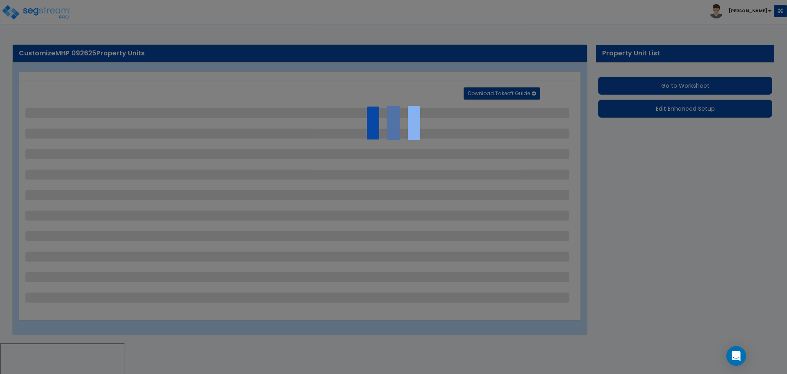
select select "2"
select select "1"
select select "2"
select select "7"
select select "2"
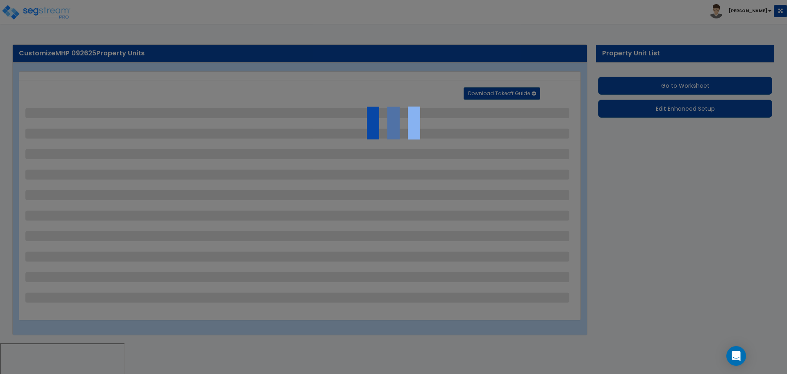
select select "1"
select select "2"
select select "1"
select select "16"
select select "1"
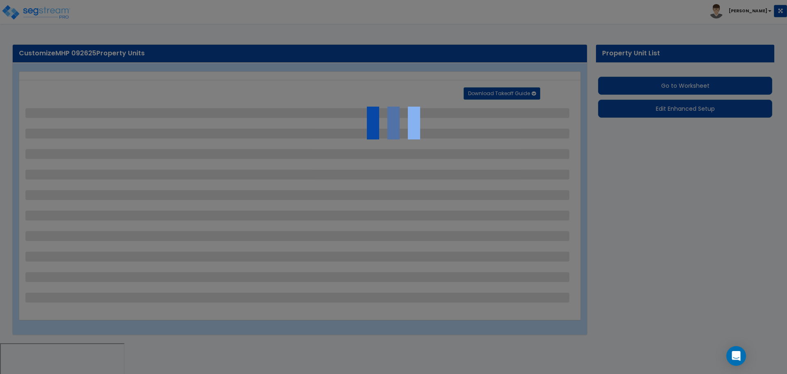
select select "5"
select select "4"
select select "1"
select select "10"
select select "3"
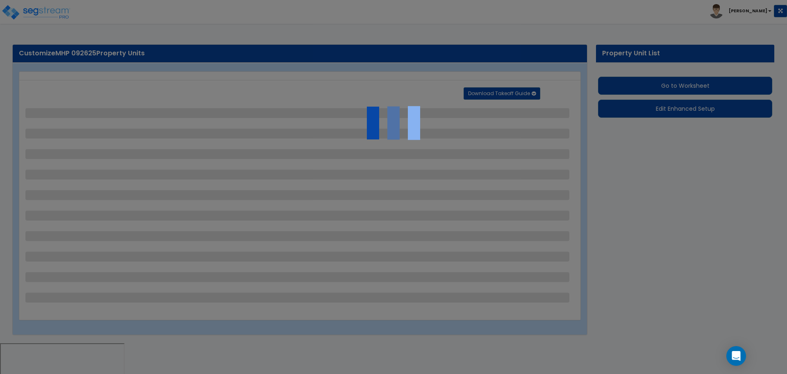
select select "4"
select select "1"
select select "3"
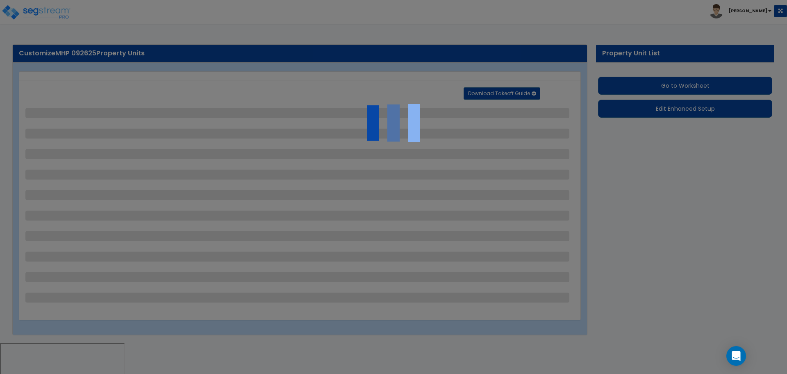
select select "3"
select select "2"
select select "1"
select select "3"
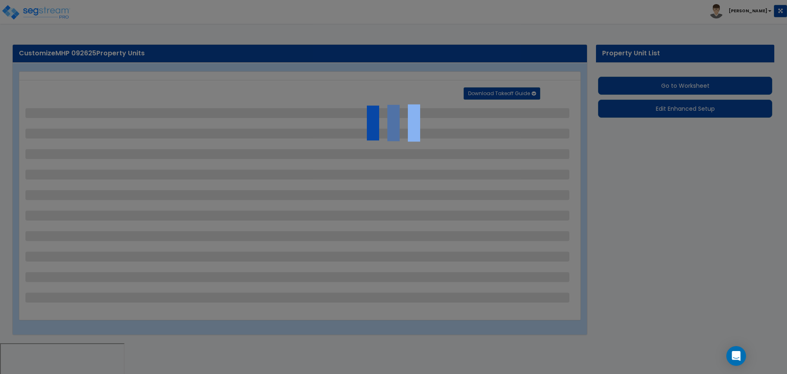
select select "2"
select select "3"
select select "1"
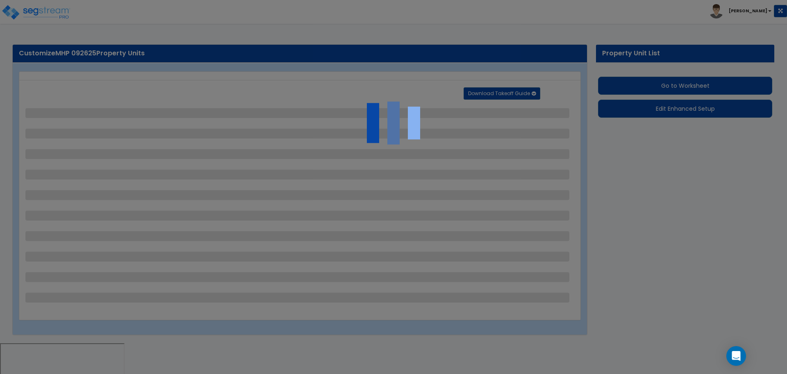
select select "2"
select select "1"
select select "4"
select select "1"
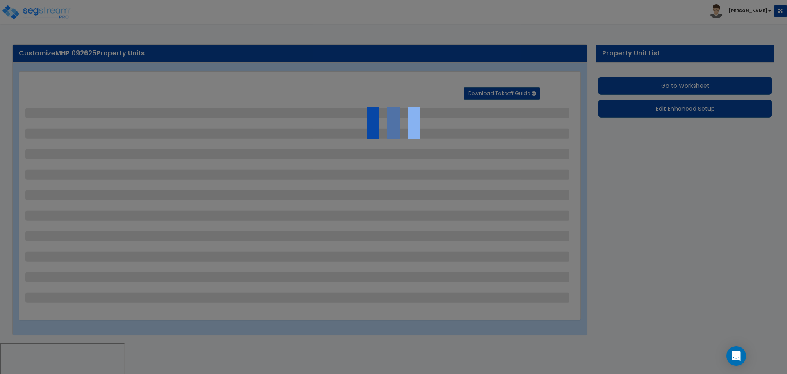
select select "1"
select select "2"
select select "1"
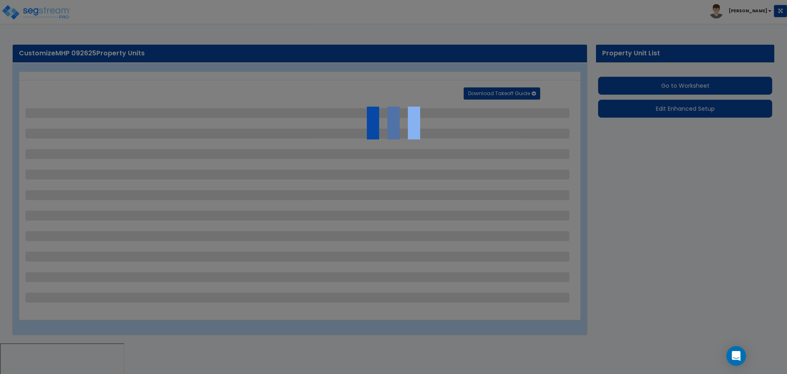
select select "1"
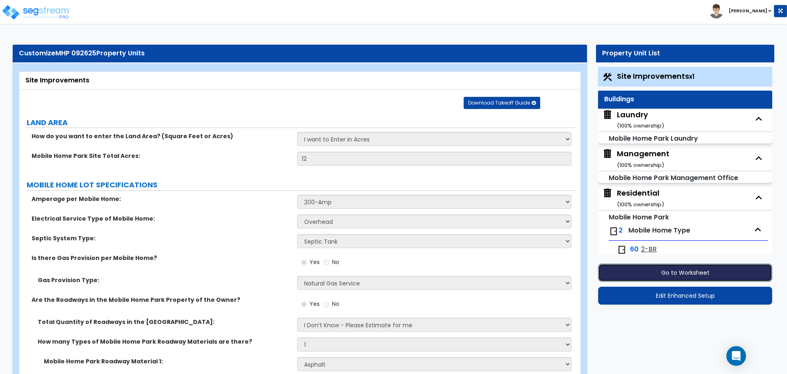
click at [657, 269] on button "Go to Worksheet" at bounding box center [685, 273] width 174 height 18
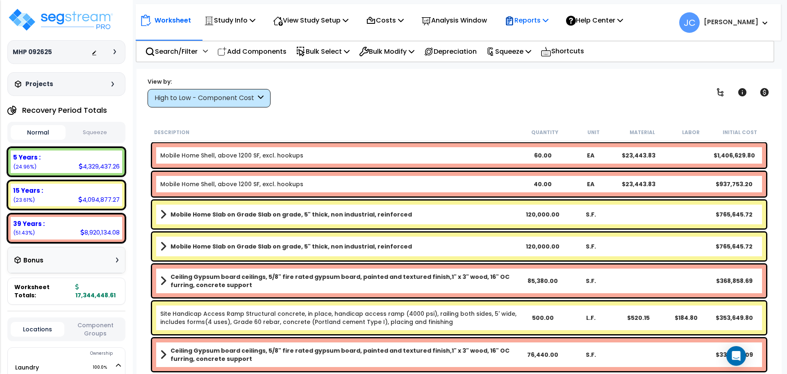
click at [540, 19] on p "Reports" at bounding box center [527, 20] width 44 height 11
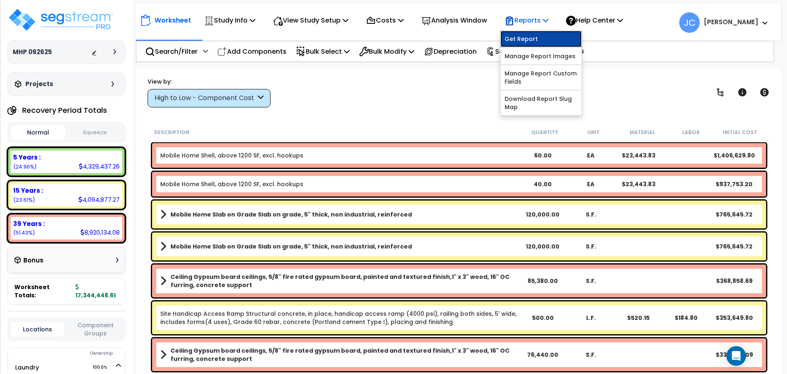
click at [531, 39] on link "Get Report" at bounding box center [541, 39] width 81 height 16
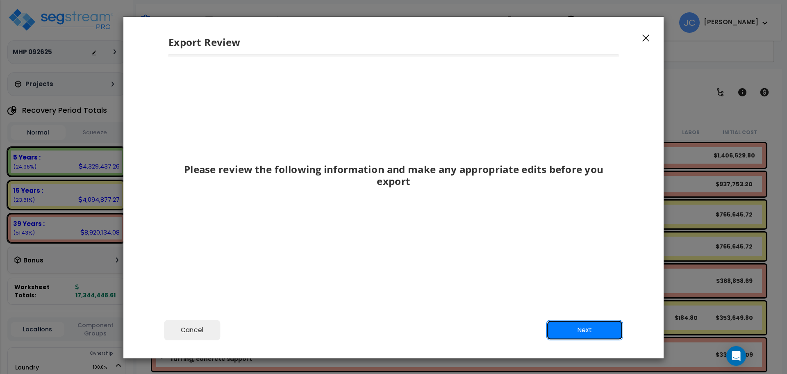
click at [599, 322] on button "Next" at bounding box center [584, 330] width 77 height 20
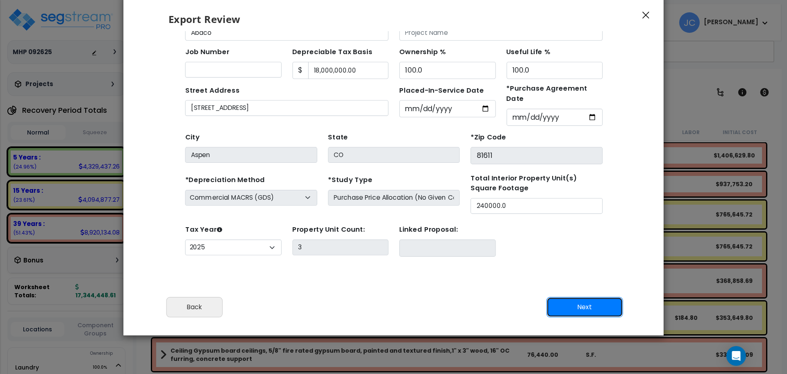
scroll to position [24, 0]
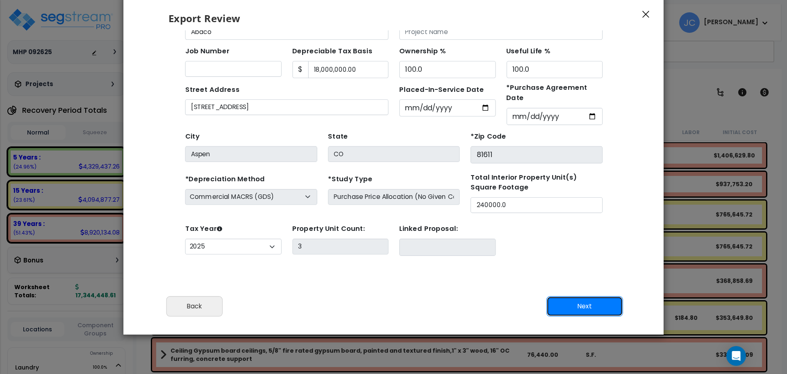
click at [570, 308] on button "Next" at bounding box center [584, 306] width 77 height 20
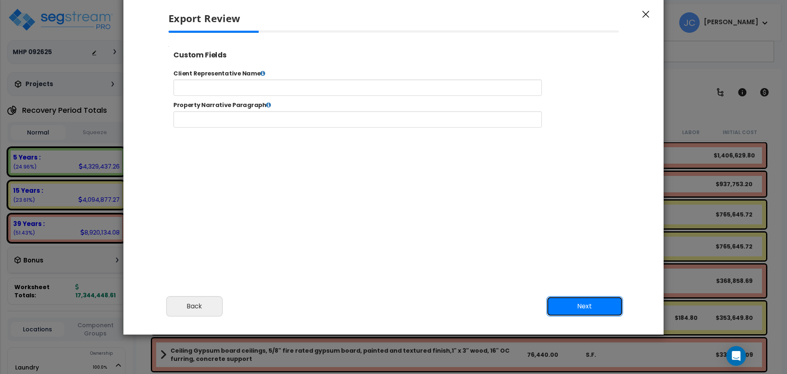
scroll to position [0, 0]
click at [581, 298] on button "Next" at bounding box center [584, 306] width 77 height 20
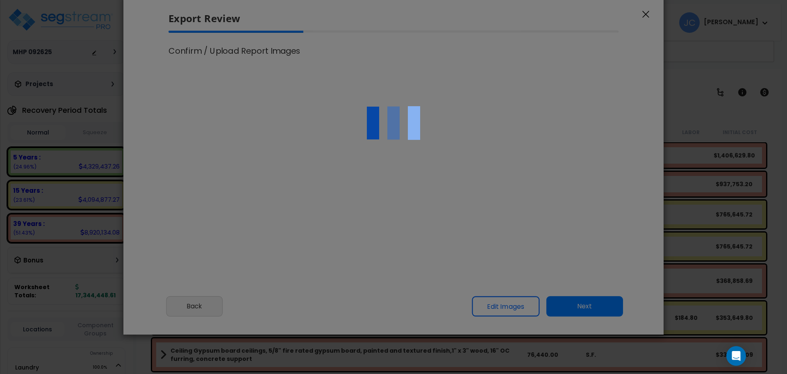
scroll to position [2, 0]
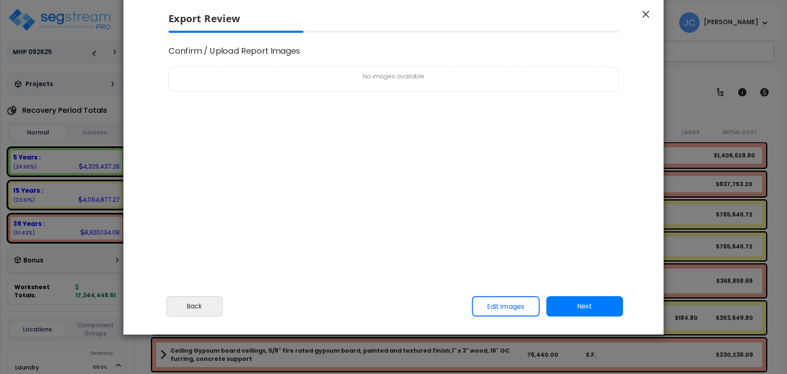
select select "2025"
click at [574, 304] on button "Next" at bounding box center [584, 306] width 77 height 20
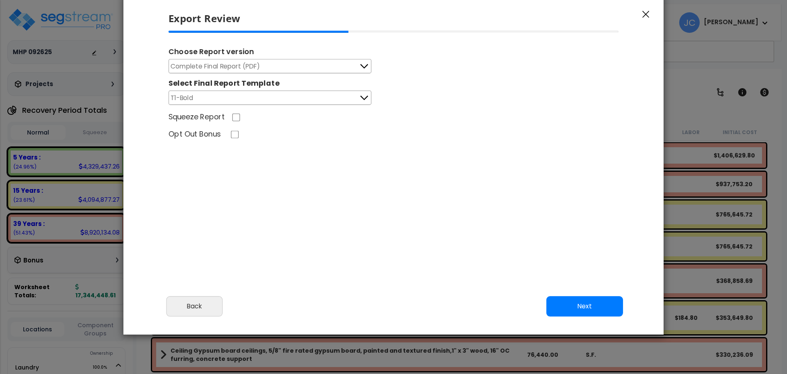
click at [601, 302] on button "Next" at bounding box center [584, 306] width 77 height 20
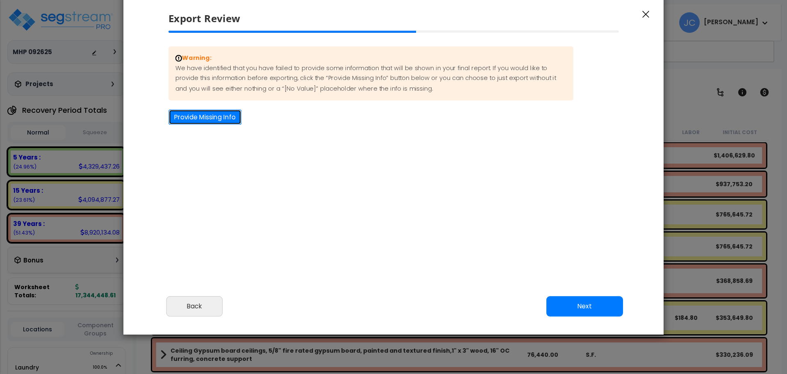
click at [227, 116] on button "Provide Missing Info" at bounding box center [204, 116] width 73 height 15
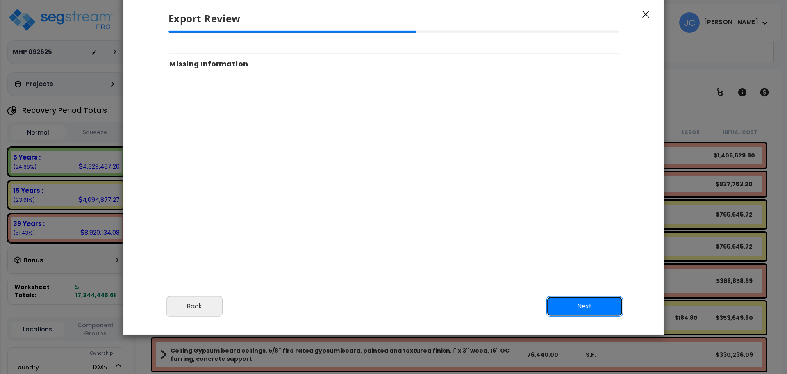
click at [589, 306] on button "Next" at bounding box center [584, 306] width 77 height 20
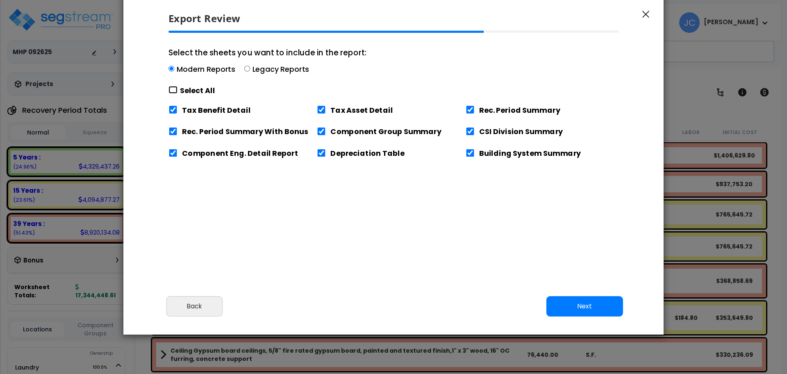
click at [176, 93] on input "Select the sheets you want to include in the report: Modern Reports Legacy Repo…" at bounding box center [172, 90] width 9 height 8
checkbox input "true"
click at [583, 311] on button "Next" at bounding box center [584, 306] width 77 height 20
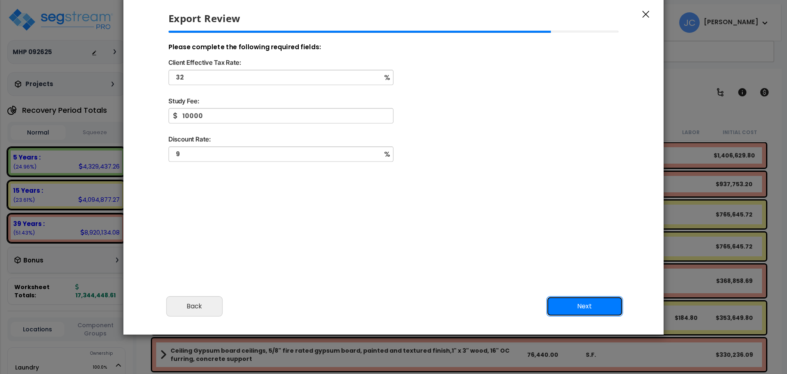
click at [595, 305] on button "Next" at bounding box center [584, 306] width 77 height 20
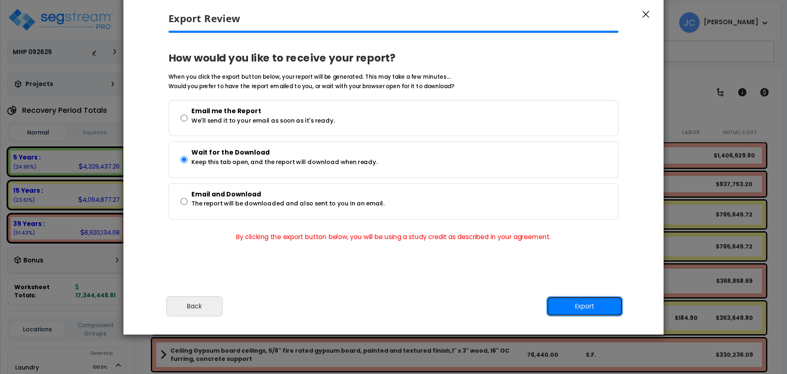
click at [601, 309] on button "Export" at bounding box center [584, 306] width 77 height 20
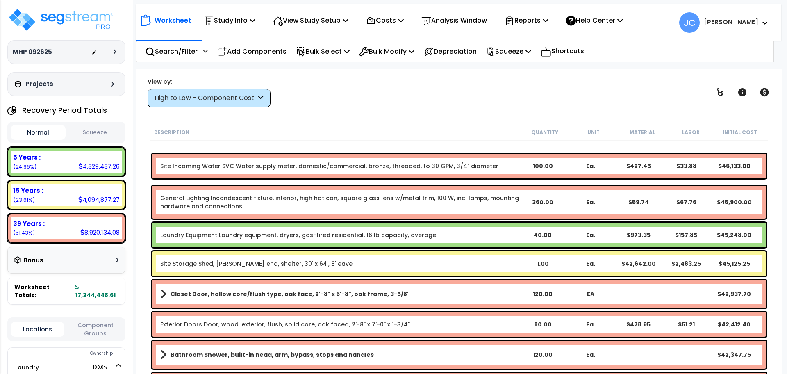
scroll to position [2149, 0]
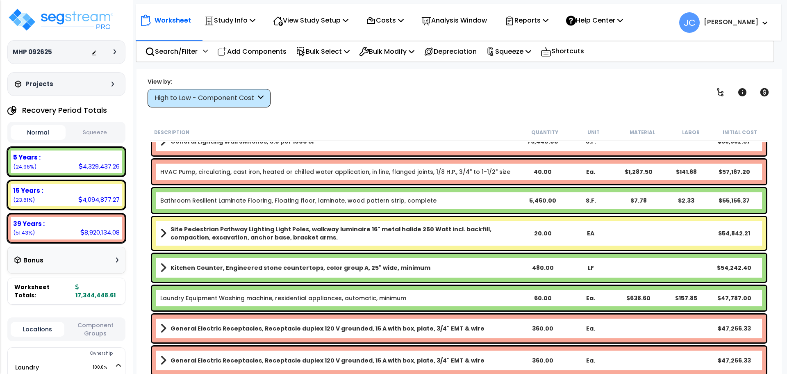
click at [727, 17] on span "[PERSON_NAME]" at bounding box center [723, 22] width 89 height 20
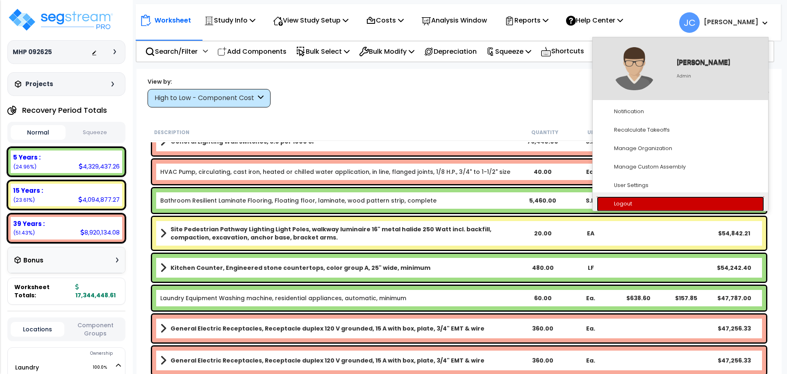
click at [642, 205] on link "Logout" at bounding box center [680, 203] width 167 height 15
